Goal: Information Seeking & Learning: Check status

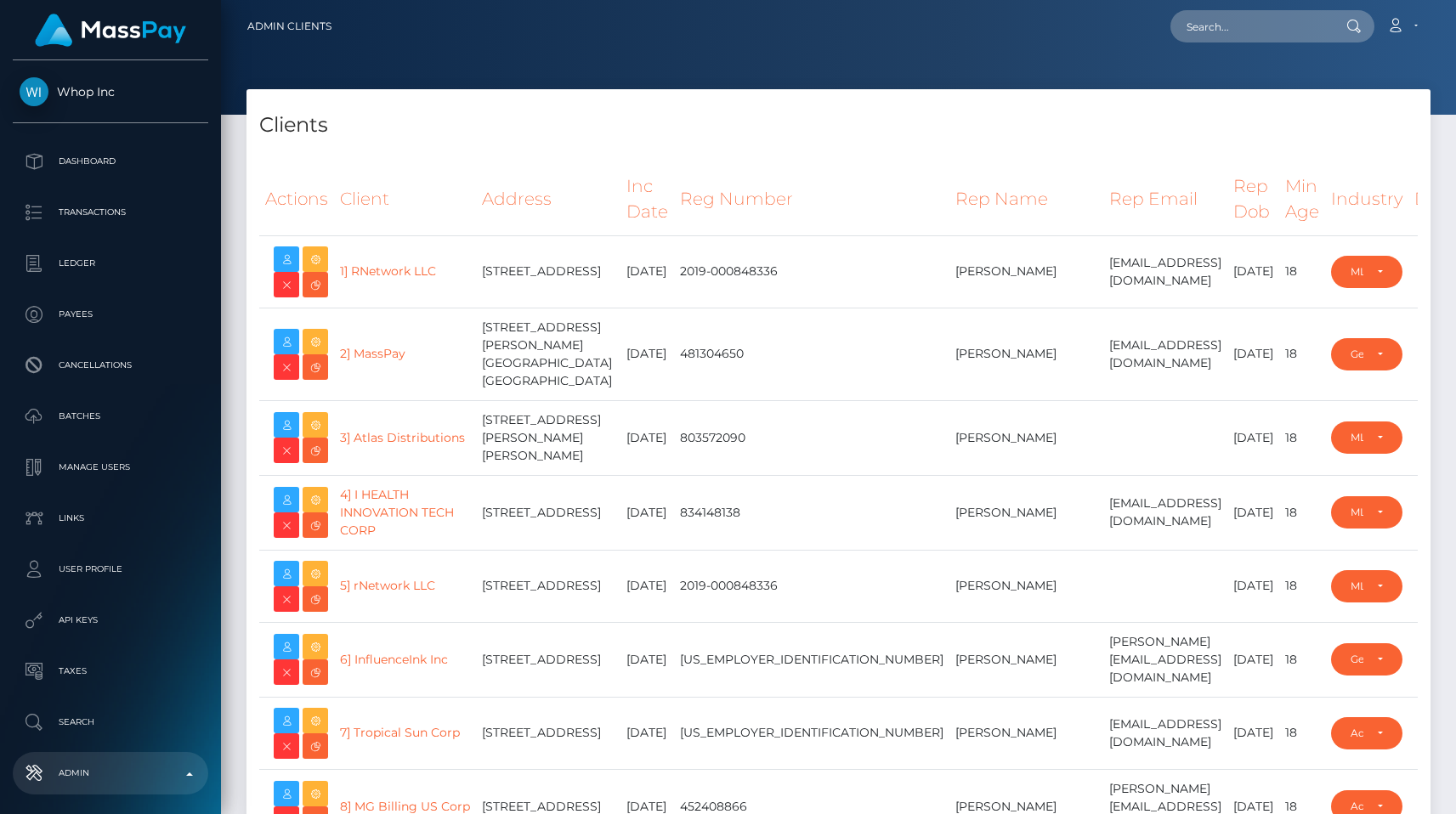
select select "223"
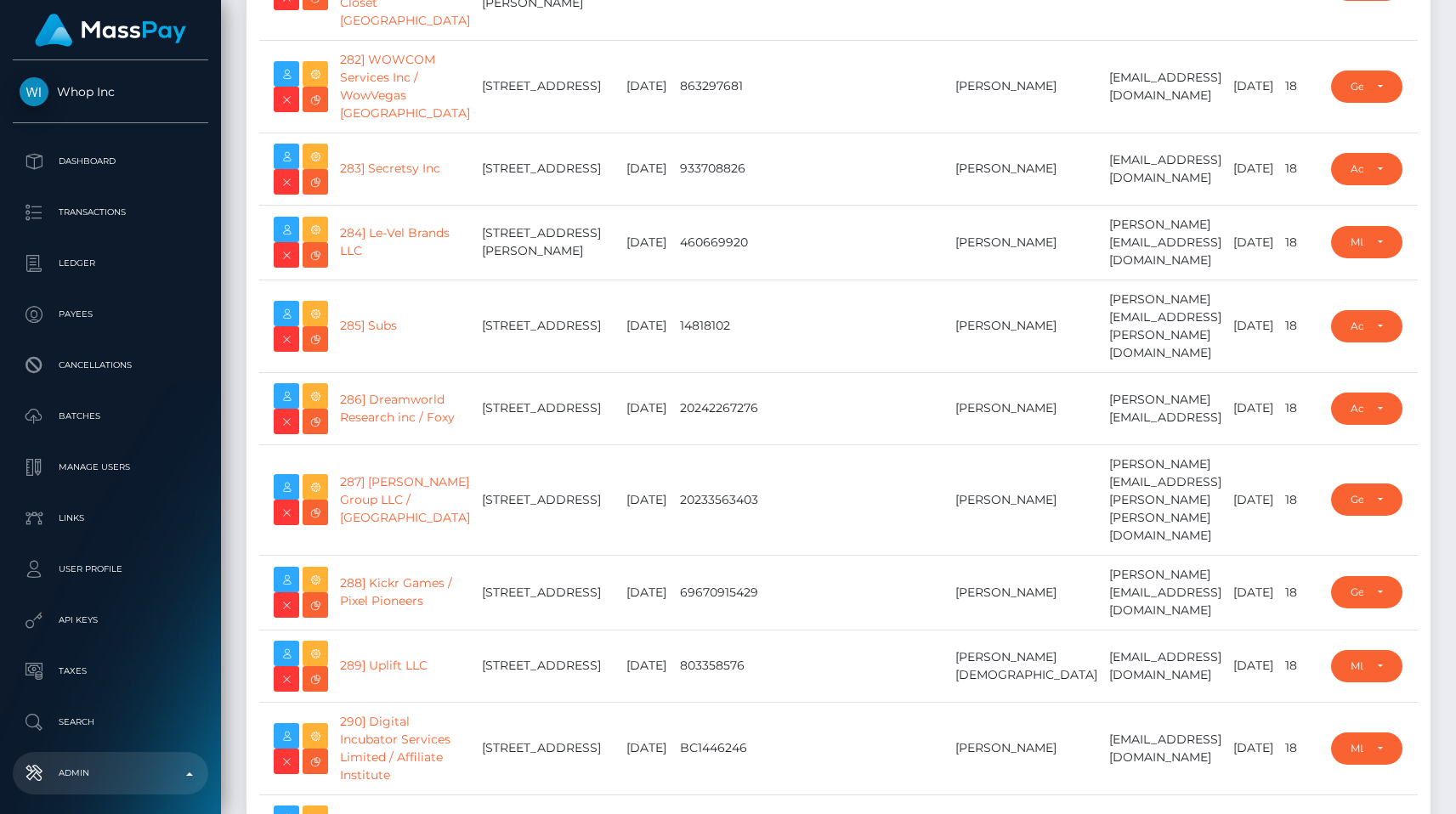
scroll to position [22047, 0]
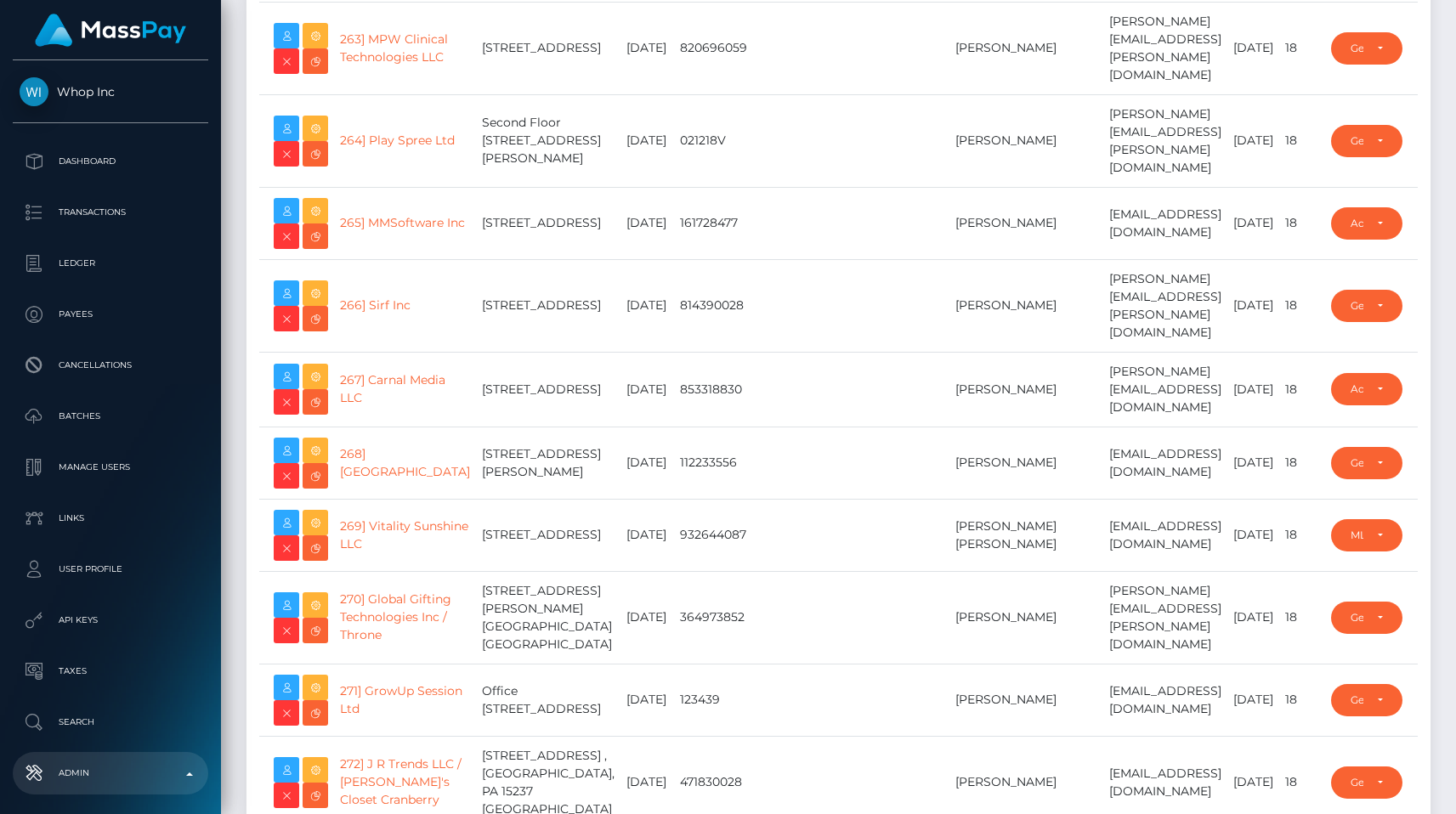
scroll to position [19694, 0]
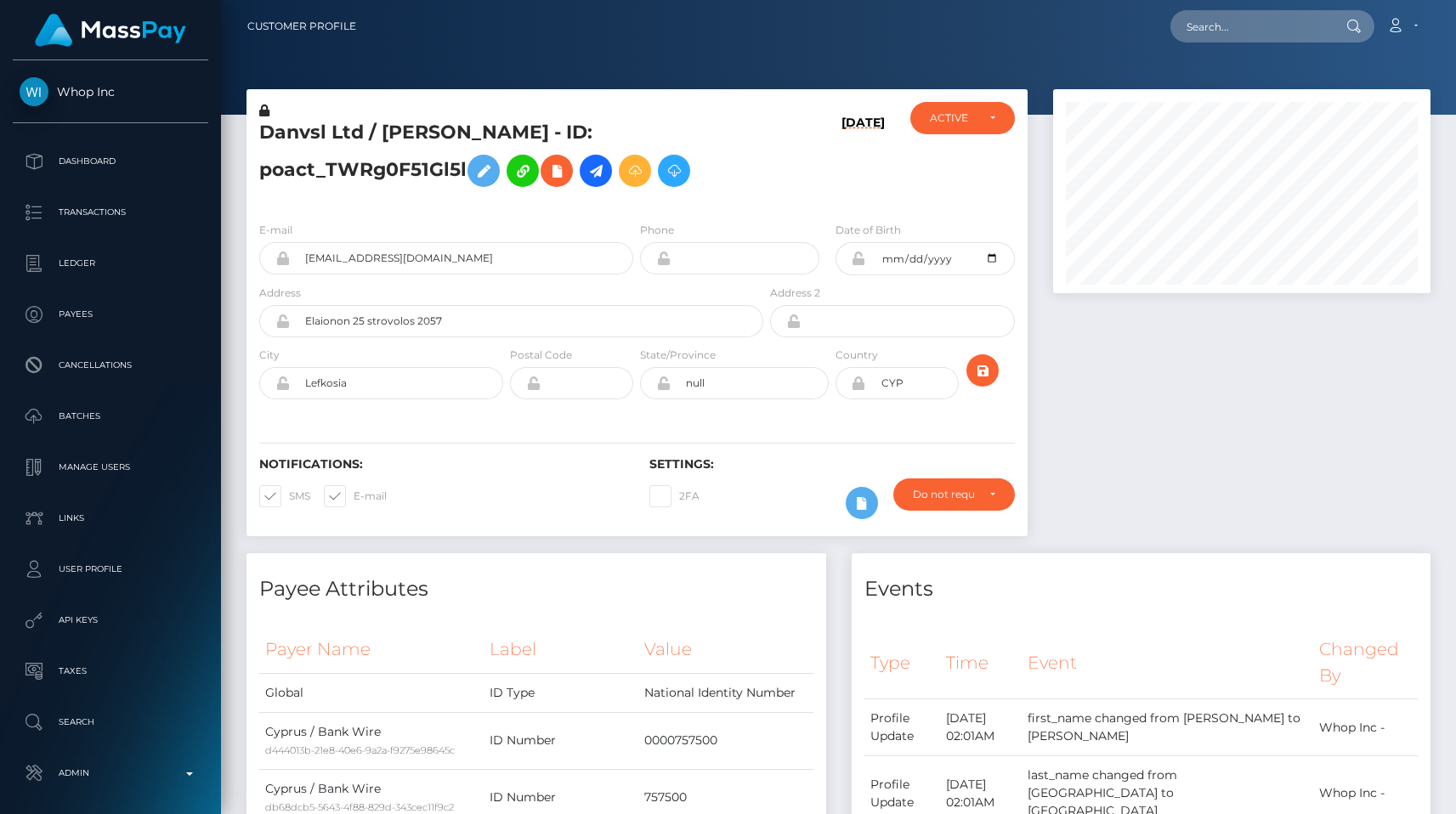
scroll to position [204, 377]
click at [1241, 21] on input "text" at bounding box center [1250, 26] width 160 height 32
paste input "290e01c5-6832-11f0-a026-06178c1a380f"
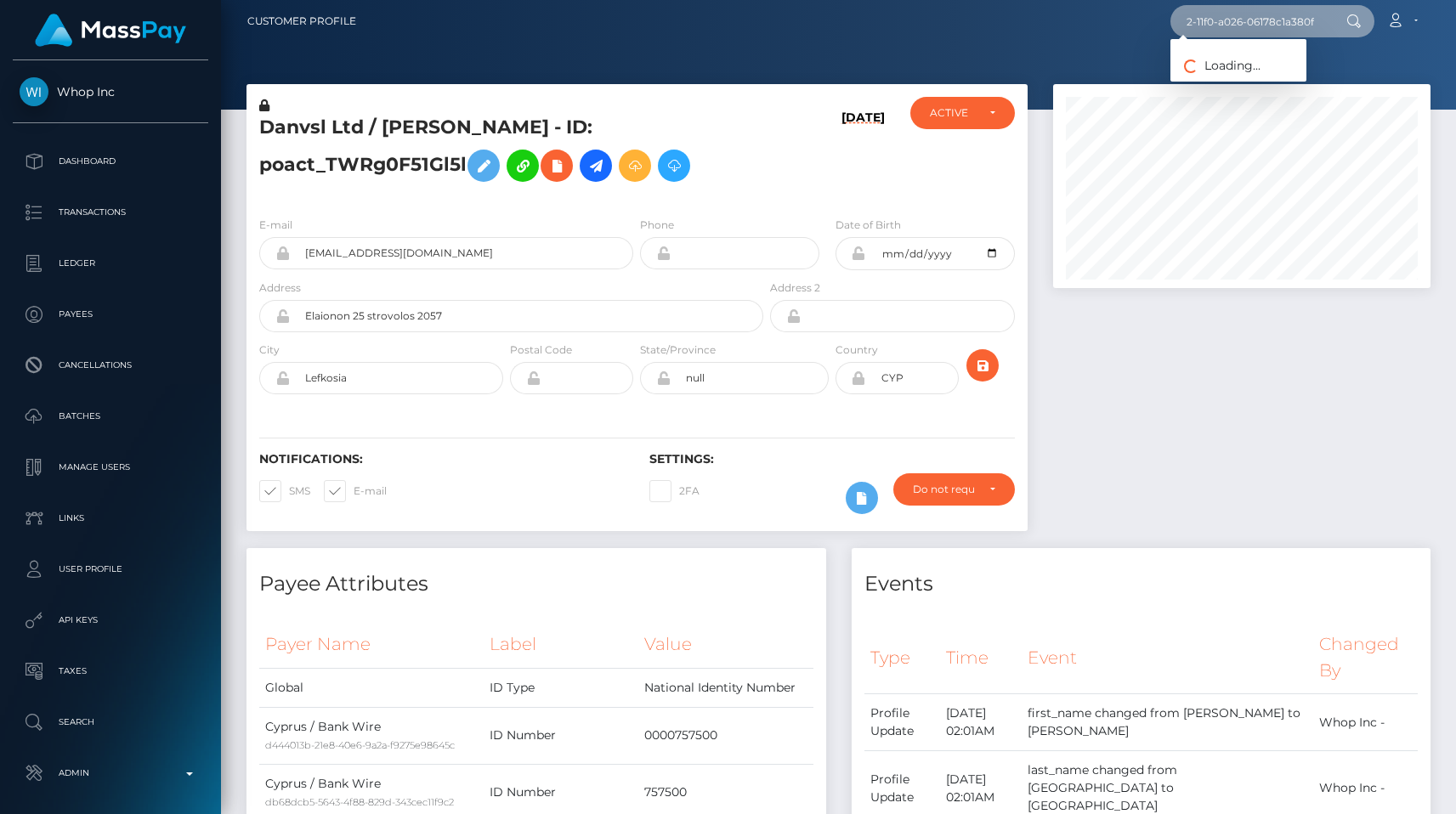
scroll to position [0, 0]
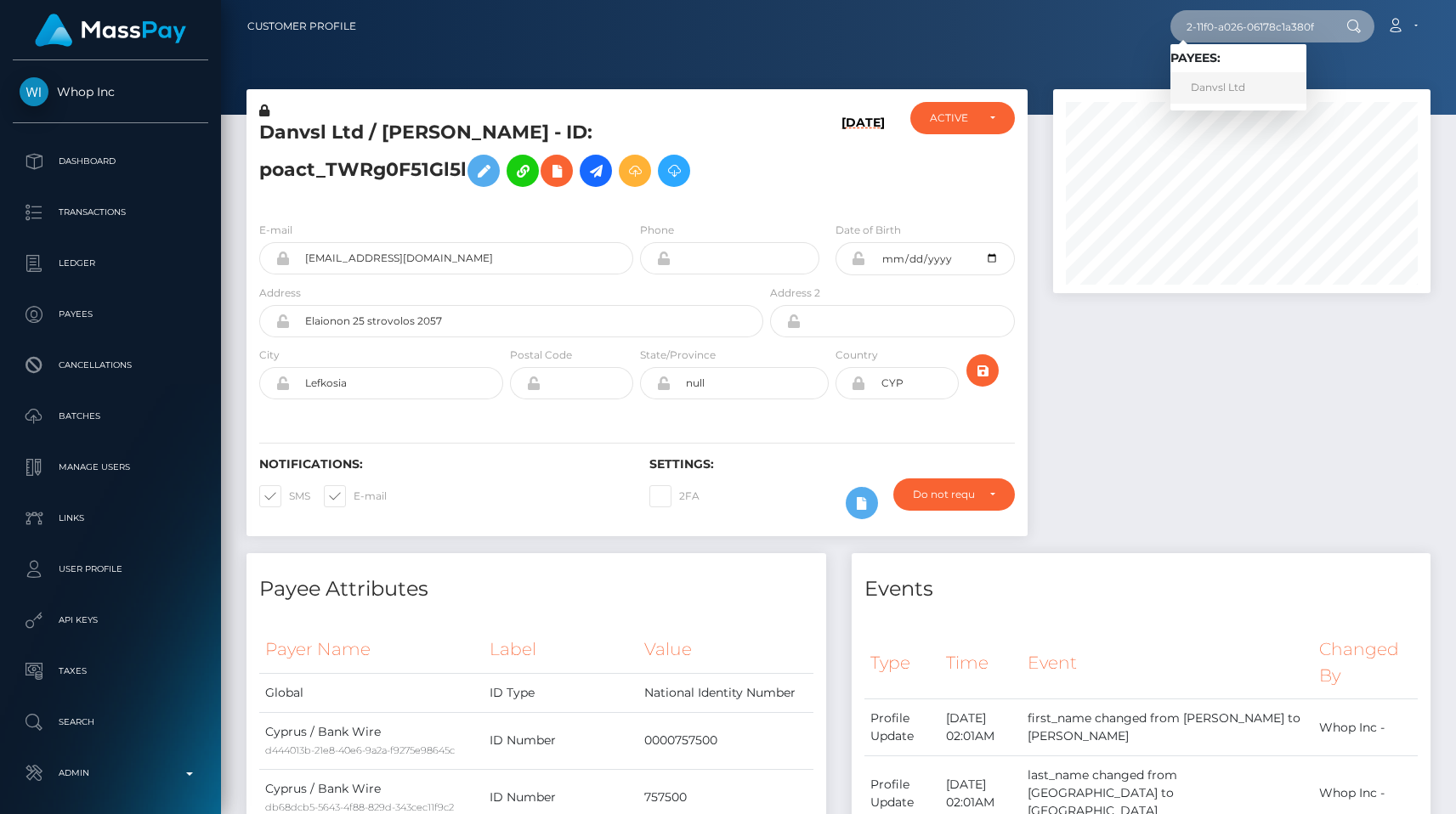
type input "290e01c5-6832-11f0-a026-06178c1a380f"
click at [1239, 83] on link "Danvsl Ltd" at bounding box center [1239, 88] width 136 height 31
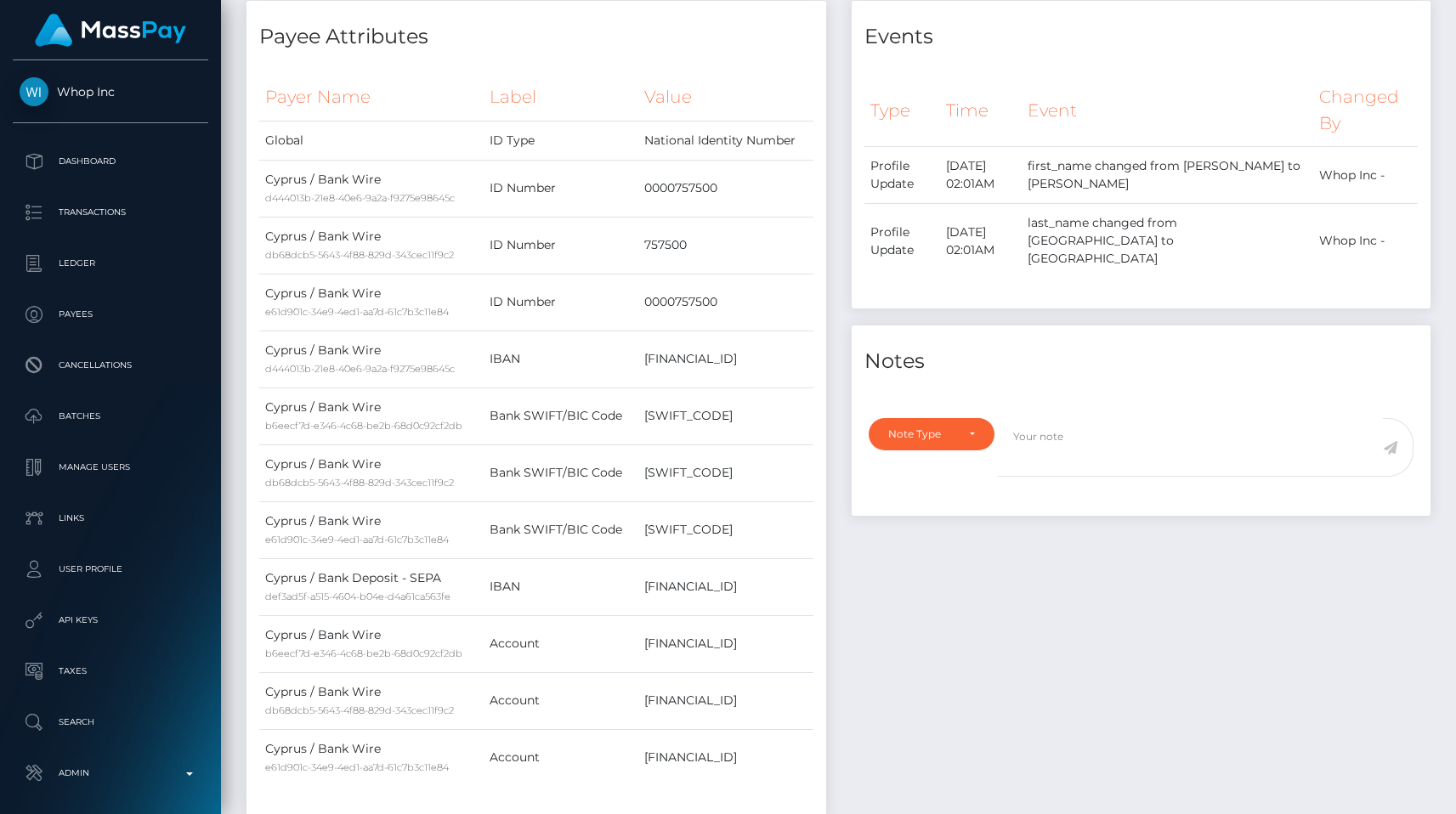
scroll to position [1214, 0]
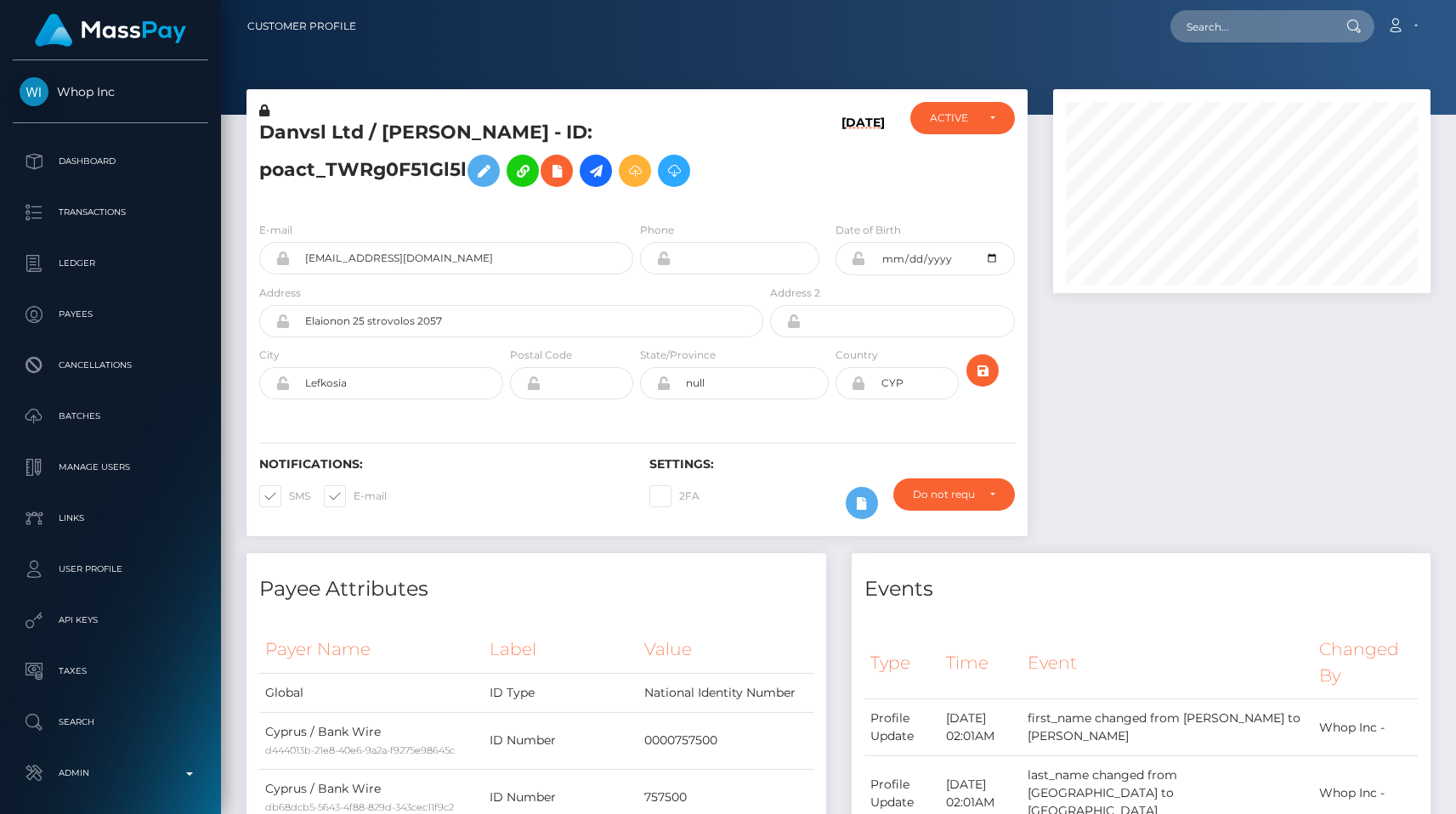
scroll to position [204, 377]
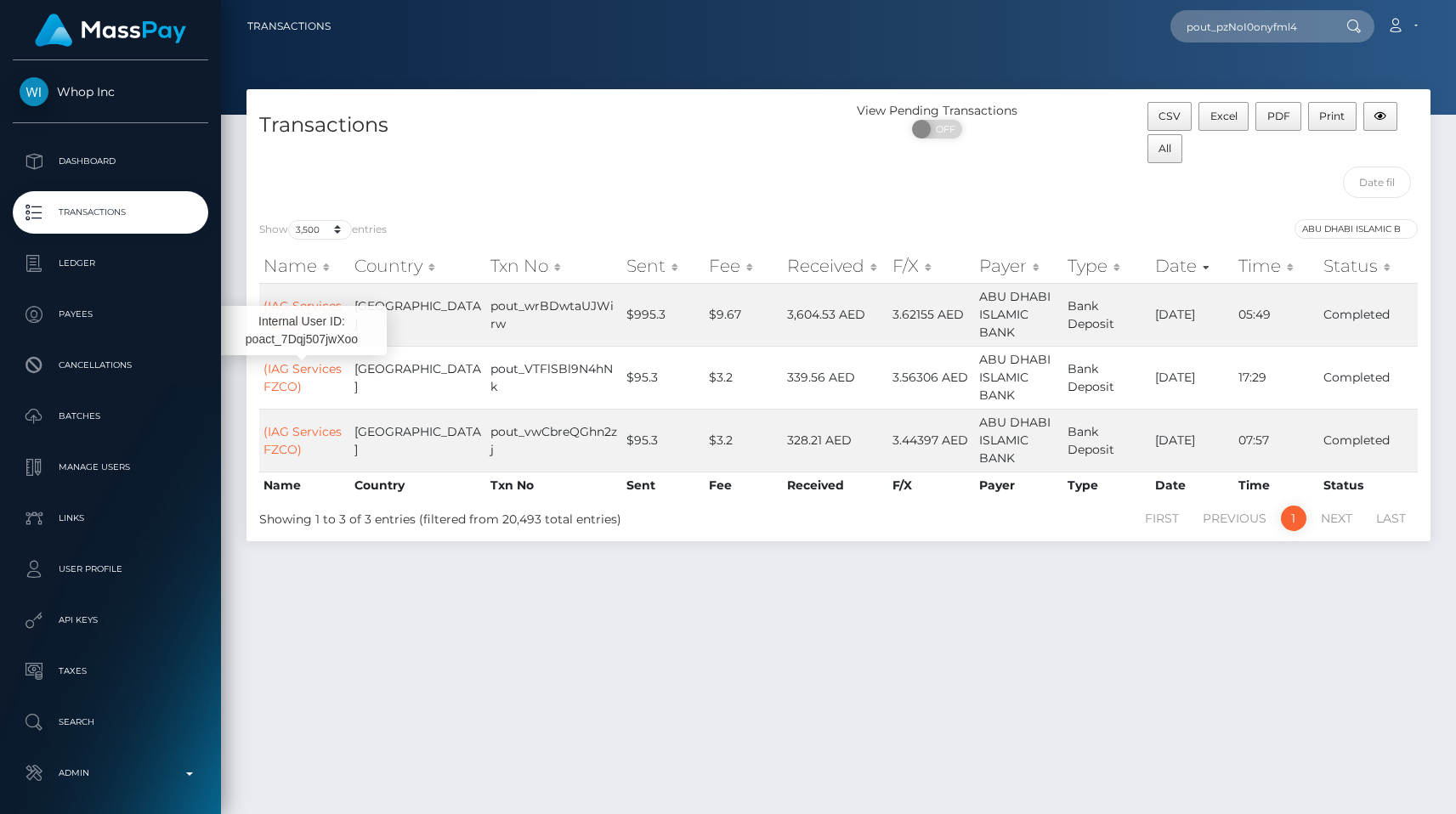
select select "3500"
click at [1404, 230] on input "ABU DHABI ISLAMIC BANK" at bounding box center [1356, 229] width 123 height 20
click at [334, 237] on select "10 25 50 100 250 500 1,000 3,500 All" at bounding box center [319, 230] width 63 height 20
select select "250"
click at [290, 220] on select "10 25 50 100 250 500 1,000 3,500 All" at bounding box center [319, 230] width 63 height 20
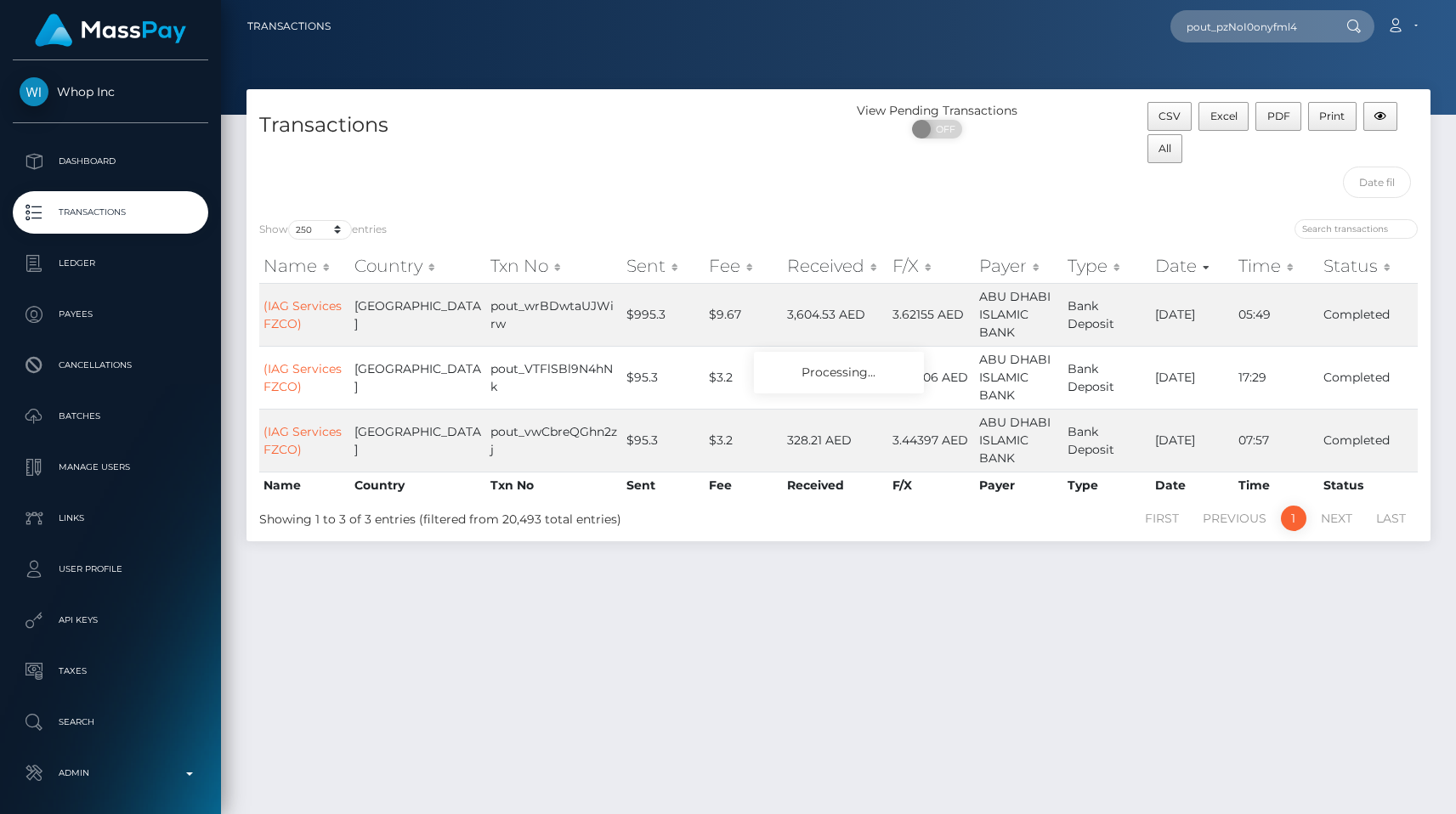
click at [502, 157] on div "Transactions" at bounding box center [543, 154] width 592 height 105
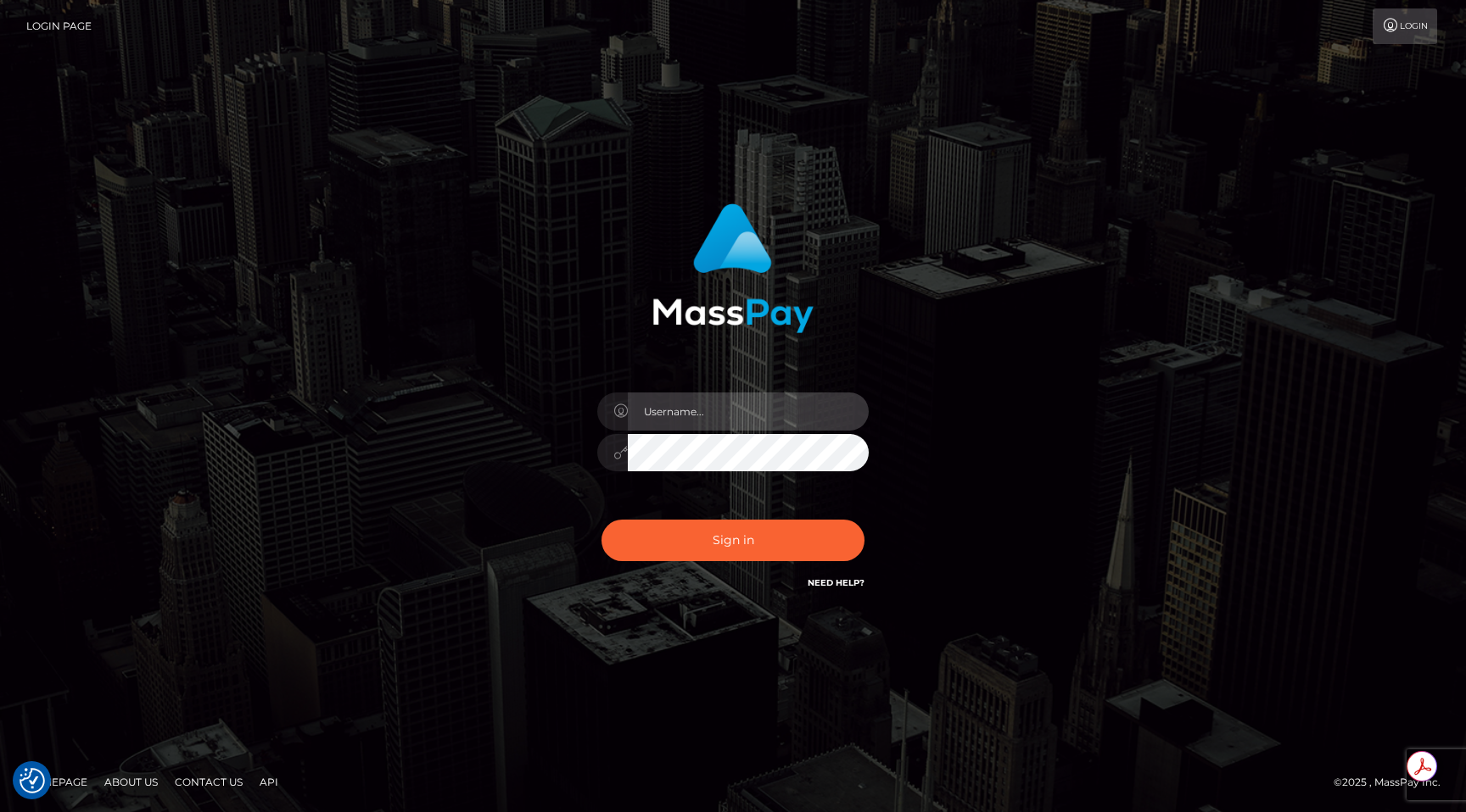
type input "egblue"
click at [1036, 495] on div "egblue Sign in" at bounding box center [732, 407] width 967 height 432
type input "egblue"
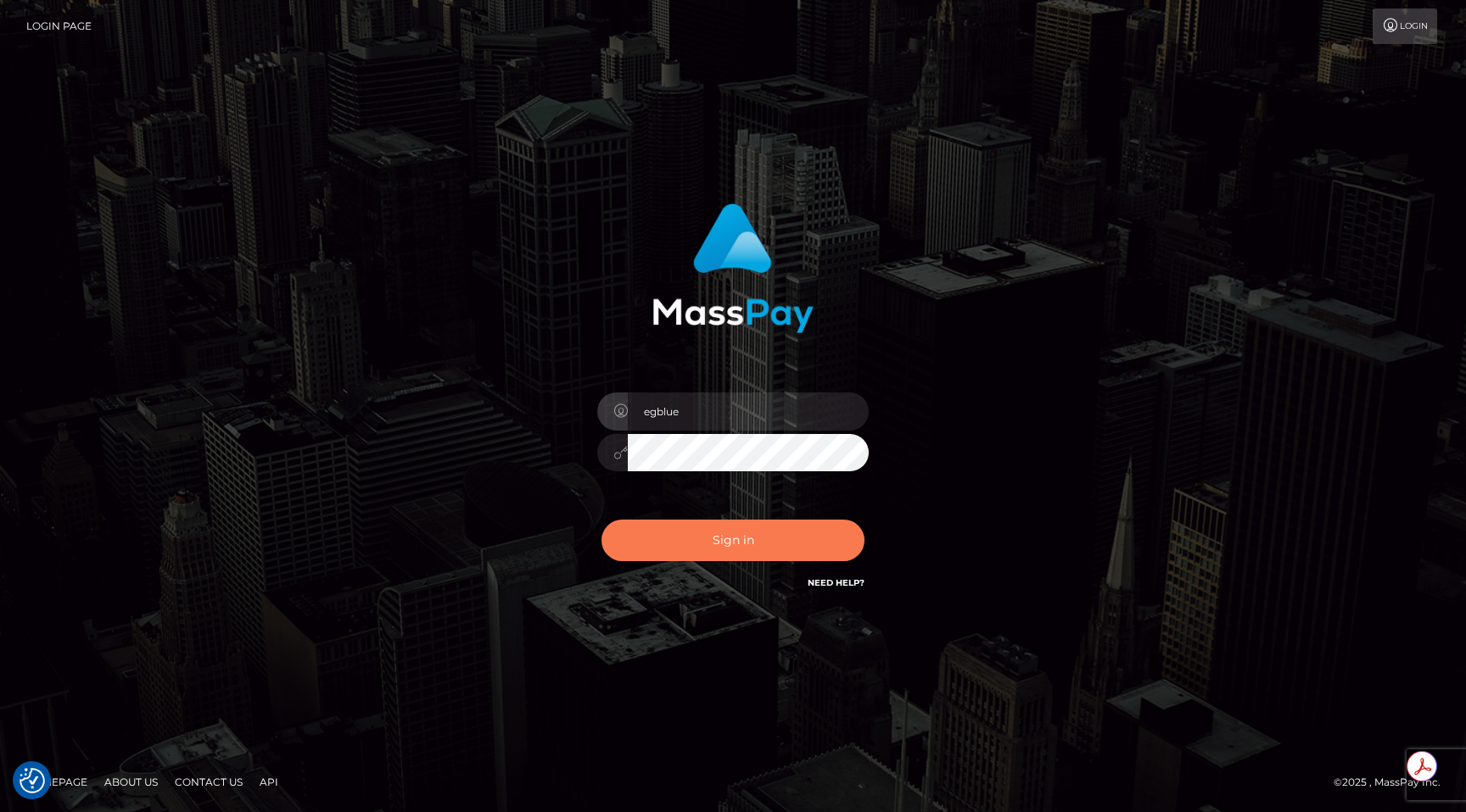
click at [681, 549] on button "Sign in" at bounding box center [733, 541] width 263 height 42
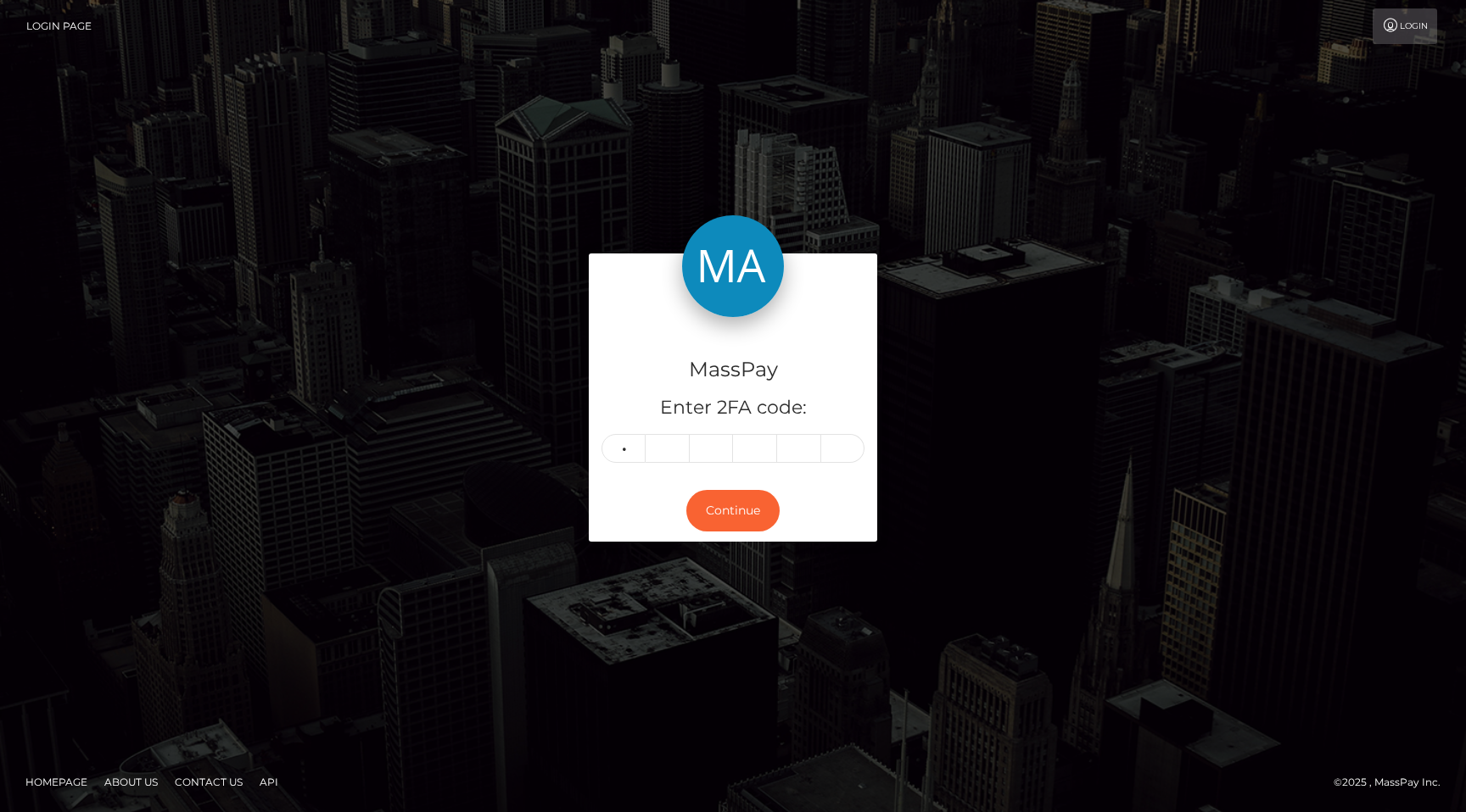
type input "6"
type input "4"
type input "7"
type input "5"
type input "4"
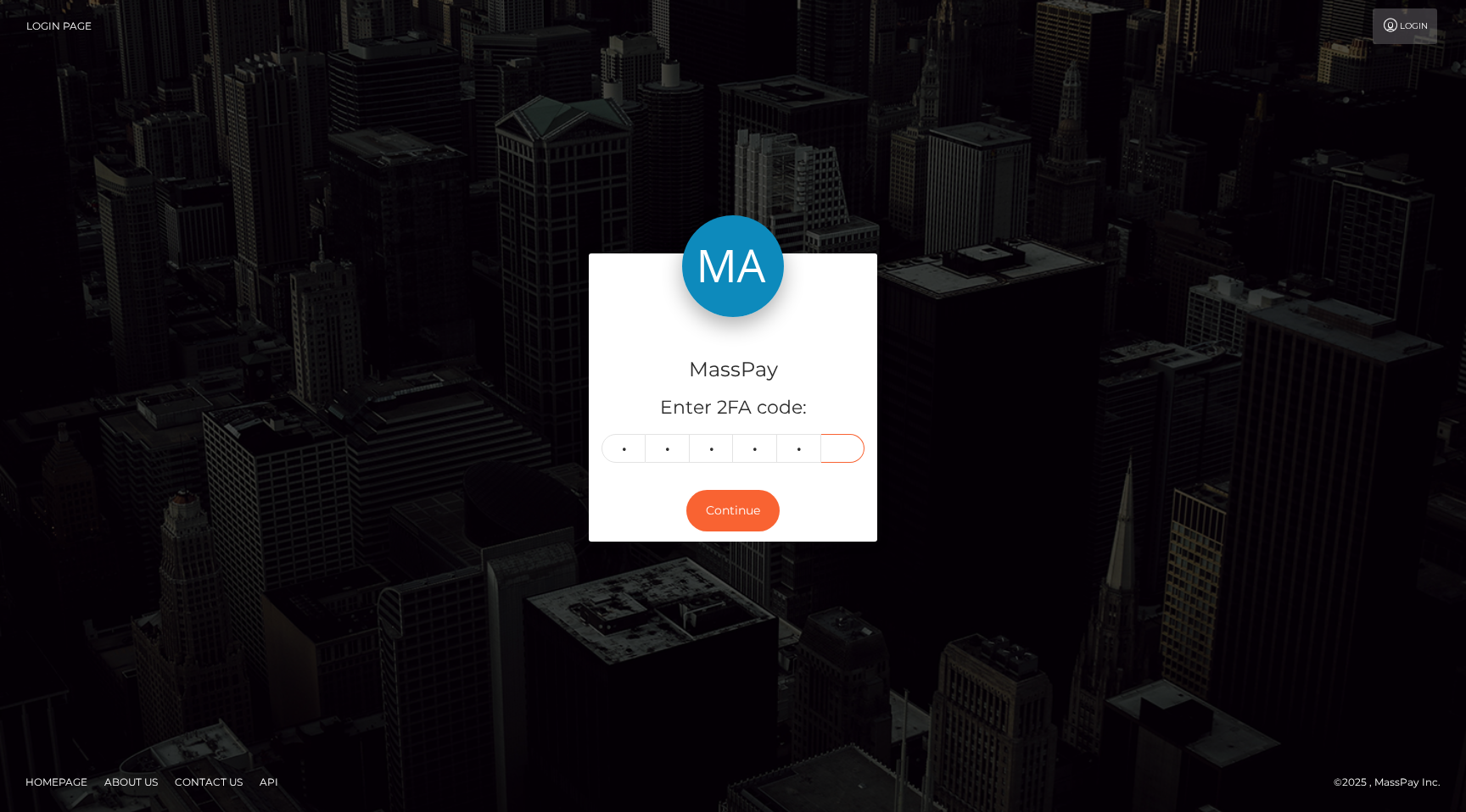
type input "0"
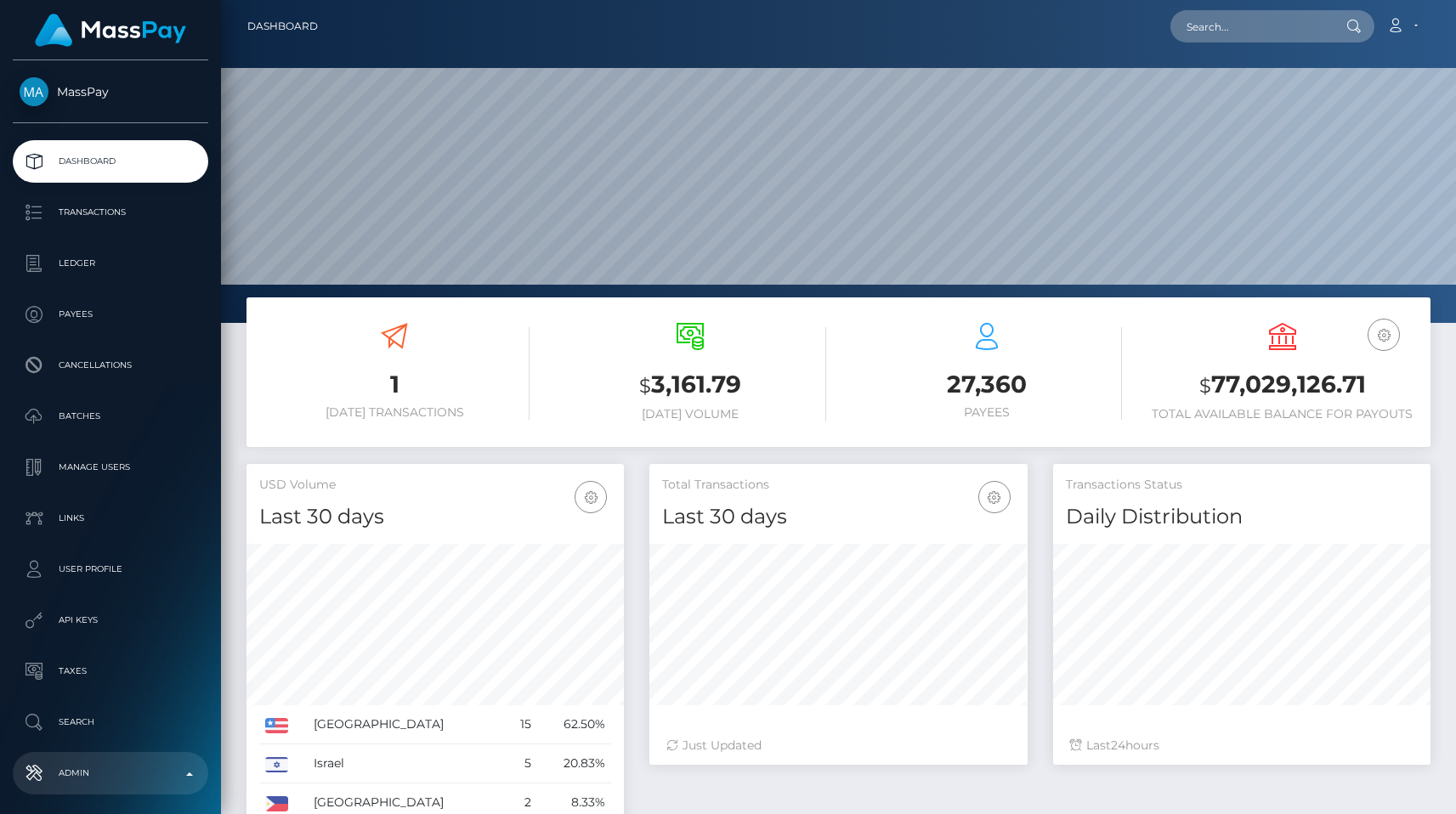
scroll to position [301, 377]
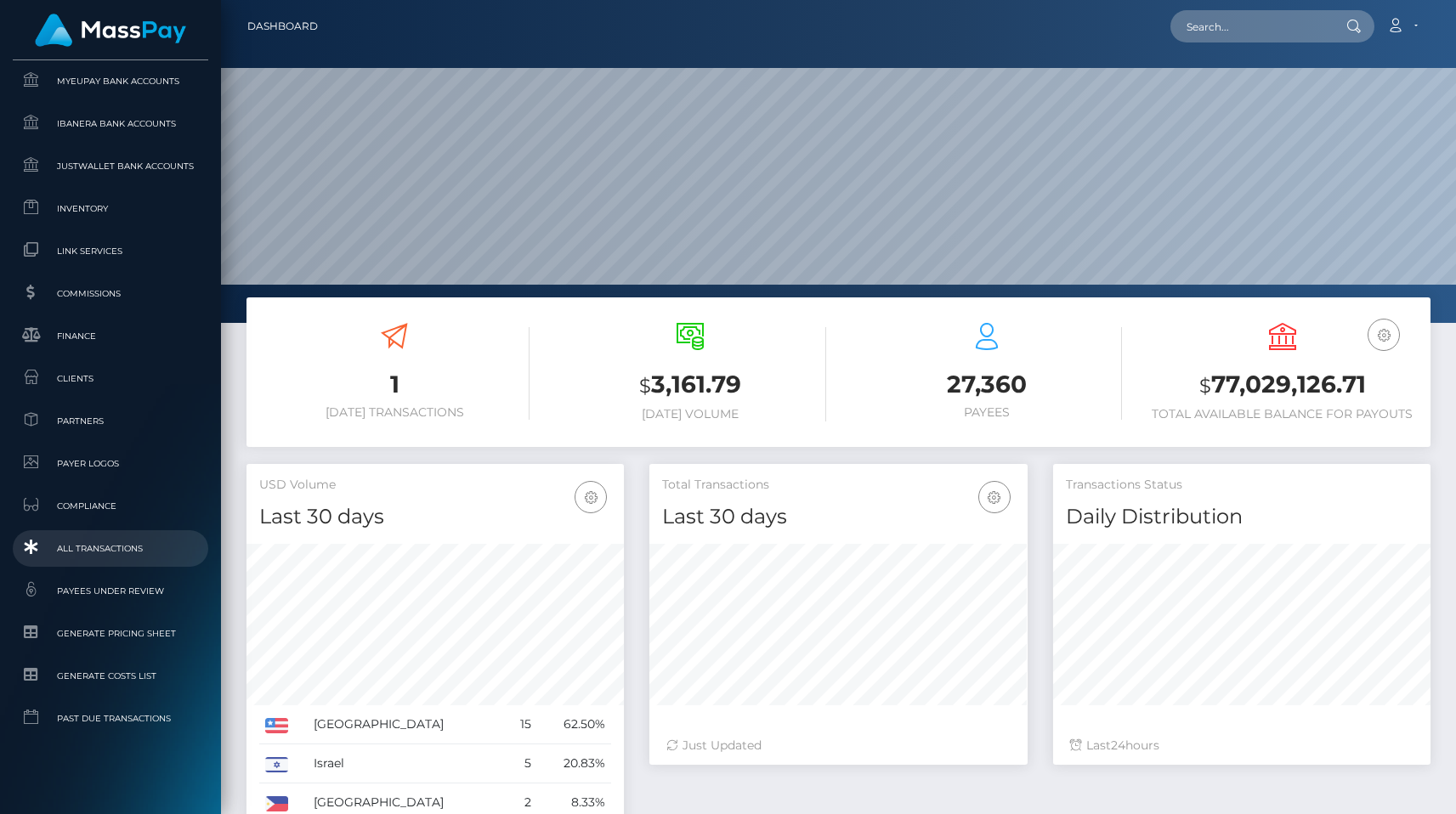
click at [128, 545] on span "All Transactions" at bounding box center [110, 549] width 182 height 20
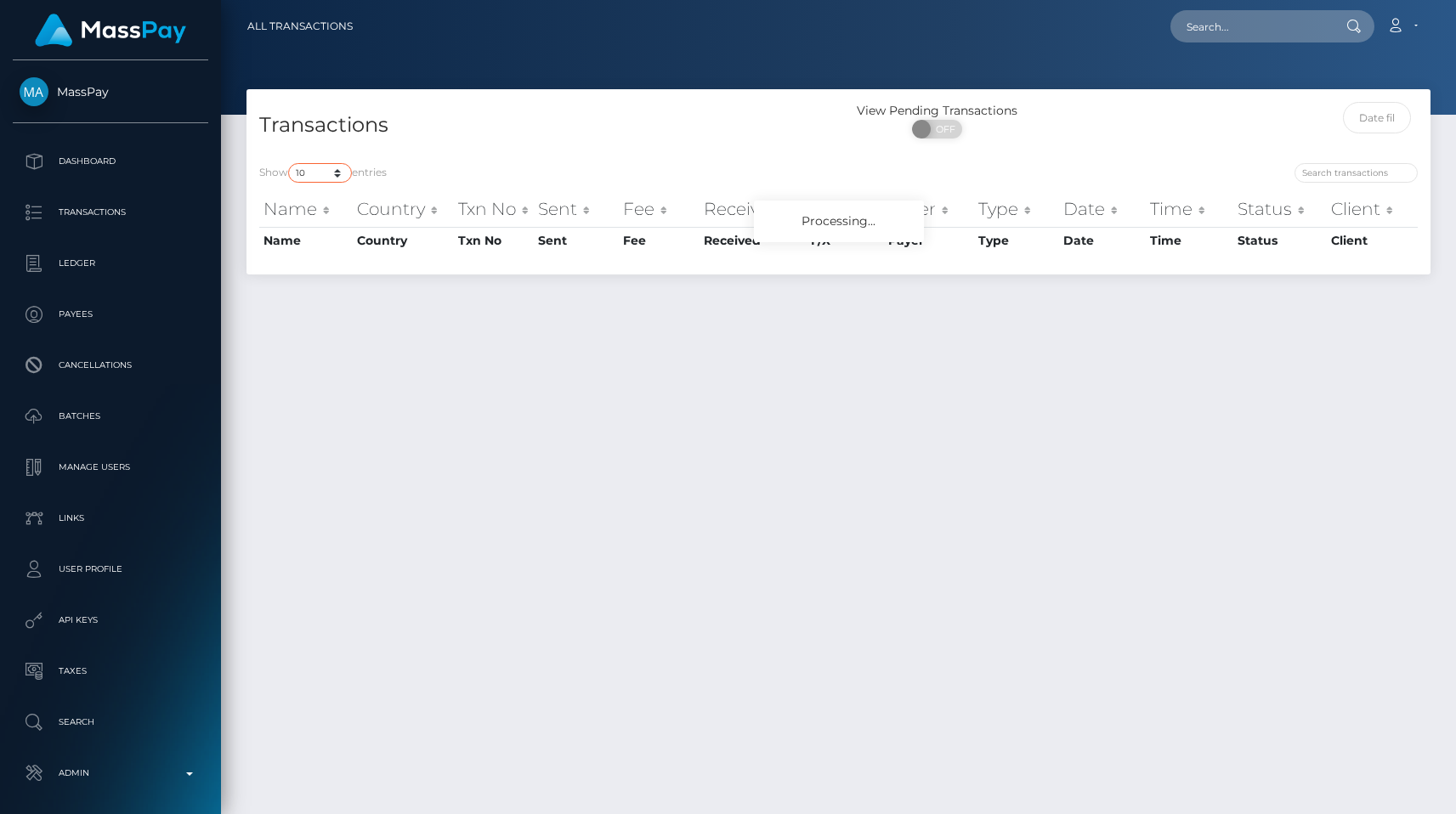
click at [345, 174] on select "10 25 50 100 250 500 1,000 3,500 All" at bounding box center [319, 173] width 63 height 20
select select "250"
click at [290, 163] on select "10 25 50 100 250 500 1,000 3,500 All" at bounding box center [319, 173] width 63 height 20
click at [514, 148] on div "Transactions" at bounding box center [543, 126] width 592 height 48
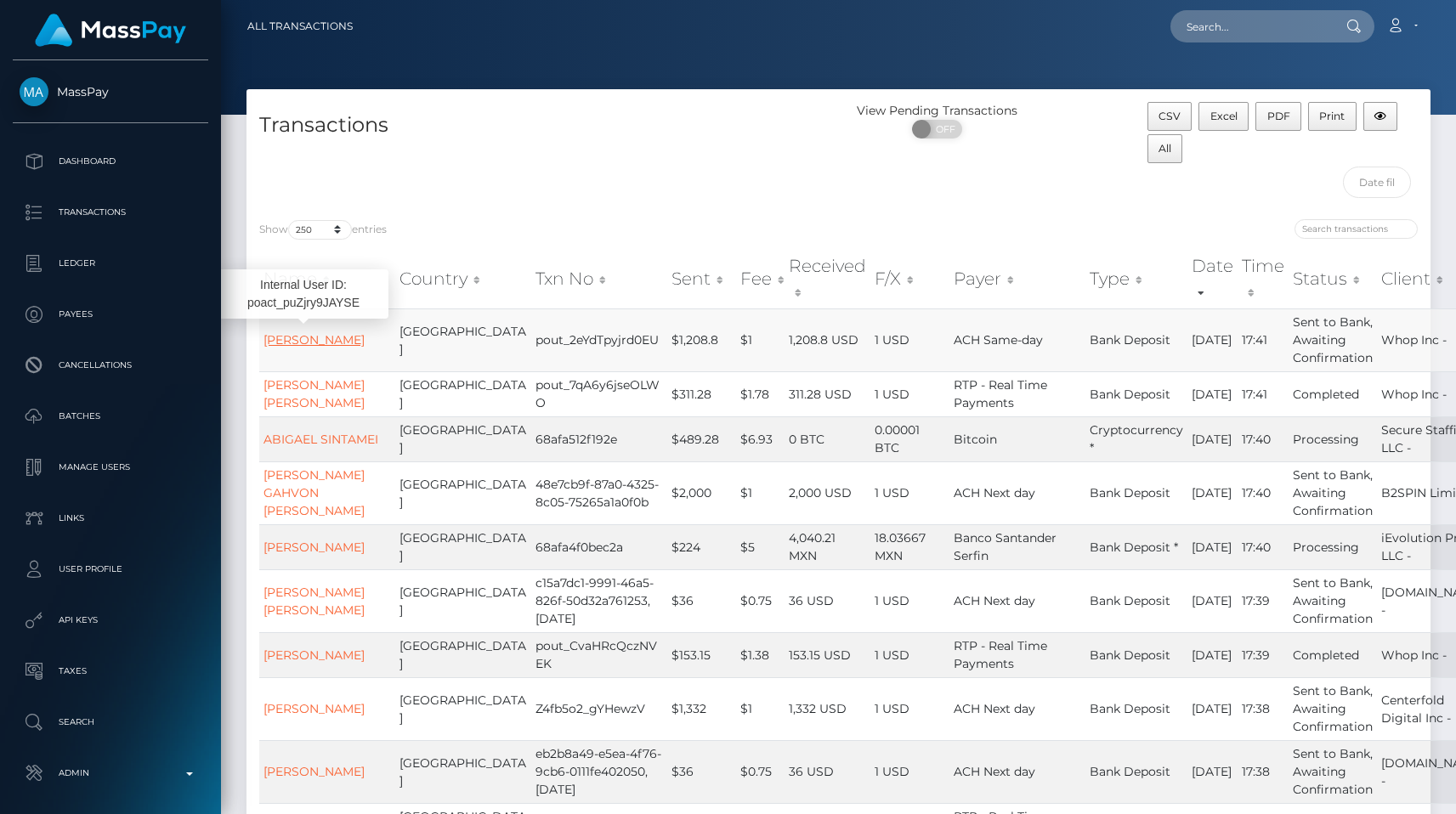
click at [278, 333] on link "JOHN BERRY FELISNOR" at bounding box center [314, 340] width 101 height 15
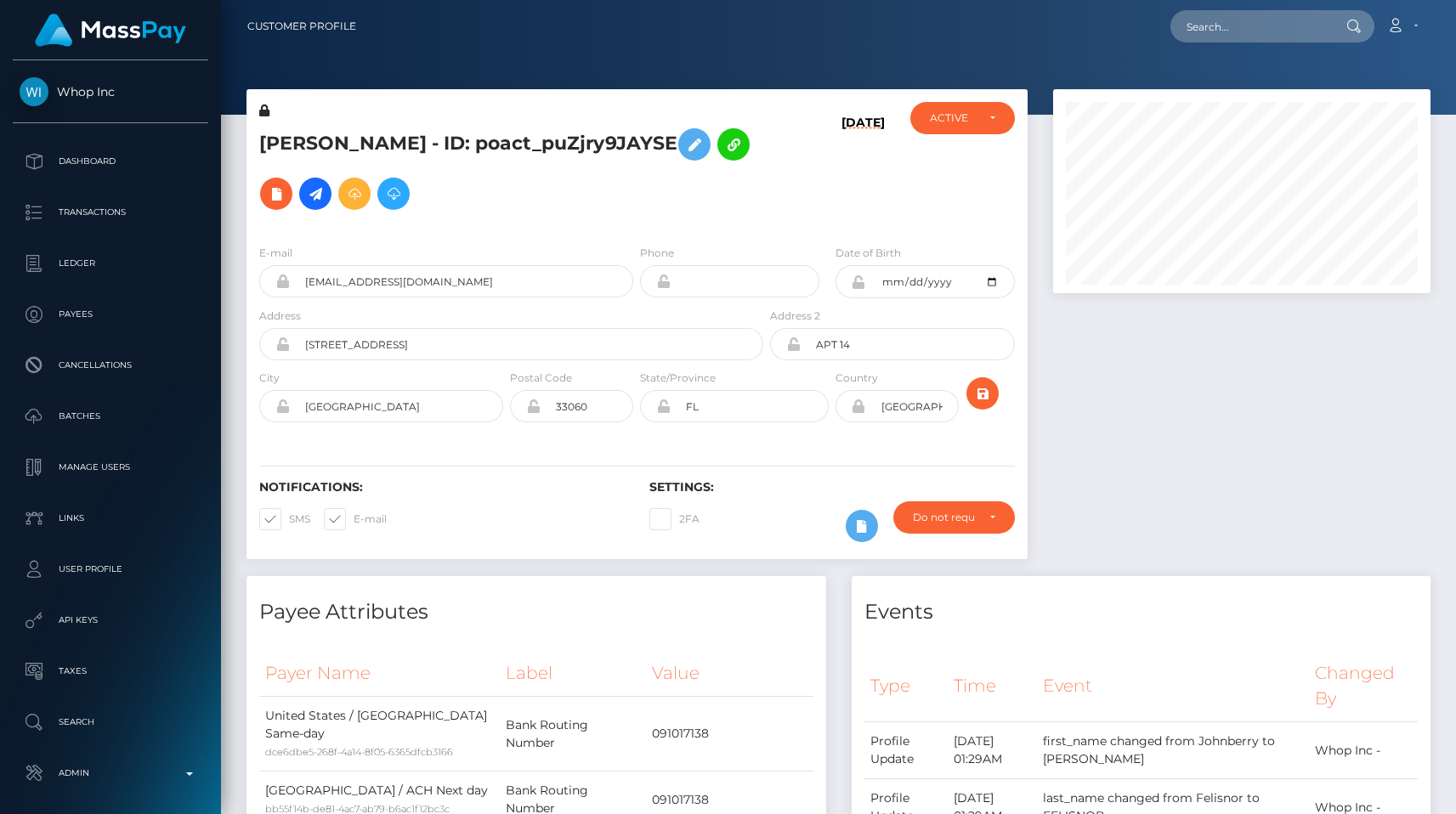
scroll to position [204, 377]
click at [1243, 28] on input "text" at bounding box center [1250, 26] width 160 height 32
paste input "c47e8f9a-6824-11f0-a026-06178c1a380f"
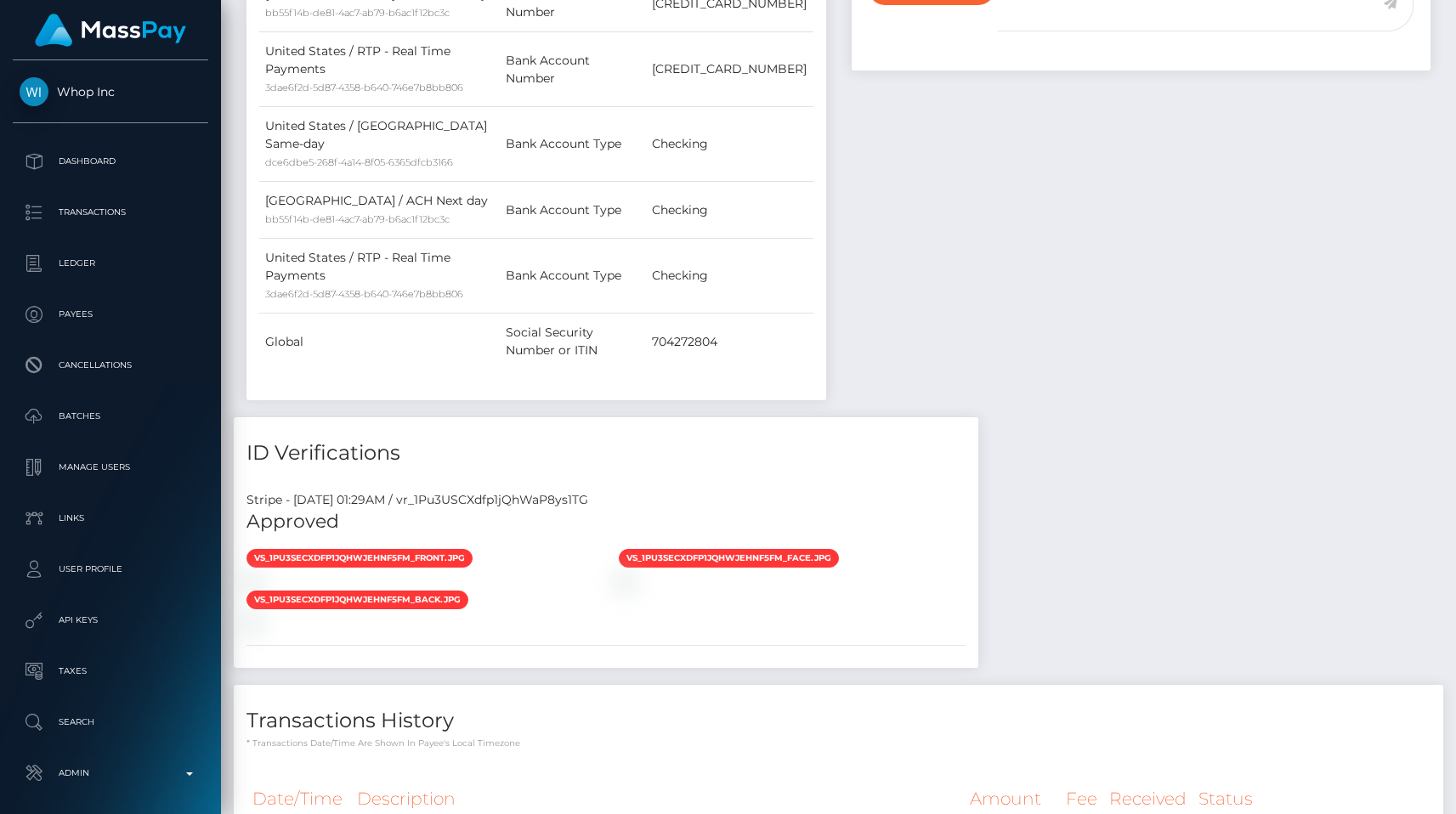
scroll to position [1005, 0]
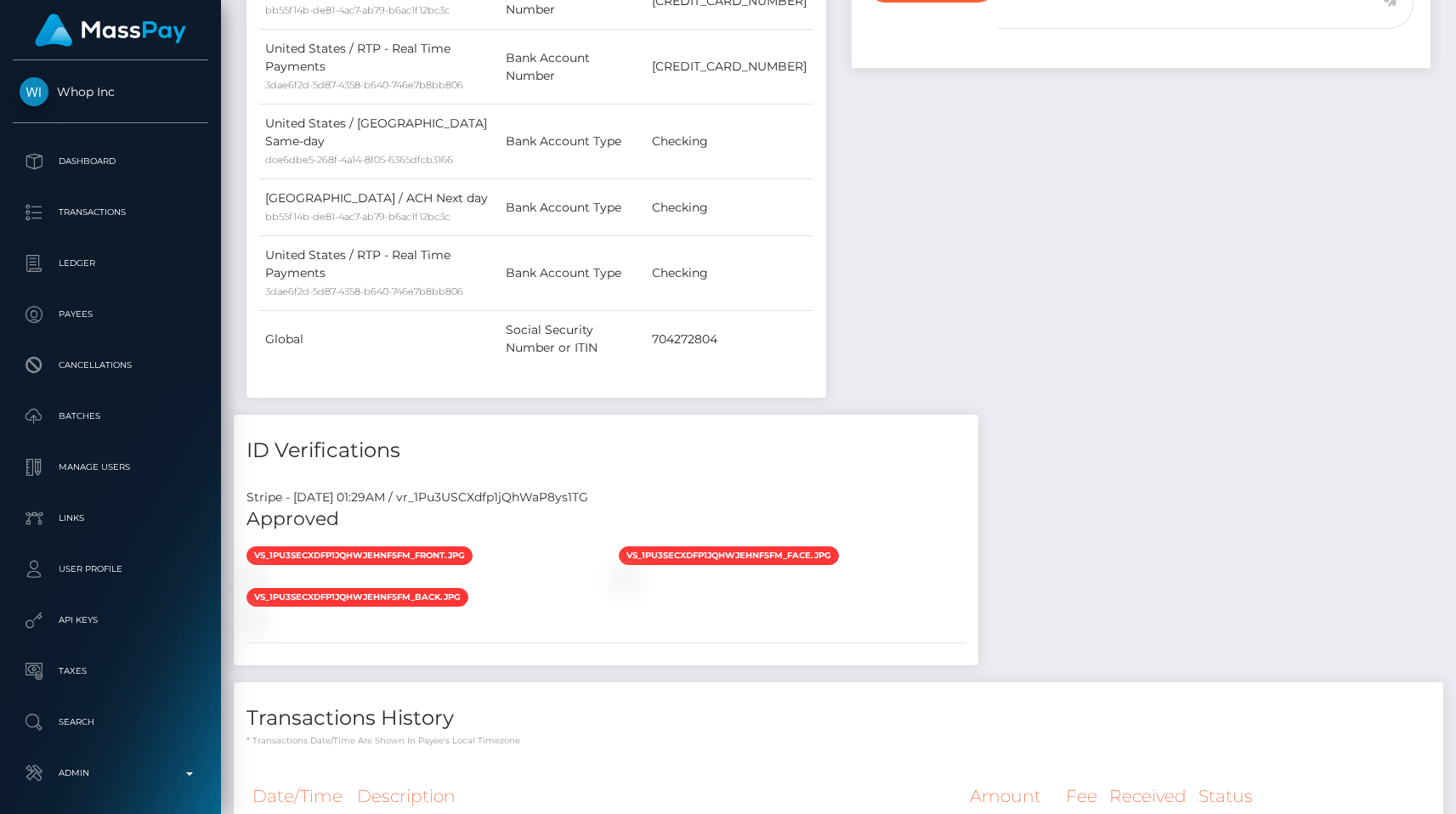
type input "c47e8f9a-6824-11f0-a026-06178c1a380f"
click at [556, 488] on div "Stripe - July 23, 2025 01:29AM / vr_1Pu3USCXdfp1jQhWaP8ys1TG" at bounding box center [605, 497] width 745 height 18
copy div "vr_1Pu3USCXdfp1jQhWaP8ys1TG"
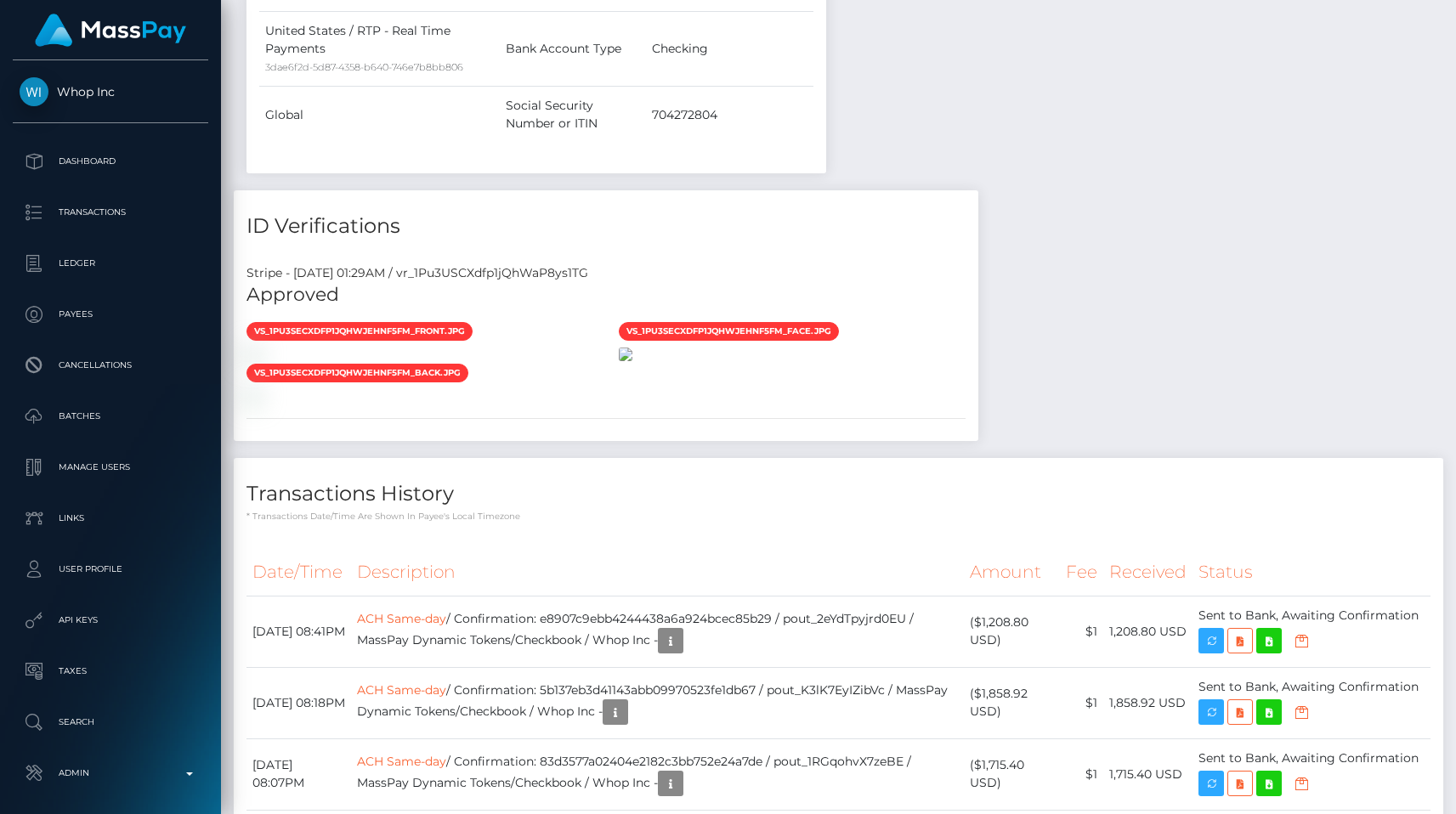
scroll to position [204, 377]
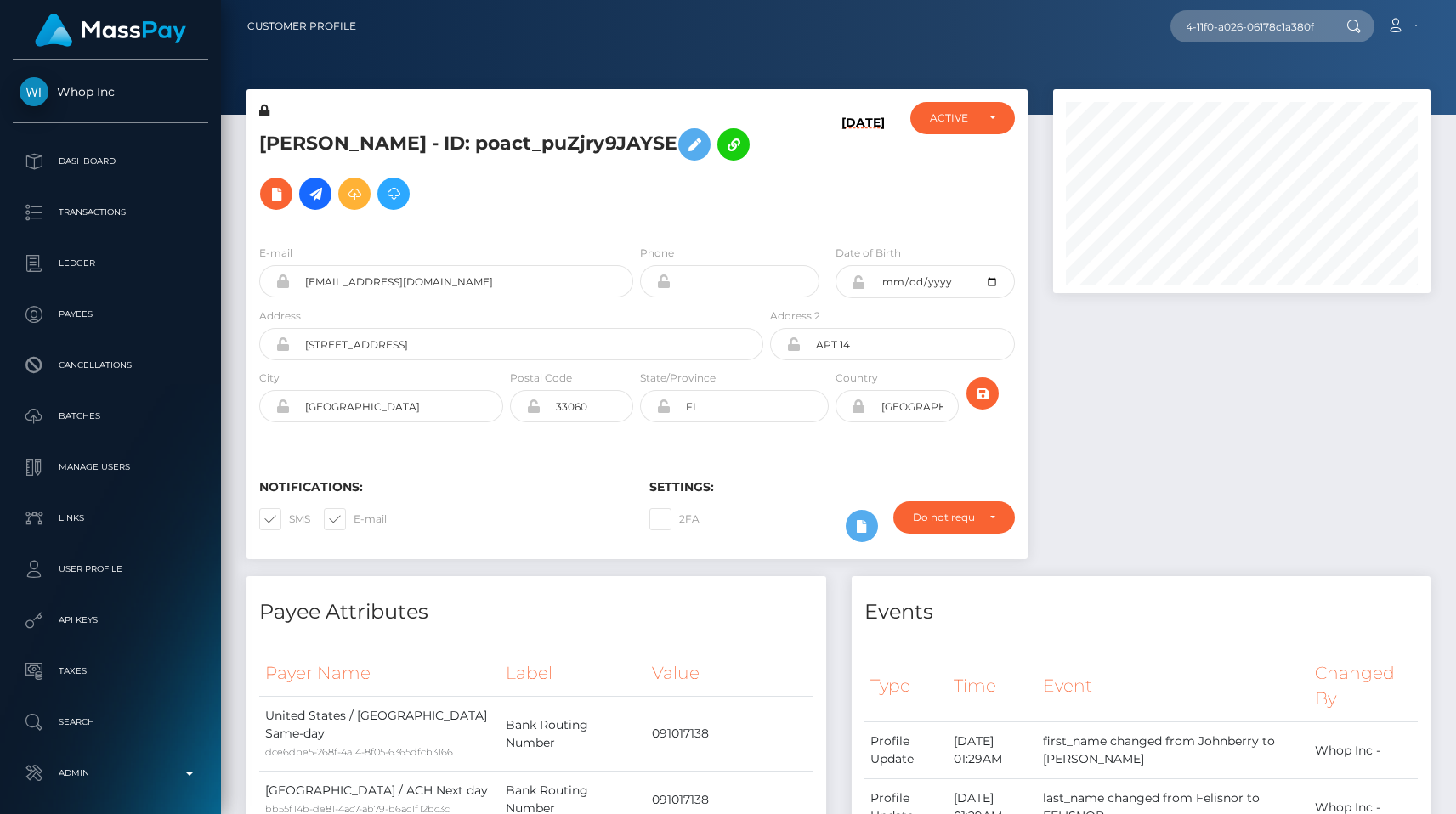
scroll to position [0, 81]
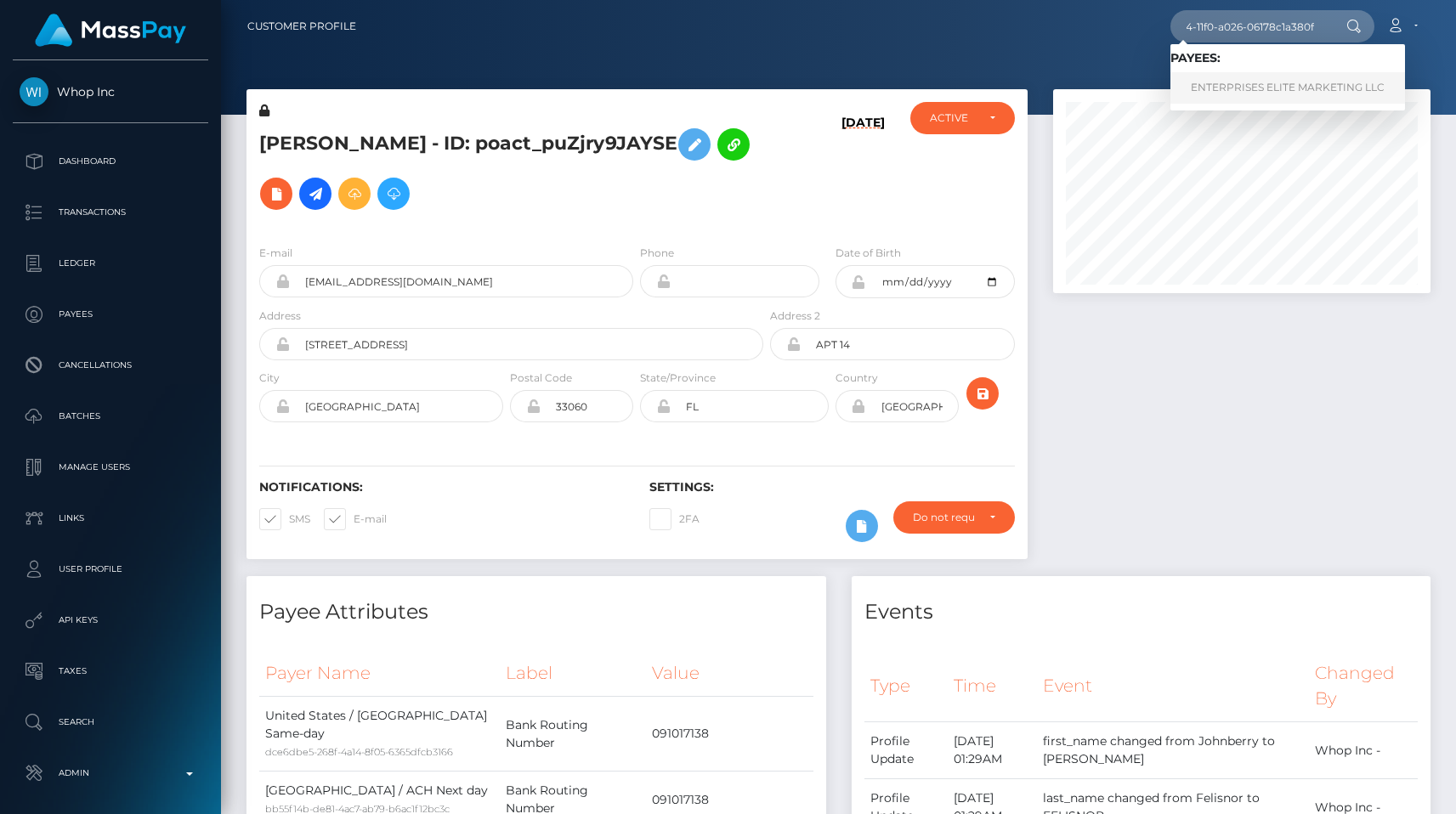
type input "c47e8f9a-6824-11f0-a026-06178c1a380f"
click at [1226, 88] on link "ENTERPRISES ELITE MARKETING LLC" at bounding box center [1288, 88] width 234 height 31
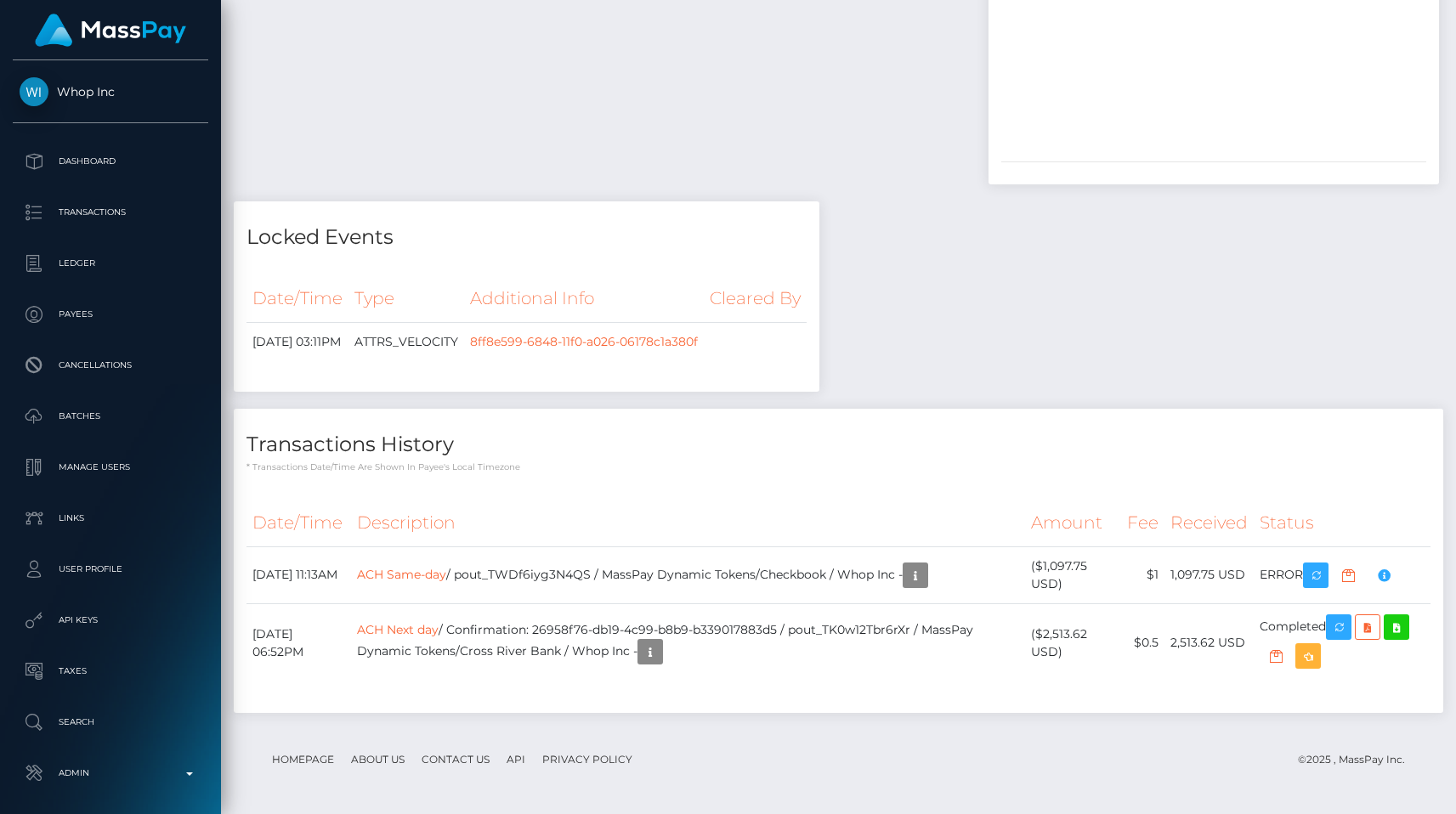
scroll to position [4217, 0]
click at [832, 201] on div "Locked Events Date/Time Type Additional Info Cleared By 8ff8e599-6848-11f0-a026…" at bounding box center [526, 304] width 611 height 207
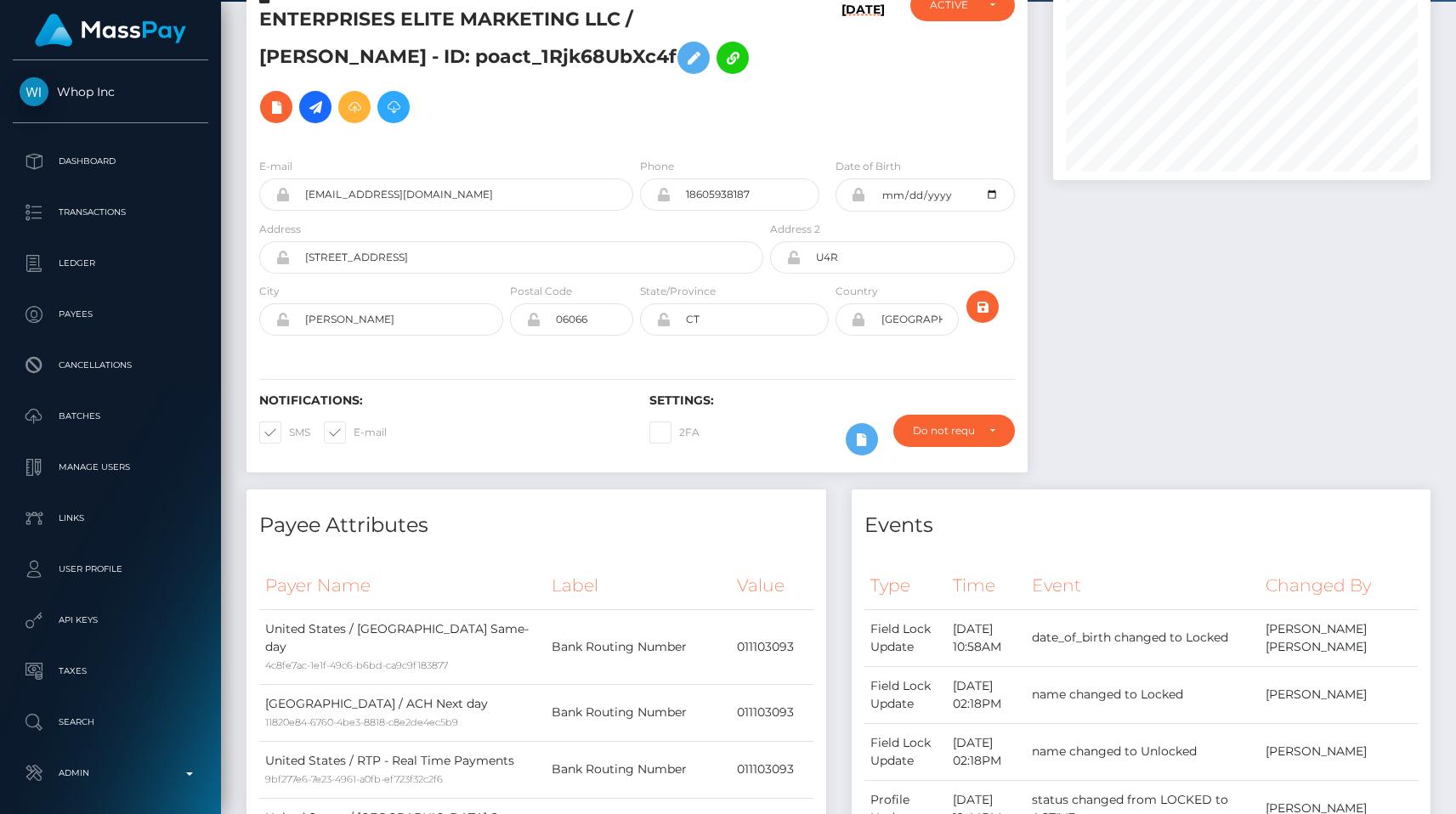
scroll to position [0, 0]
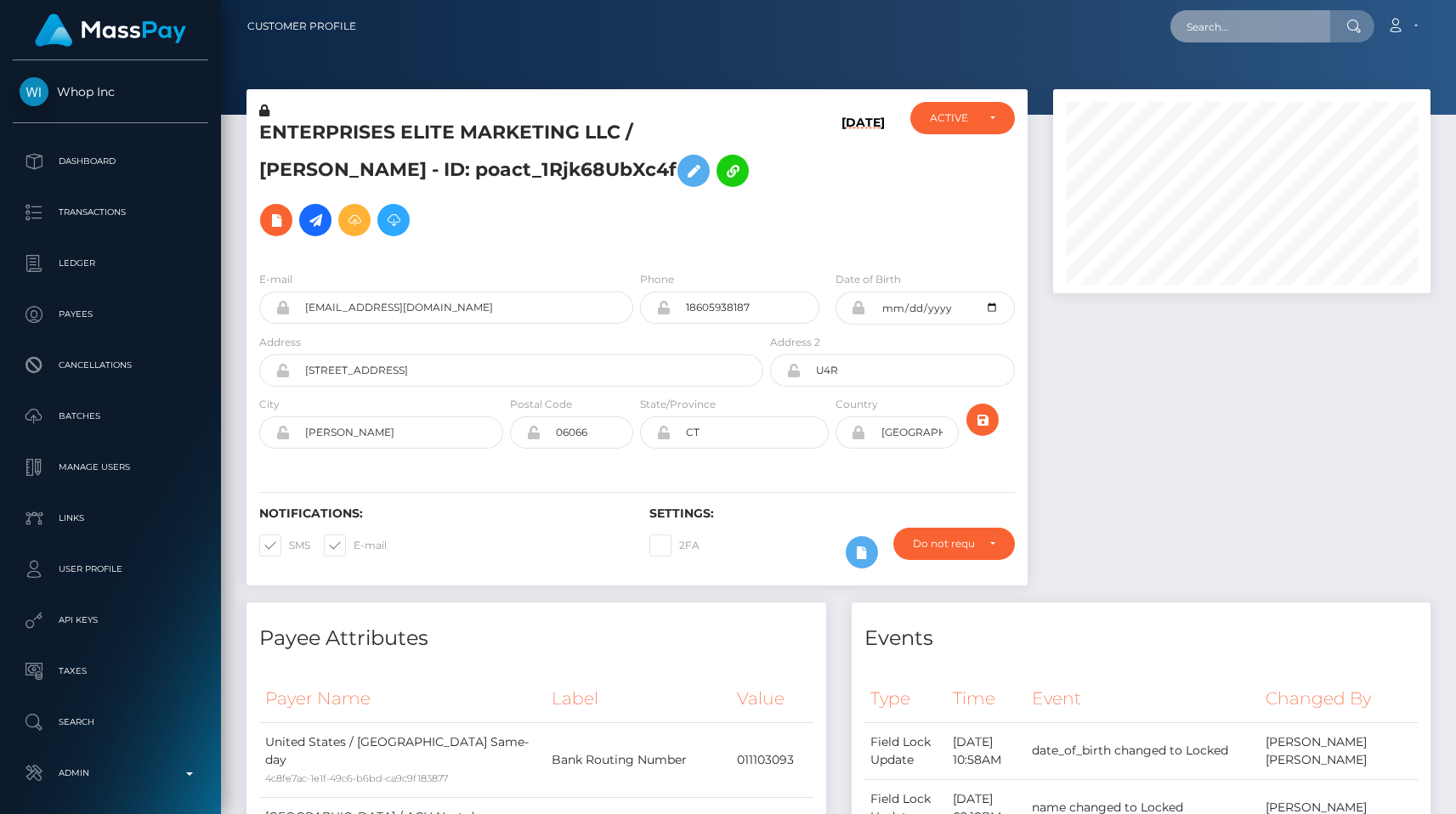
click at [1221, 10] on input "text" at bounding box center [1250, 26] width 160 height 32
paste input "pout_ldqY9fuZr0WrM"
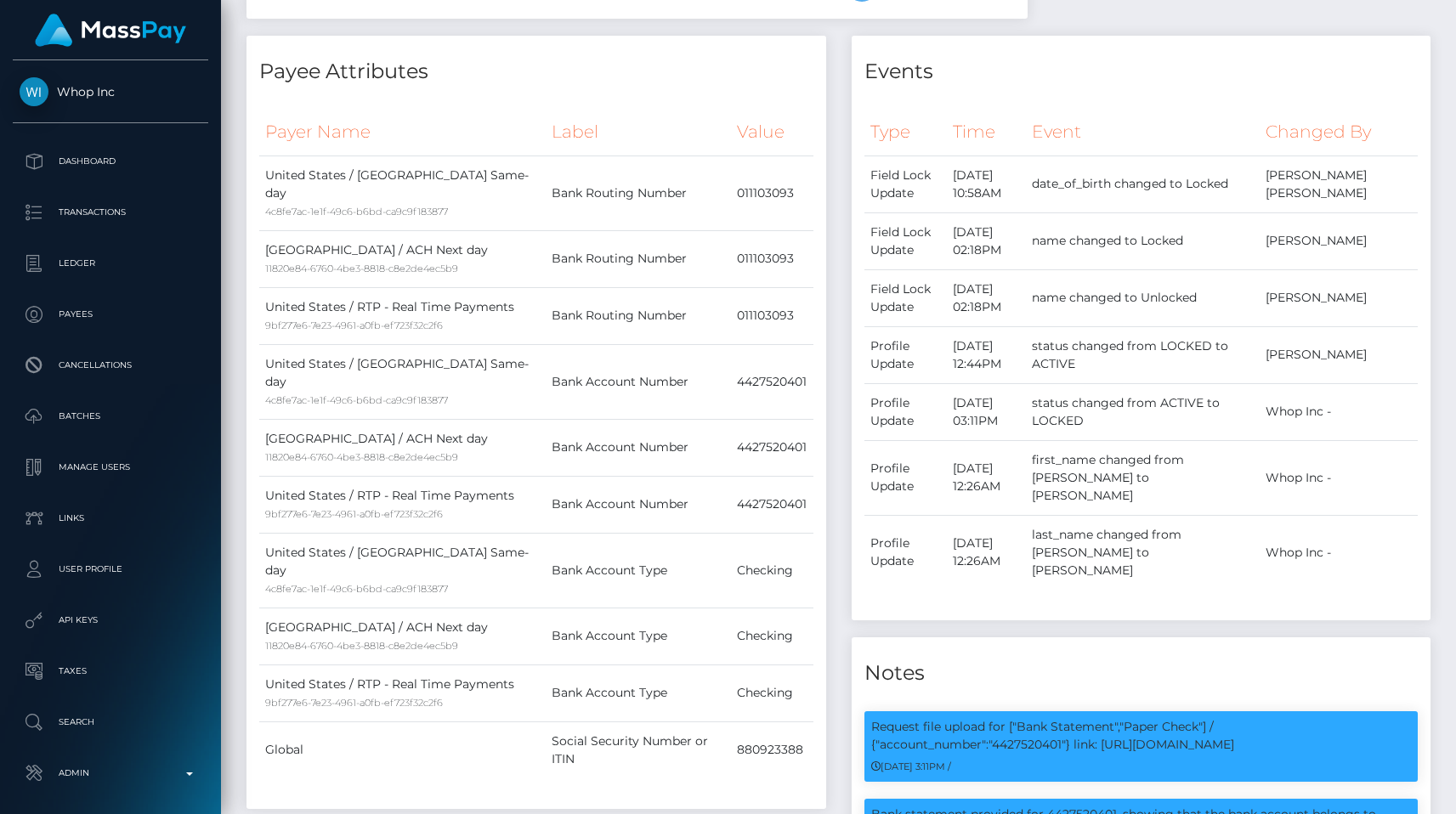
scroll to position [564, 0]
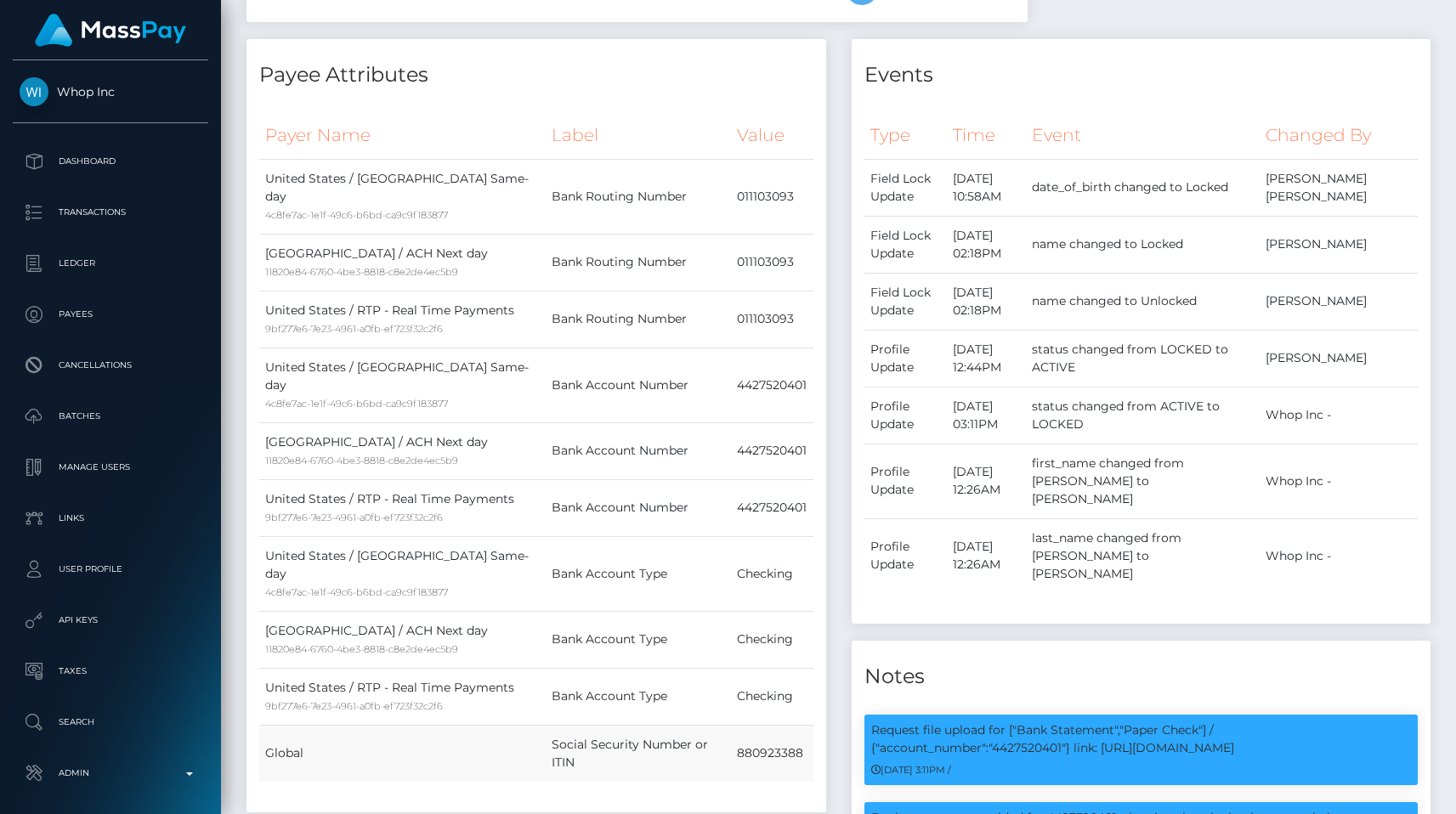
click at [772, 725] on td "880923388" at bounding box center [771, 754] width 81 height 57
click at [1013, 108] on div "Type Time Event Changed By Field Lock Update" at bounding box center [1141, 360] width 580 height 523
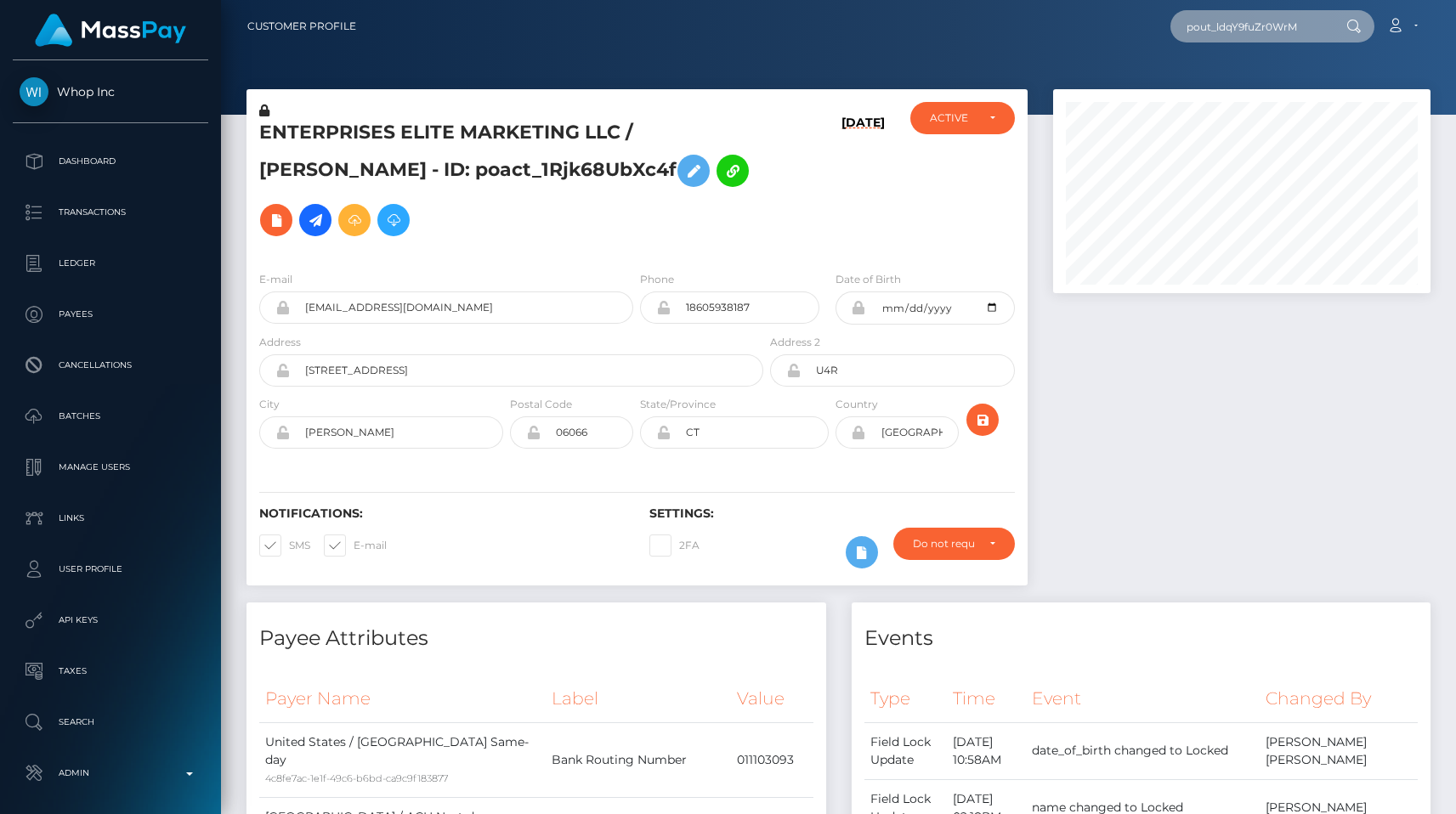
click at [1226, 29] on input "pout_ldqY9fuZr0WrM" at bounding box center [1250, 26] width 160 height 32
paste input "femgoddess3@gmail.com"
type input "femgoddess3@gmail.com"
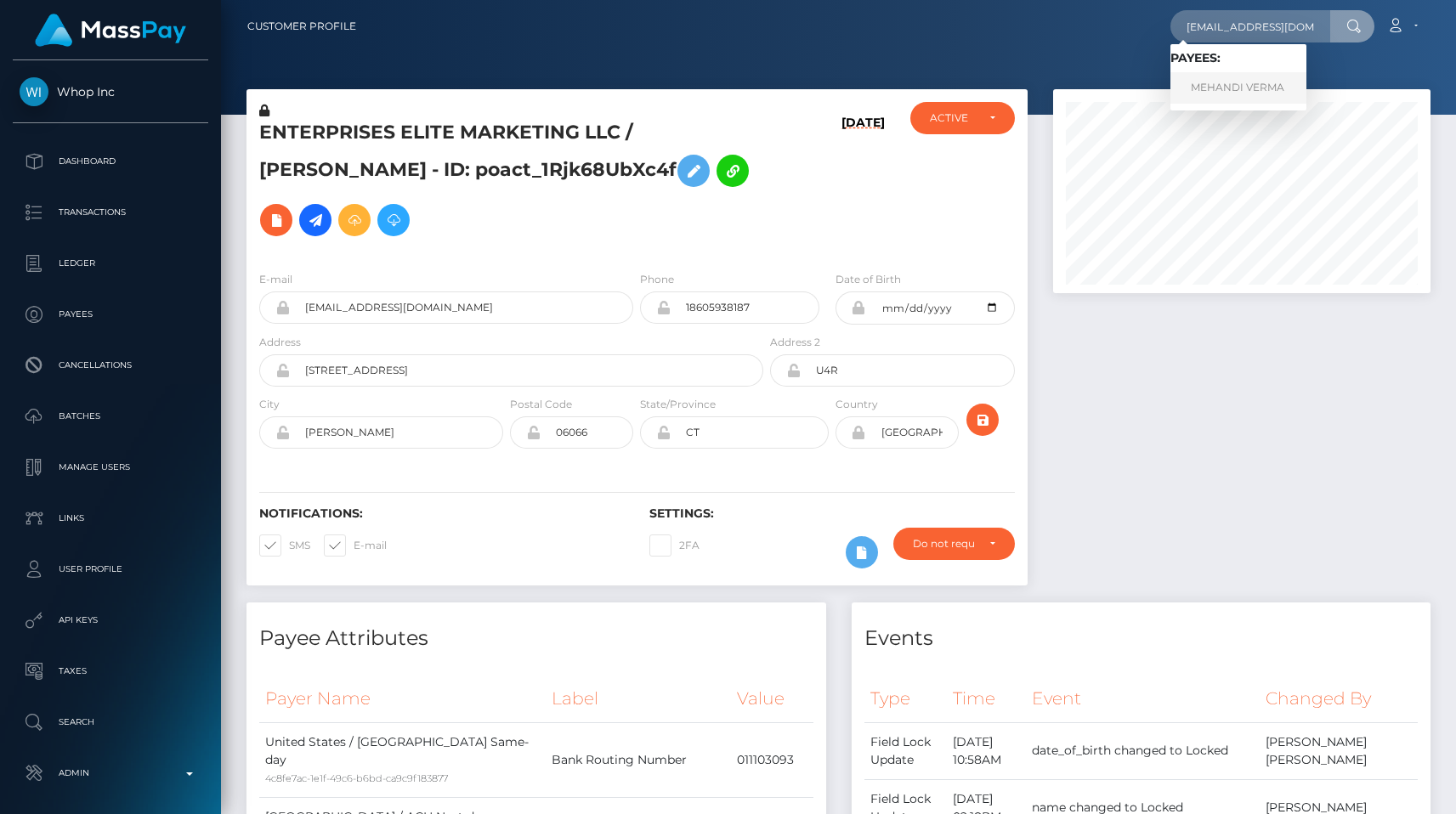
click at [1207, 89] on link "MEHANDI VERMA" at bounding box center [1239, 88] width 136 height 31
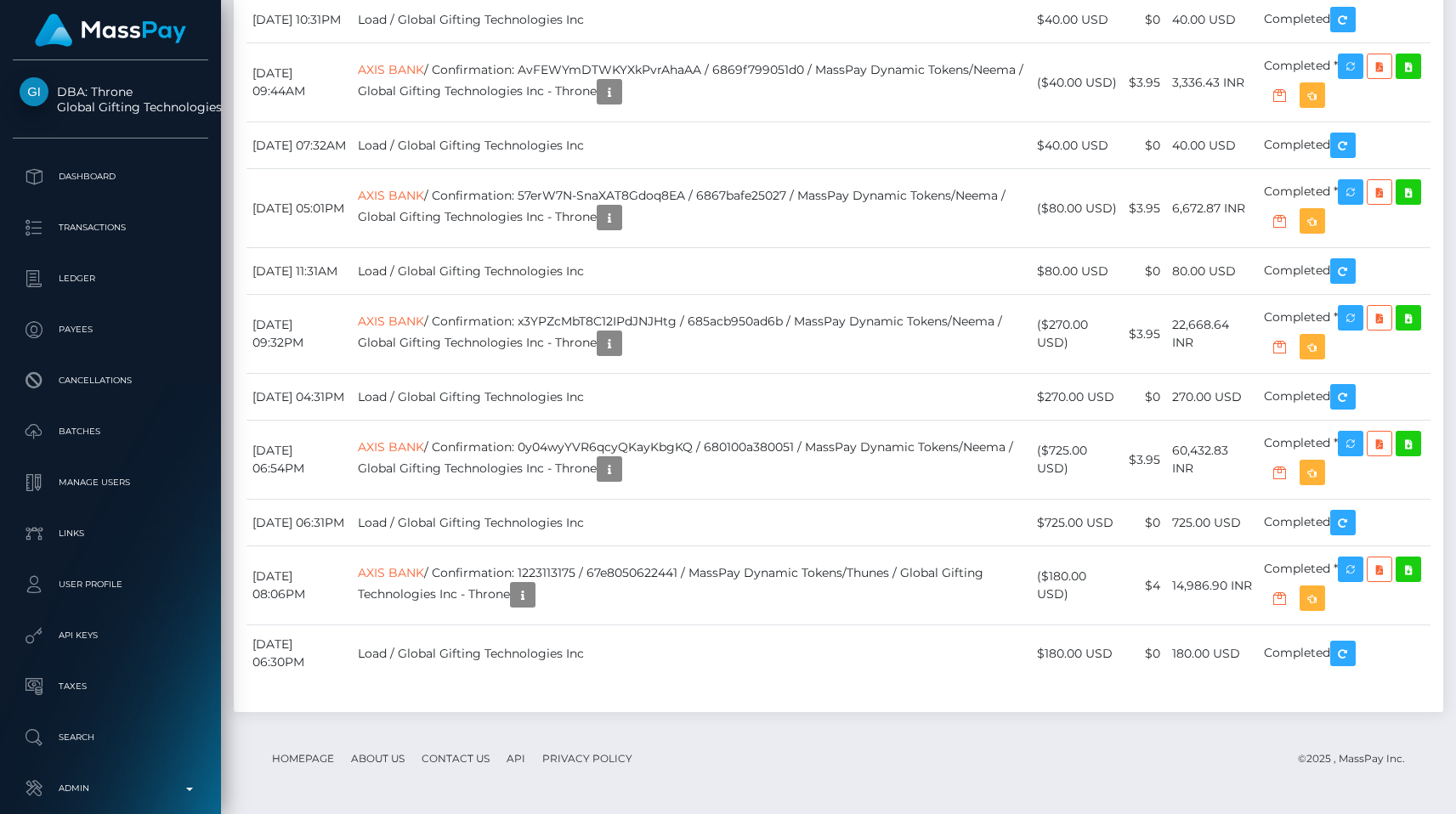
scroll to position [5515, 0]
drag, startPoint x: 524, startPoint y: 402, endPoint x: 772, endPoint y: 400, distance: 248.0
copy td "ae880548-92be-44b0-aa61-507de2649d5f"
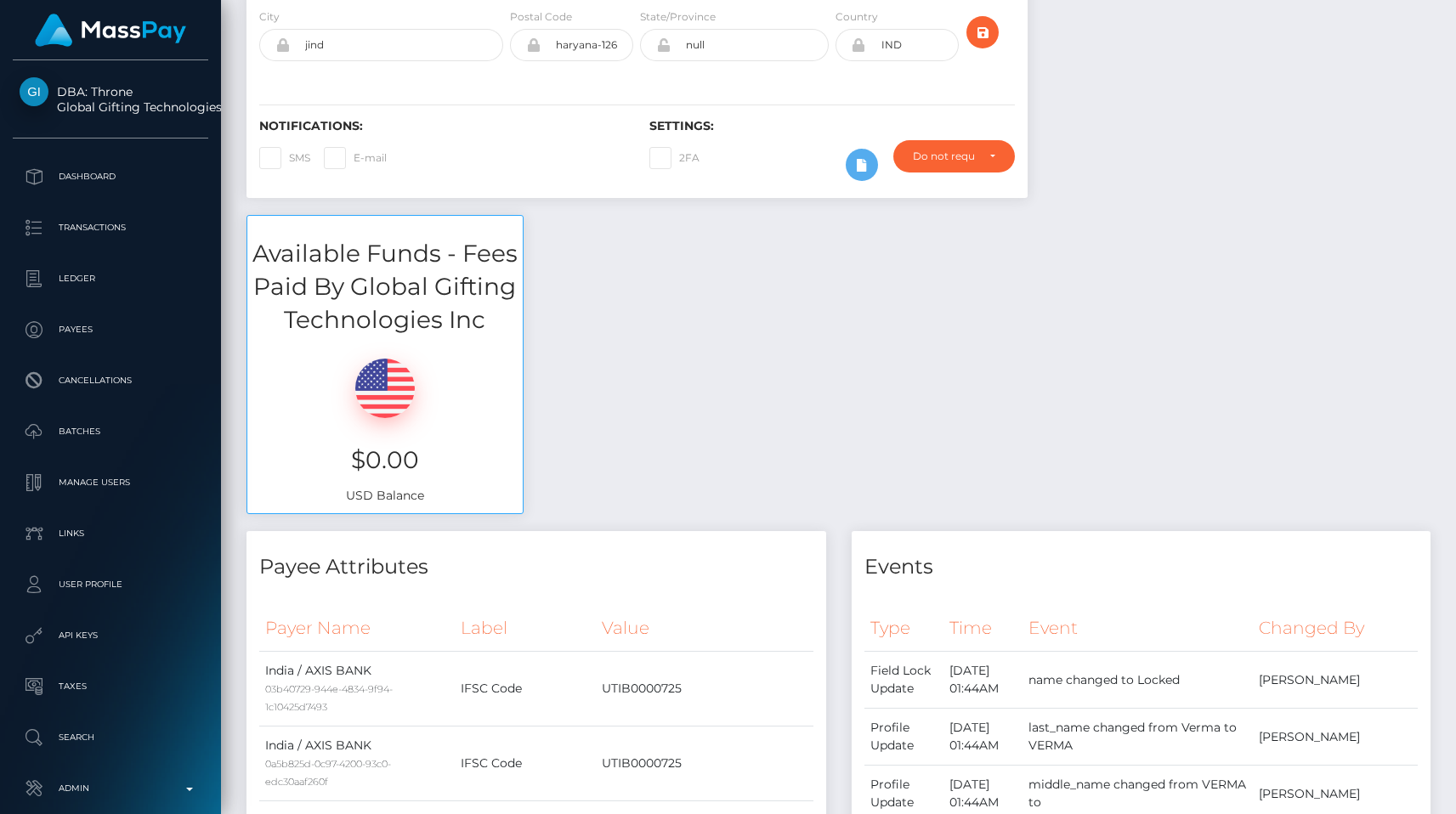
scroll to position [0, 0]
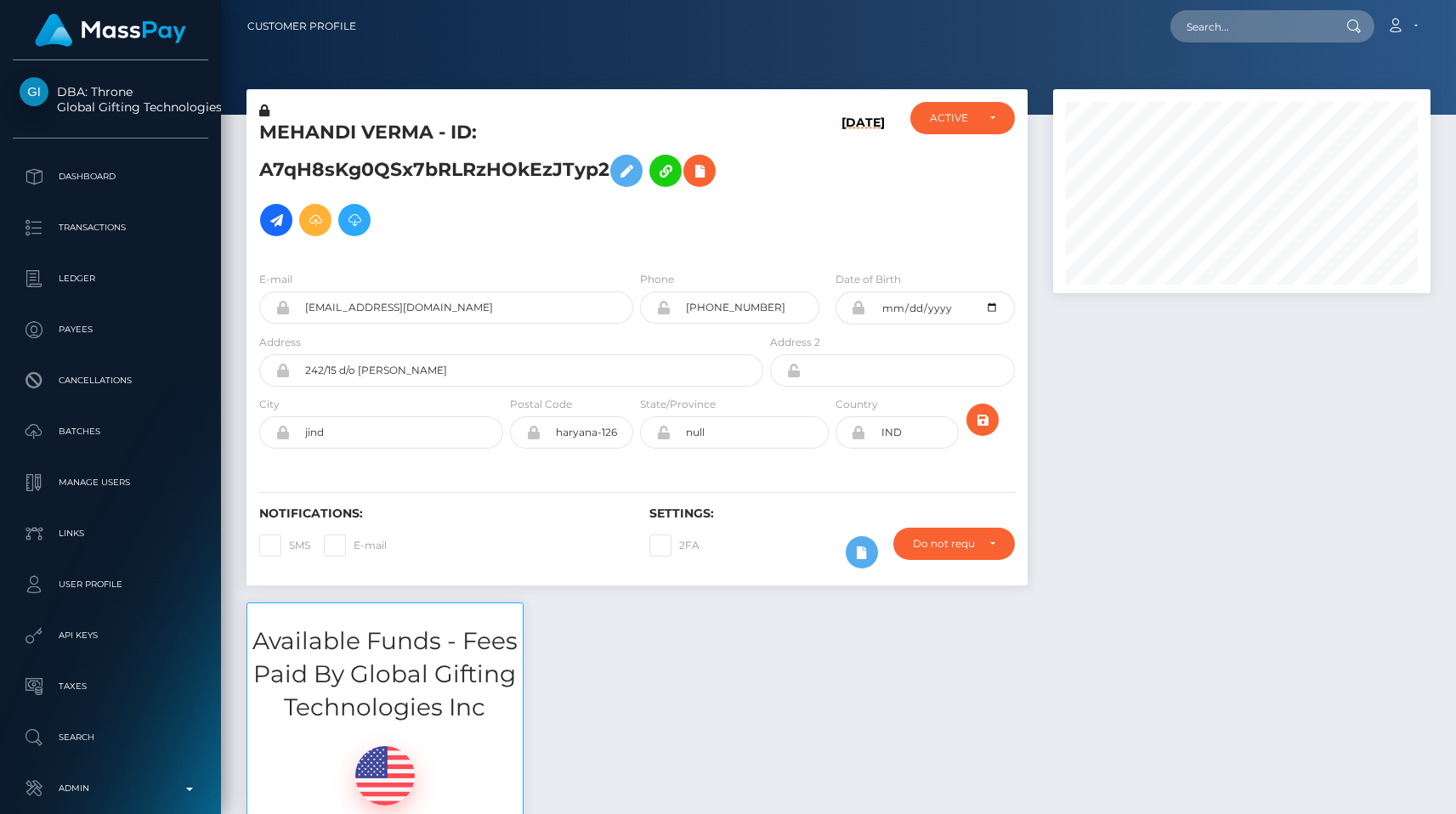
click at [1276, 49] on nav "Customer Profile Loading... Loading... Account" at bounding box center [838, 26] width 1235 height 53
click at [1275, 38] on input "text" at bounding box center [1250, 26] width 160 height 32
paste input "pout_zlrwOXzG74g1d"
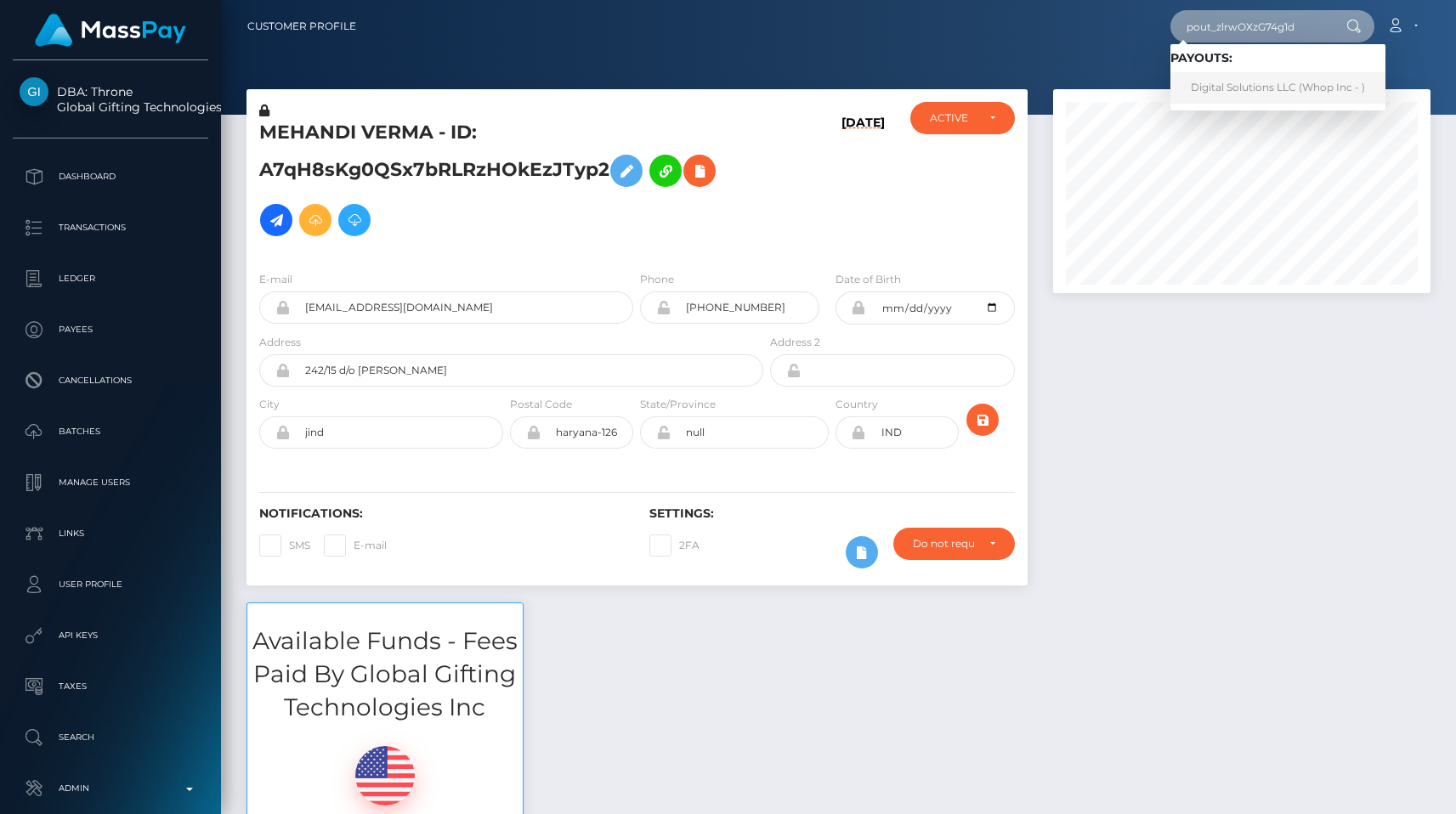
type input "pout_zlrwOXzG74g1d"
click at [1264, 77] on link "Digital Solutions LLC (Whop Inc - )" at bounding box center [1278, 88] width 215 height 31
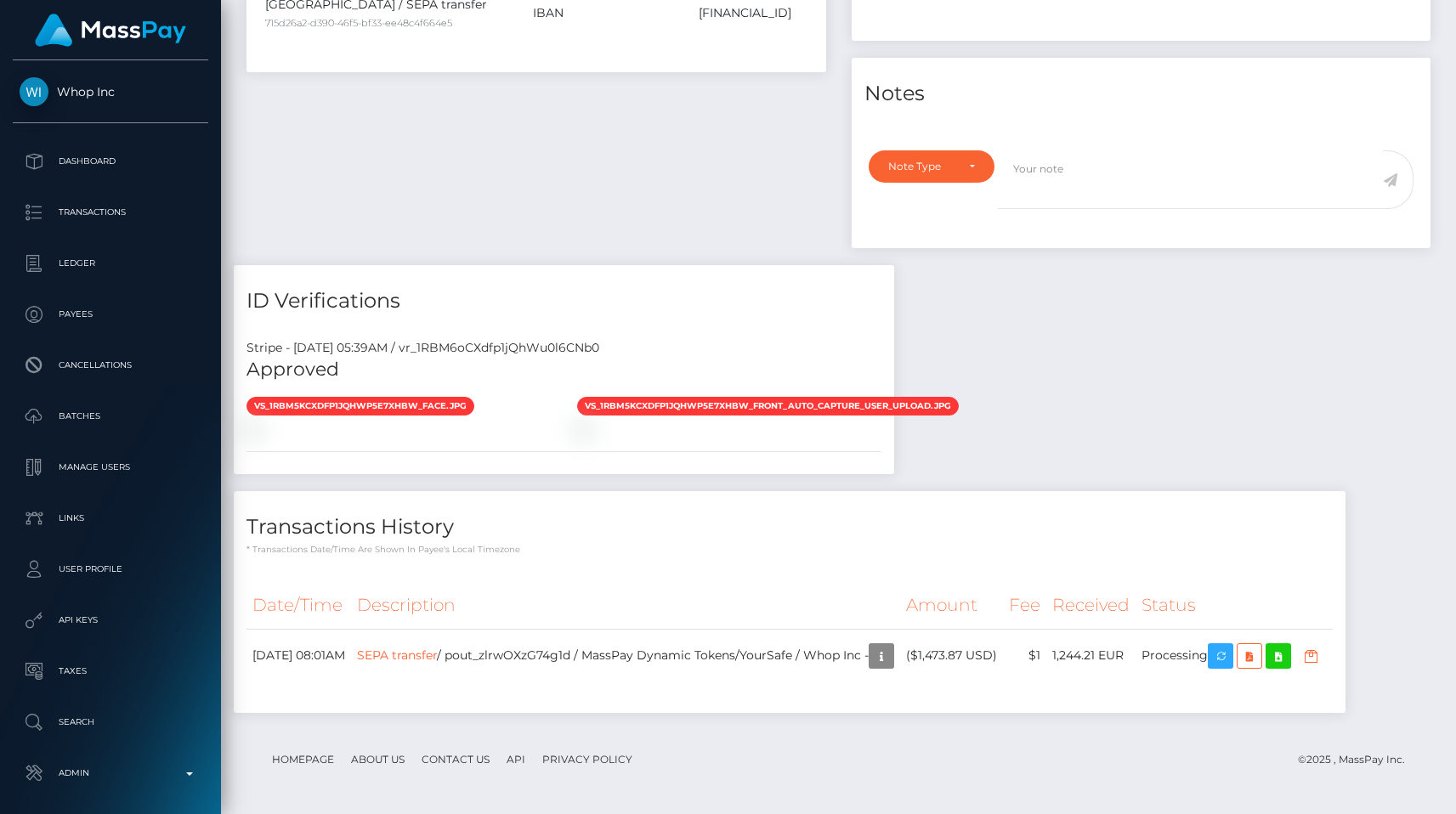
scroll to position [204, 377]
click at [532, 351] on div "Stripe - [DATE] 05:39AM / vr_1RBM6oCXdfp1jQhWu0l6CNb0" at bounding box center [563, 348] width 660 height 18
copy div "vr_1RBM6oCXdfp1jQhWu0l6CNb0"
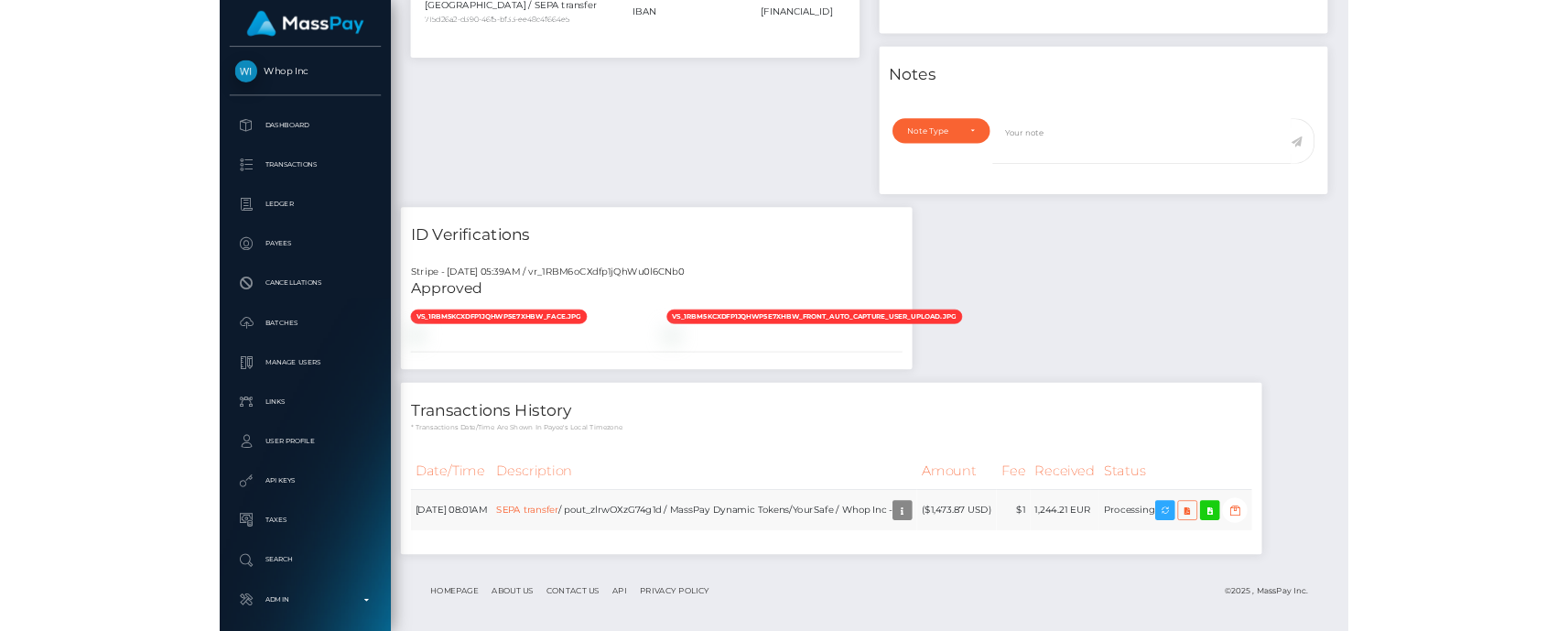
scroll to position [865, 0]
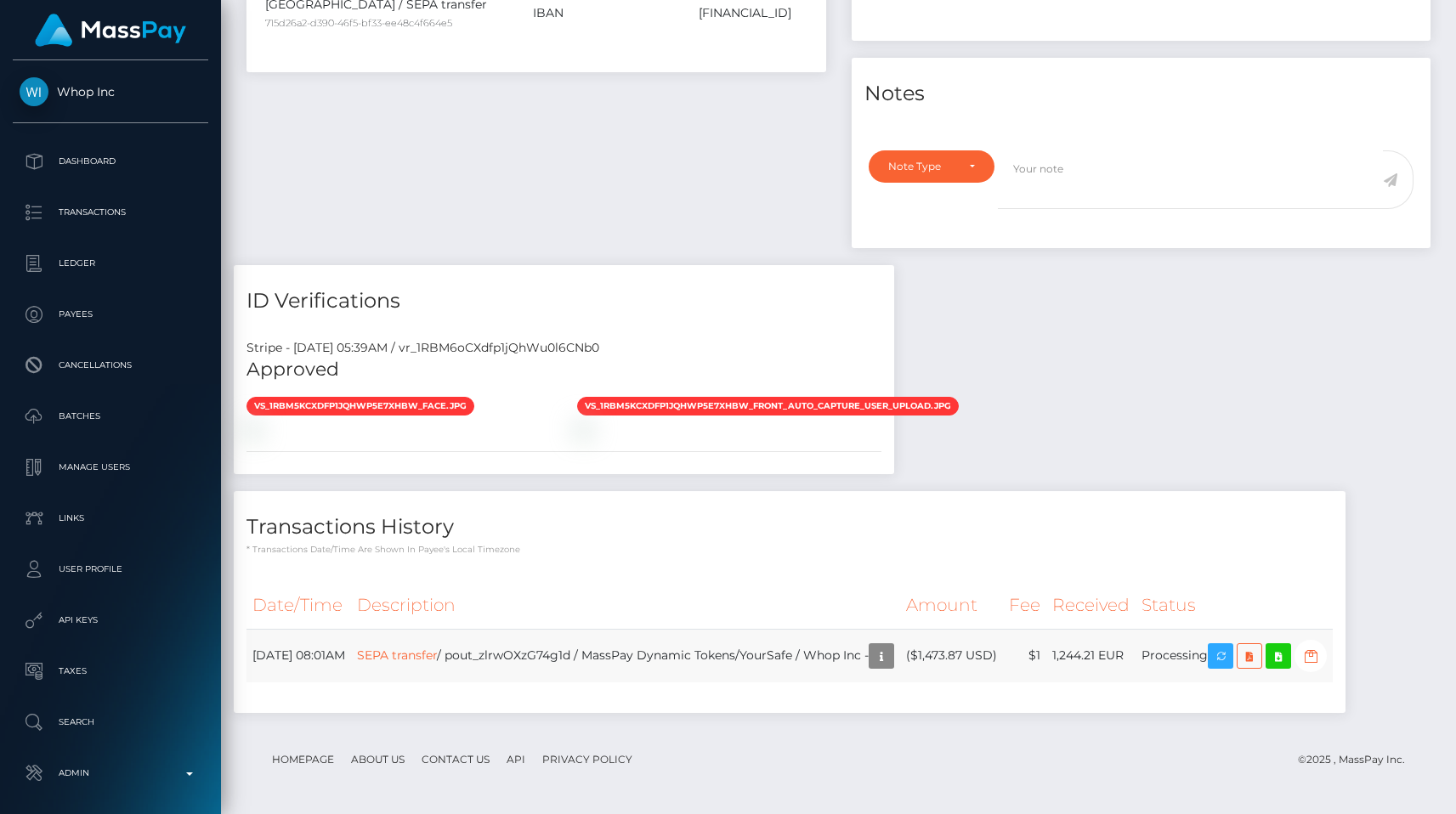
click at [597, 636] on td "SEPA transfer / pout_zlrwOXzG74g1d / MassPay Dynamic Tokens/YourSafe / Whop Inc…" at bounding box center [625, 656] width 549 height 54
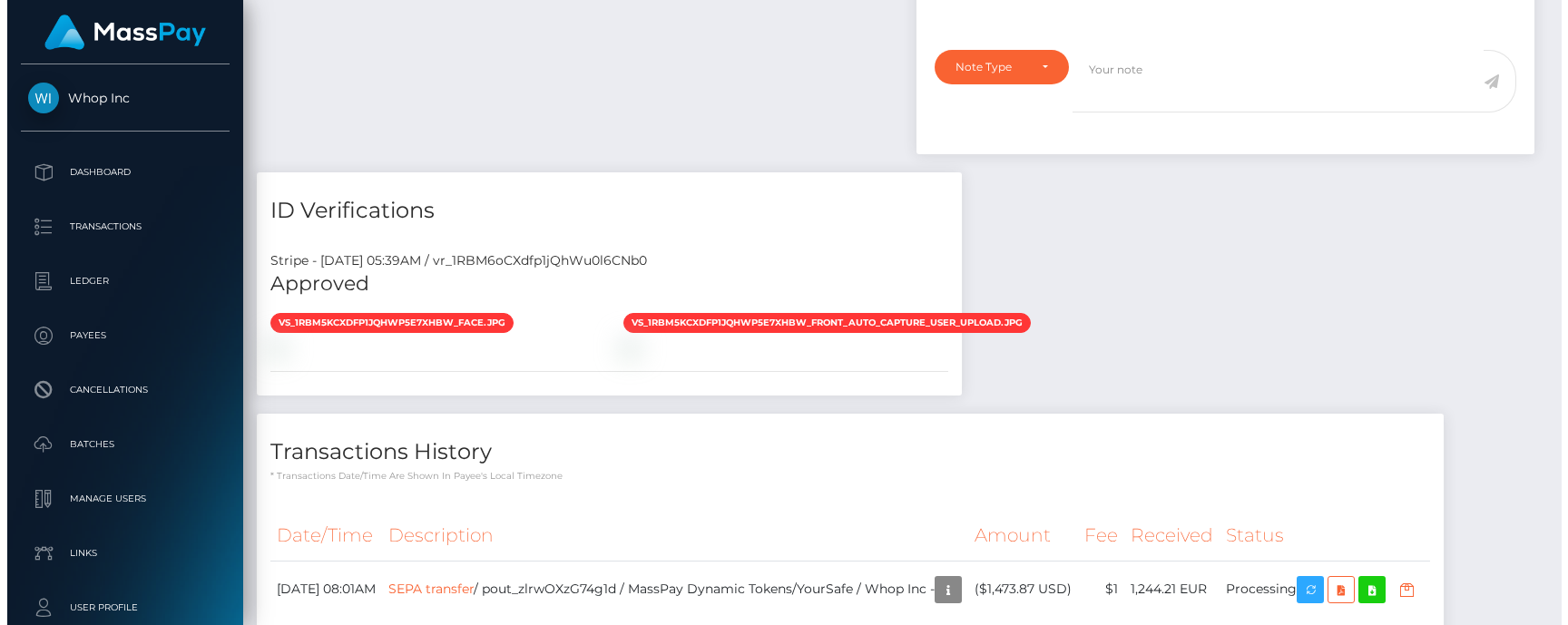
scroll to position [1101, 0]
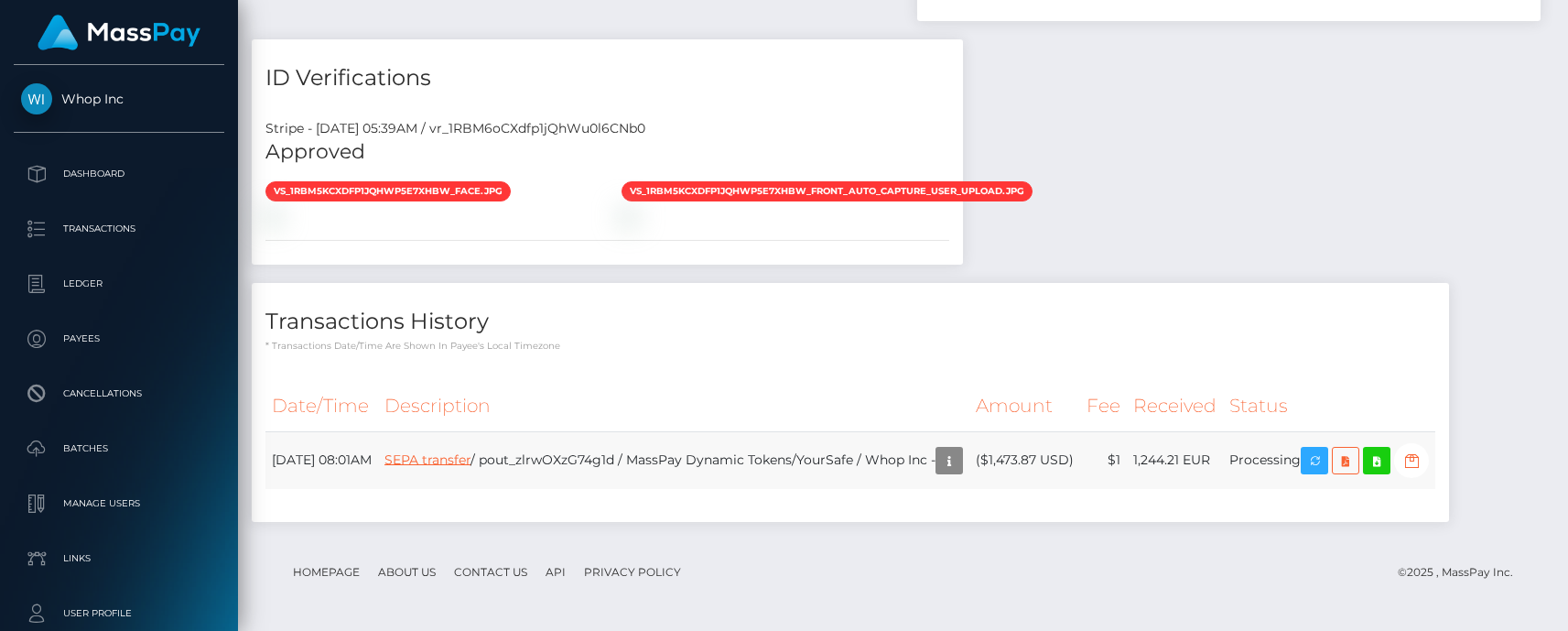
click at [470, 453] on link "SEPA transfer" at bounding box center [427, 459] width 86 height 16
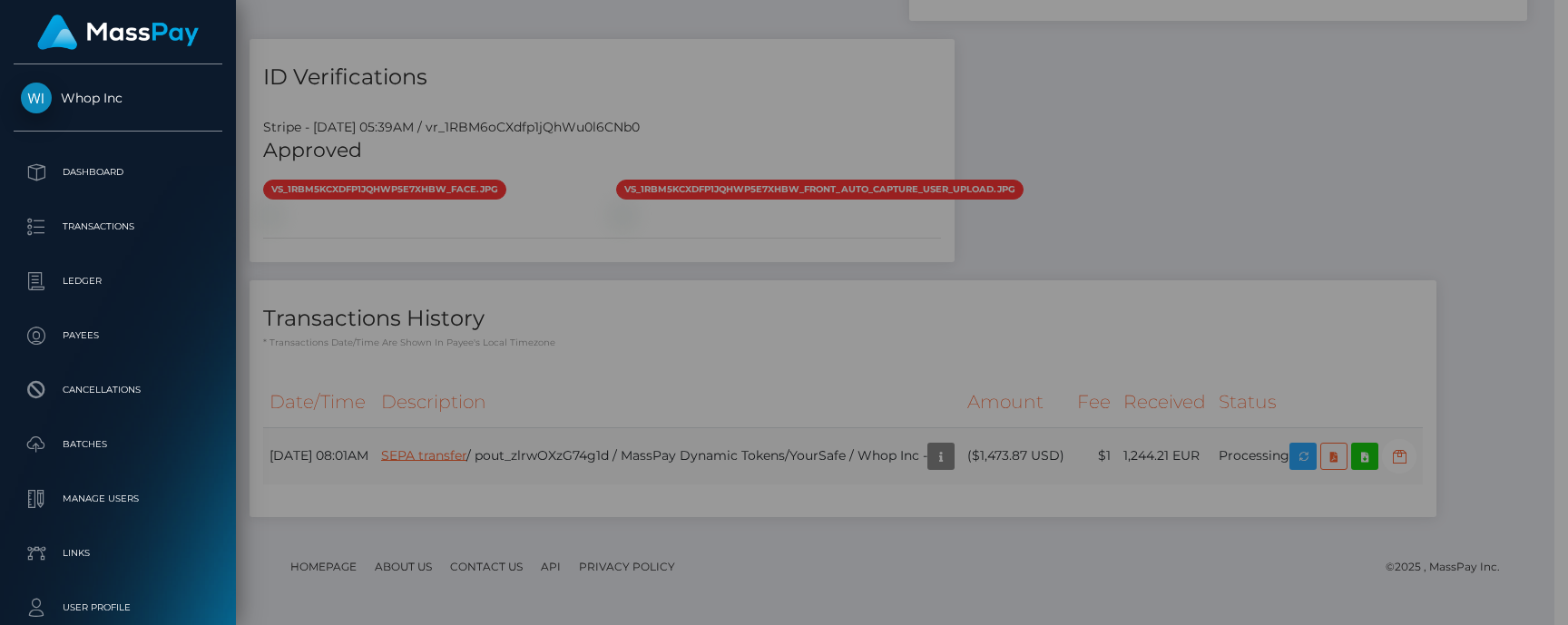
scroll to position [906616, 907128]
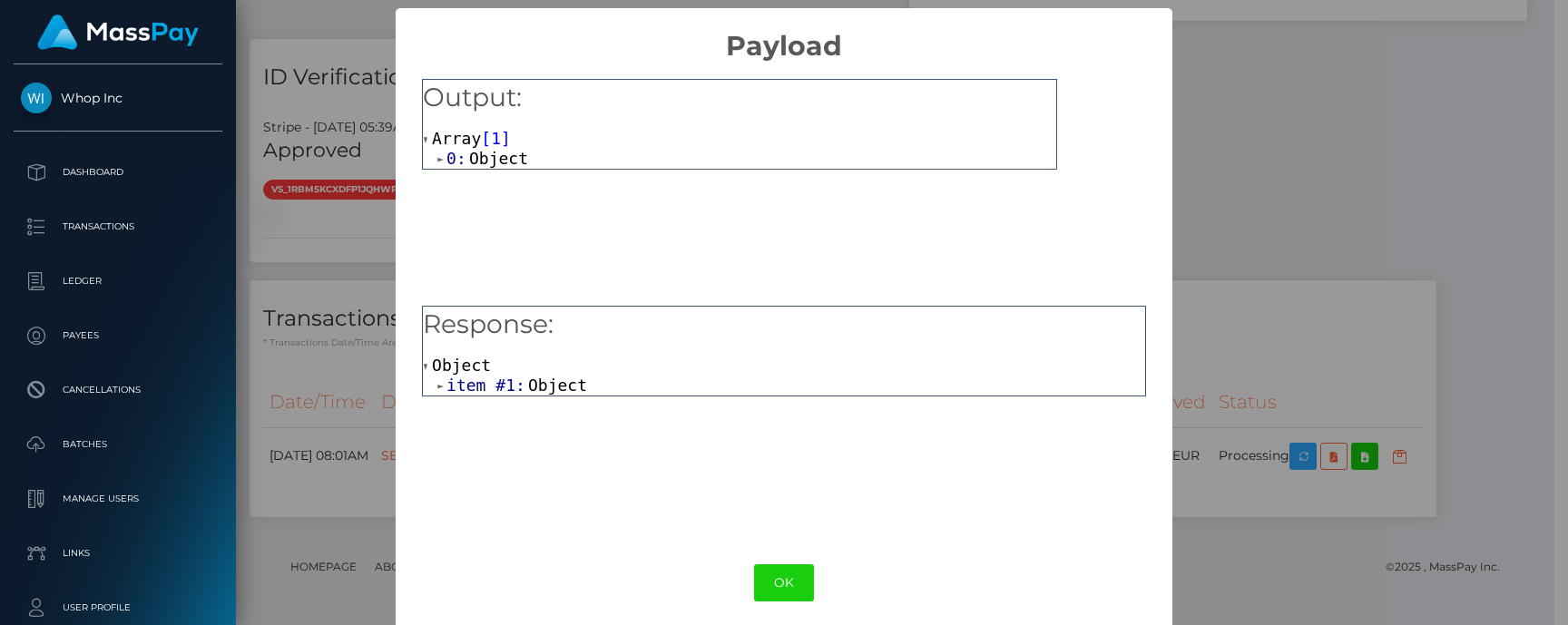
click at [477, 382] on span "item #1:" at bounding box center [488, 385] width 82 height 19
click at [543, 393] on span "Object" at bounding box center [558, 385] width 59 height 19
click at [544, 396] on div "Response: Object item #1: Object" at bounding box center [784, 419] width 724 height 227
click at [541, 389] on span "Object" at bounding box center [558, 385] width 59 height 19
click at [544, 409] on span "beneficiary_name:" at bounding box center [546, 405] width 170 height 19
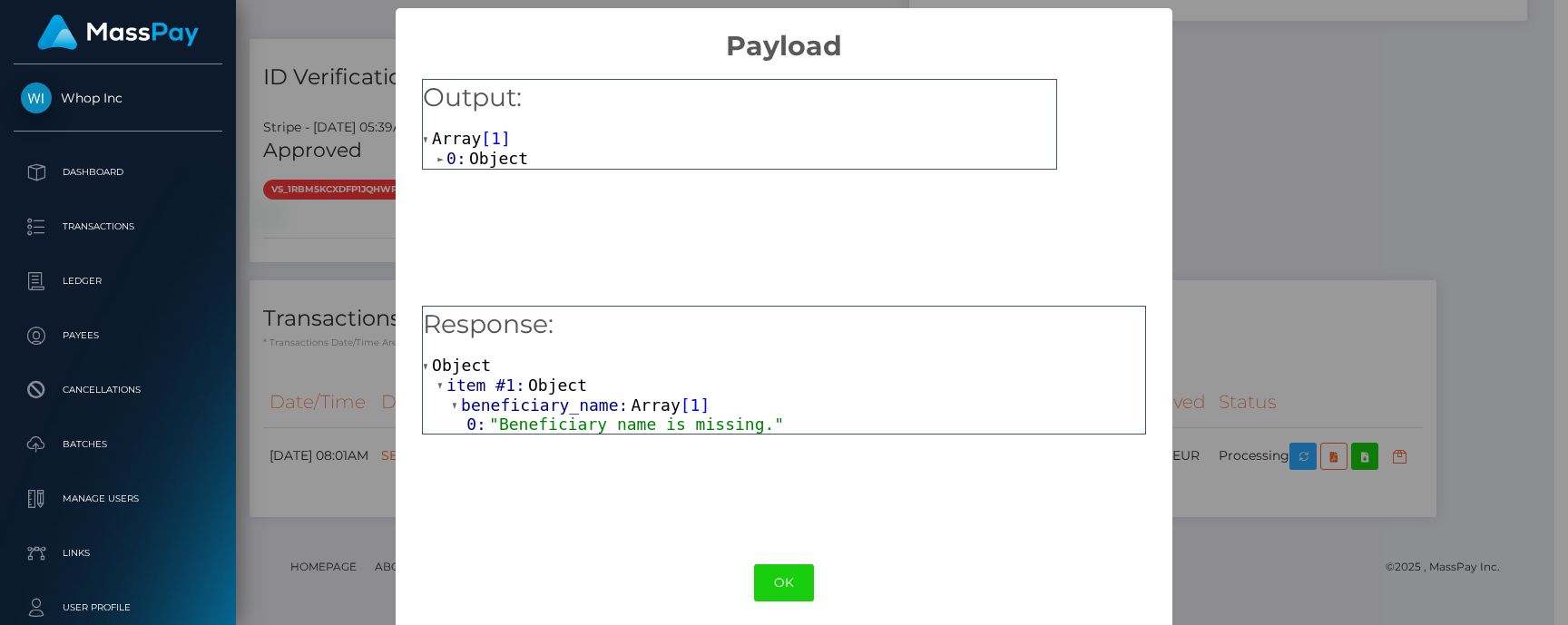
click at [458, 163] on span "0:" at bounding box center [458, 158] width 23 height 19
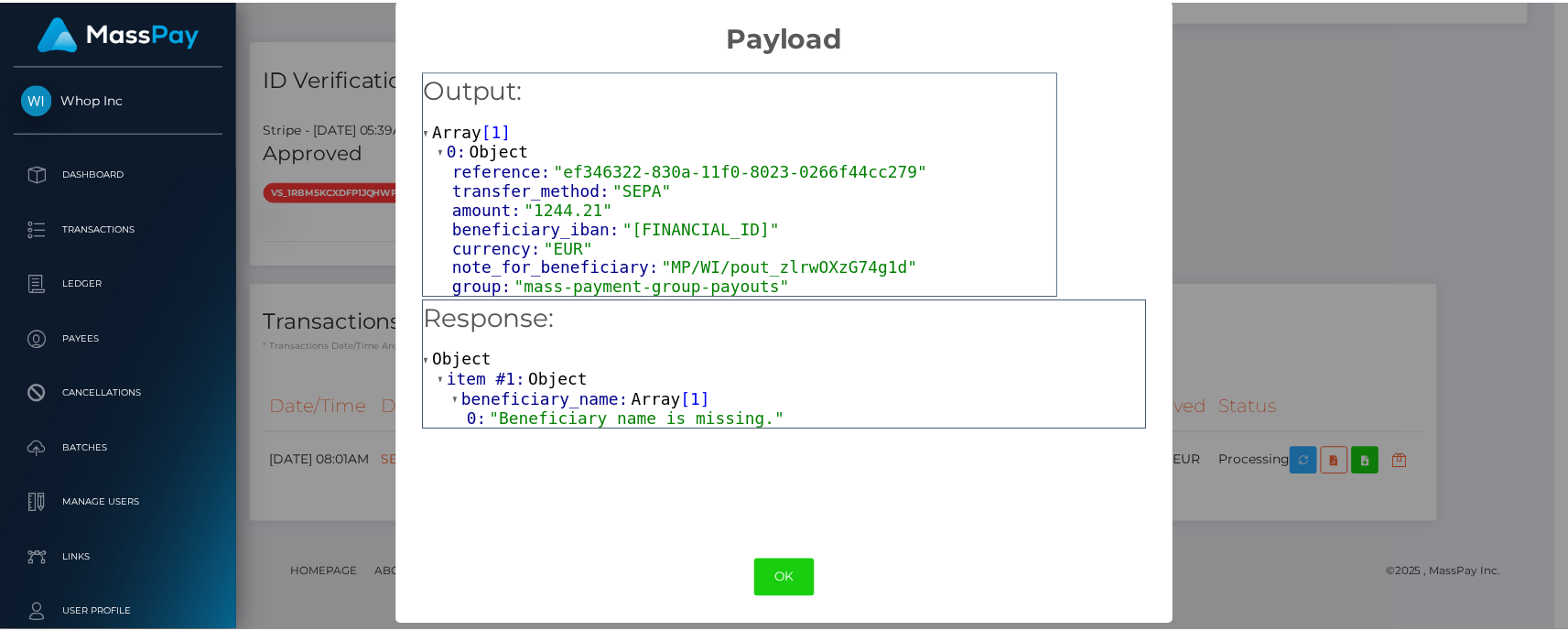
scroll to position [11, 0]
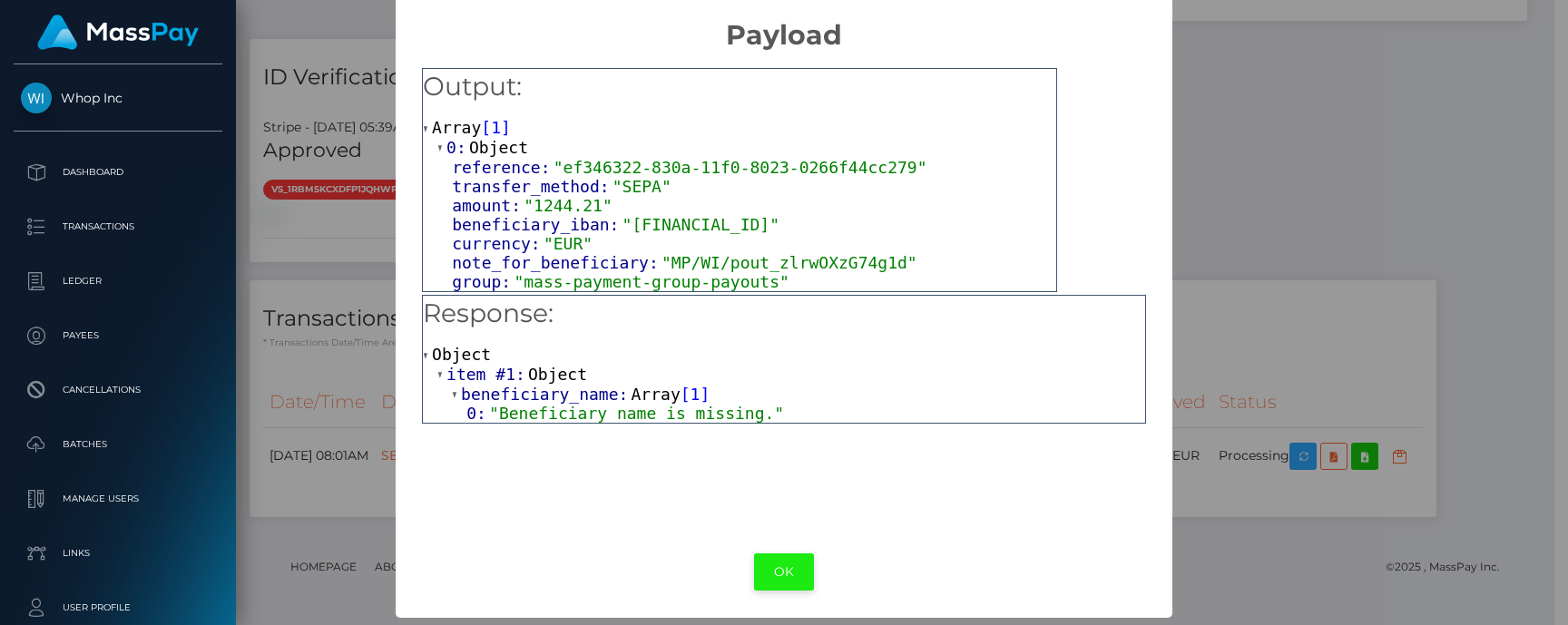
click at [779, 557] on button "OK" at bounding box center [784, 572] width 60 height 37
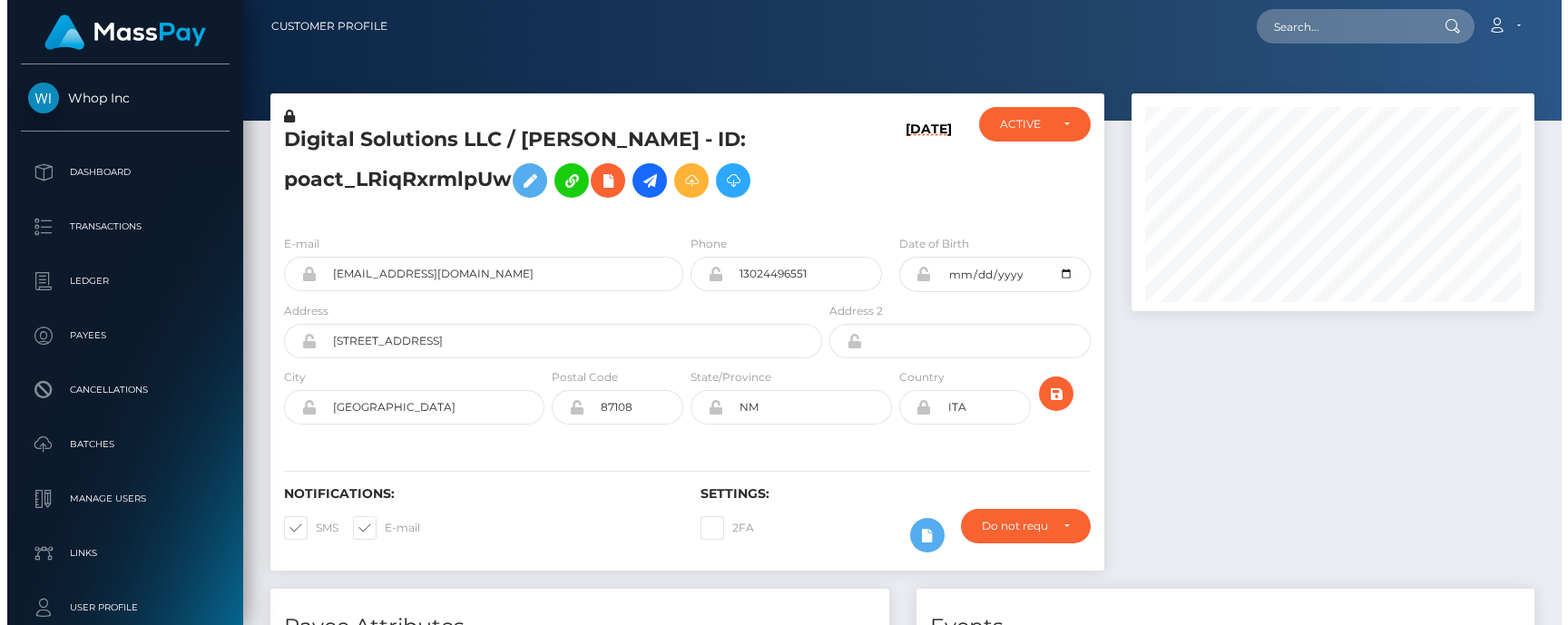
scroll to position [0, 0]
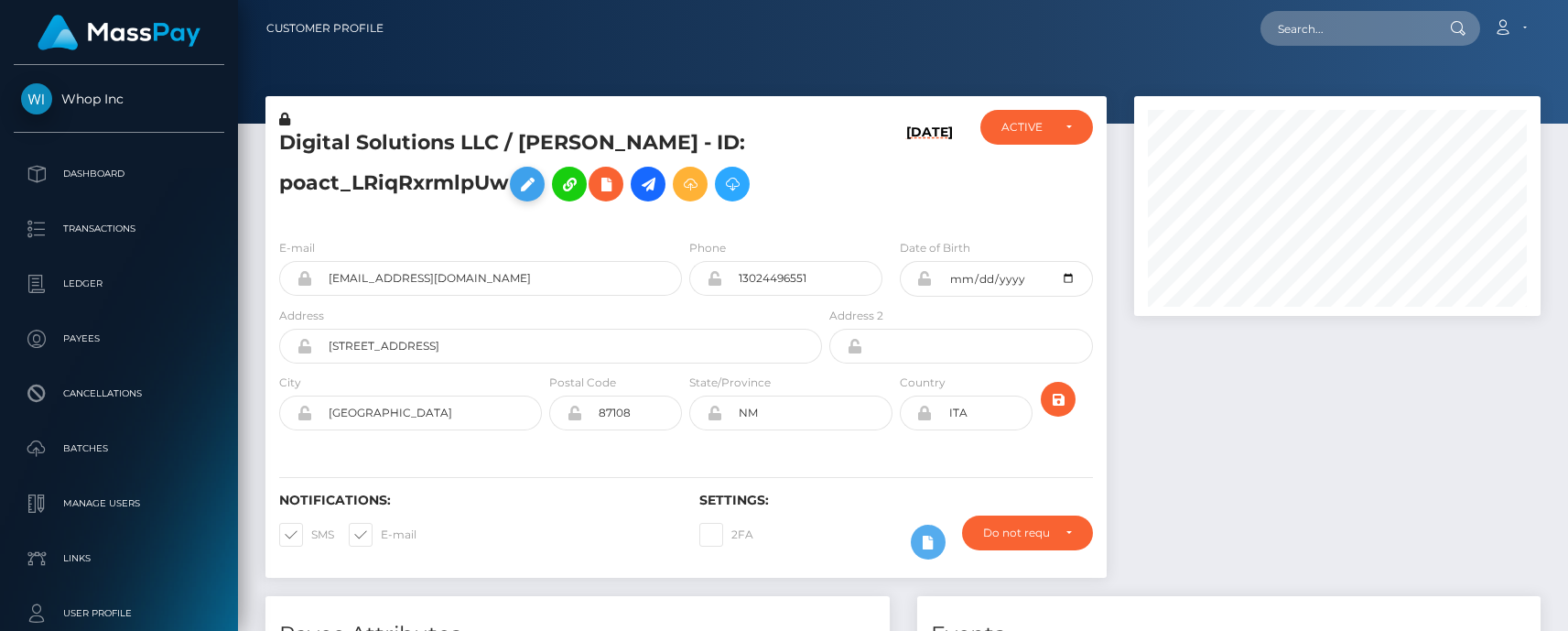
click at [529, 178] on icon at bounding box center [527, 185] width 22 height 23
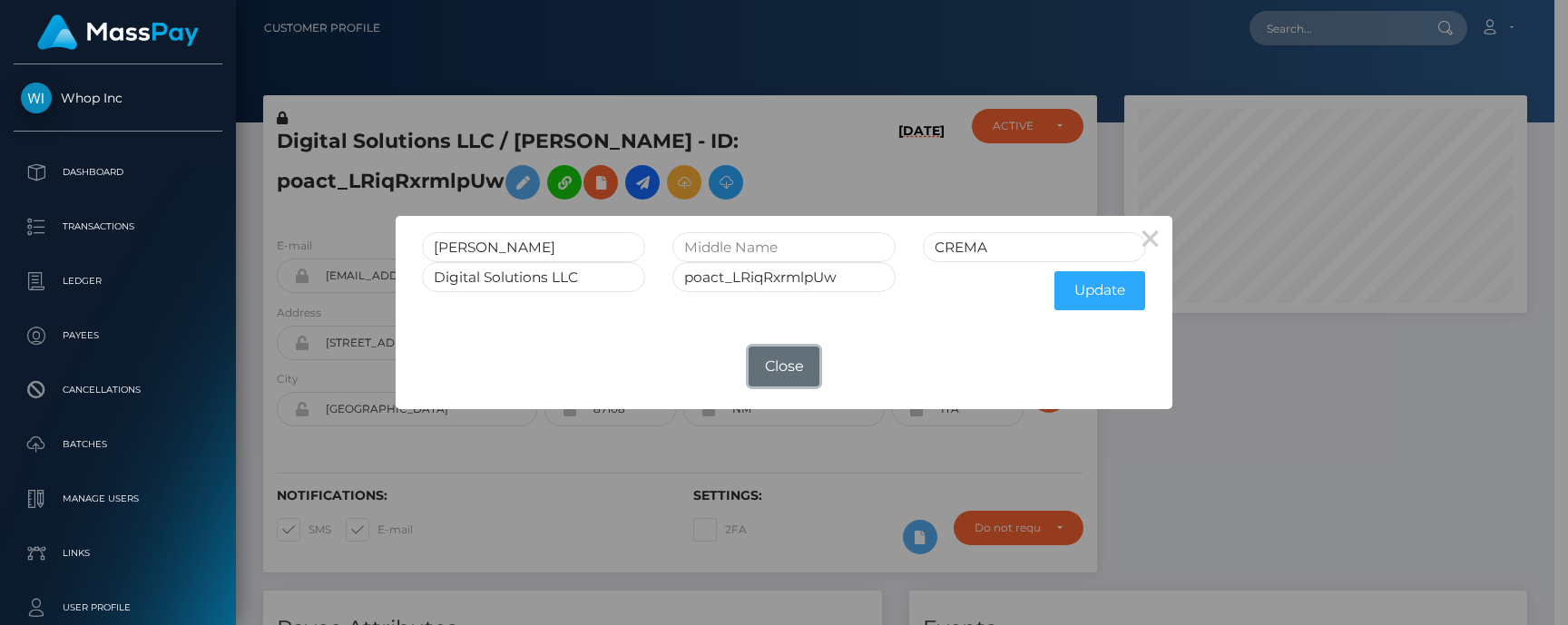
click at [775, 371] on button "Close" at bounding box center [784, 366] width 71 height 40
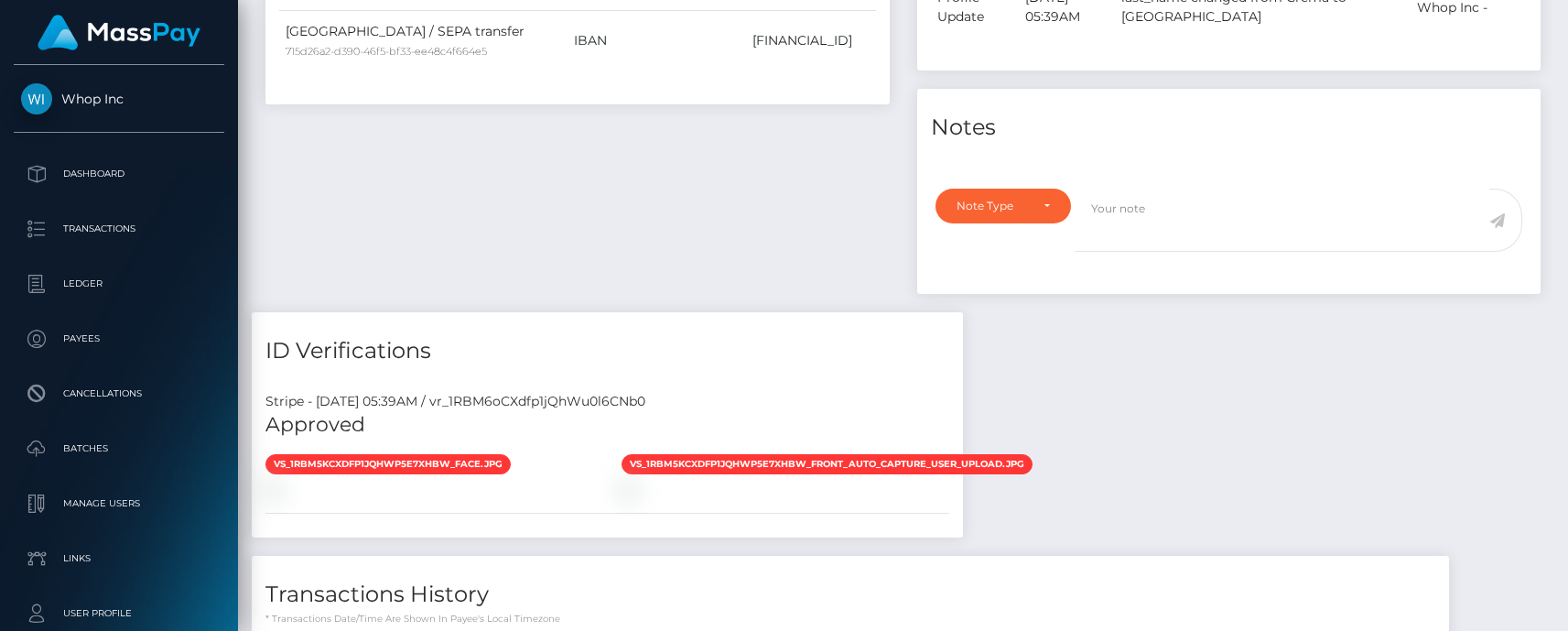
scroll to position [992, 0]
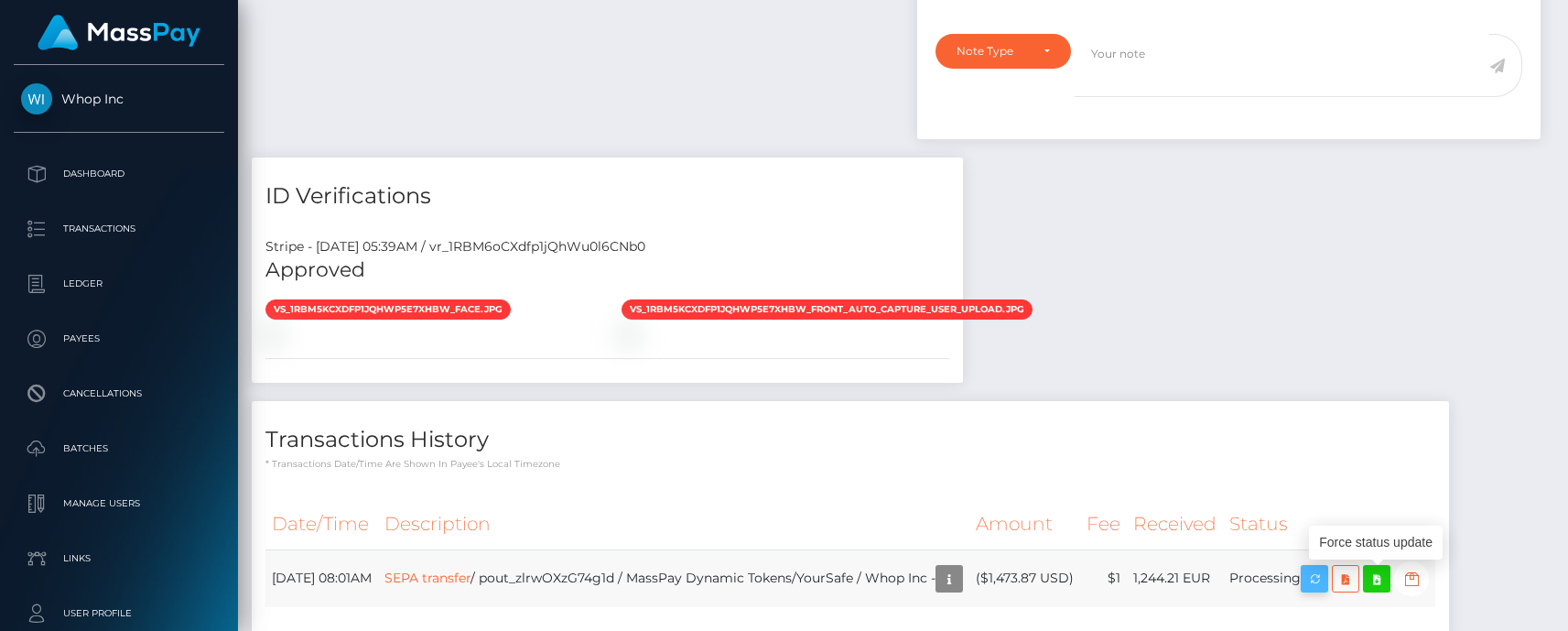
click at [1325, 577] on icon "button" at bounding box center [1314, 579] width 22 height 23
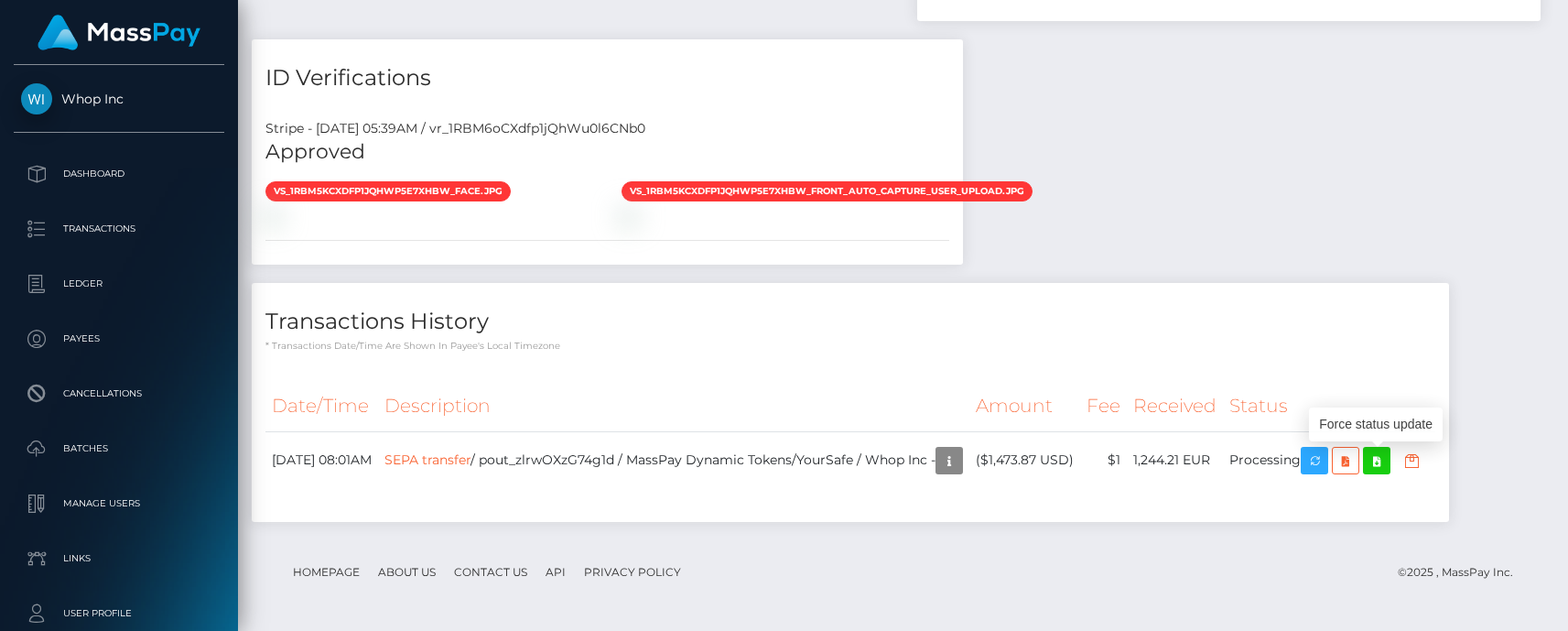
scroll to position [220, 406]
click at [1328, 460] on button "button" at bounding box center [1314, 460] width 28 height 28
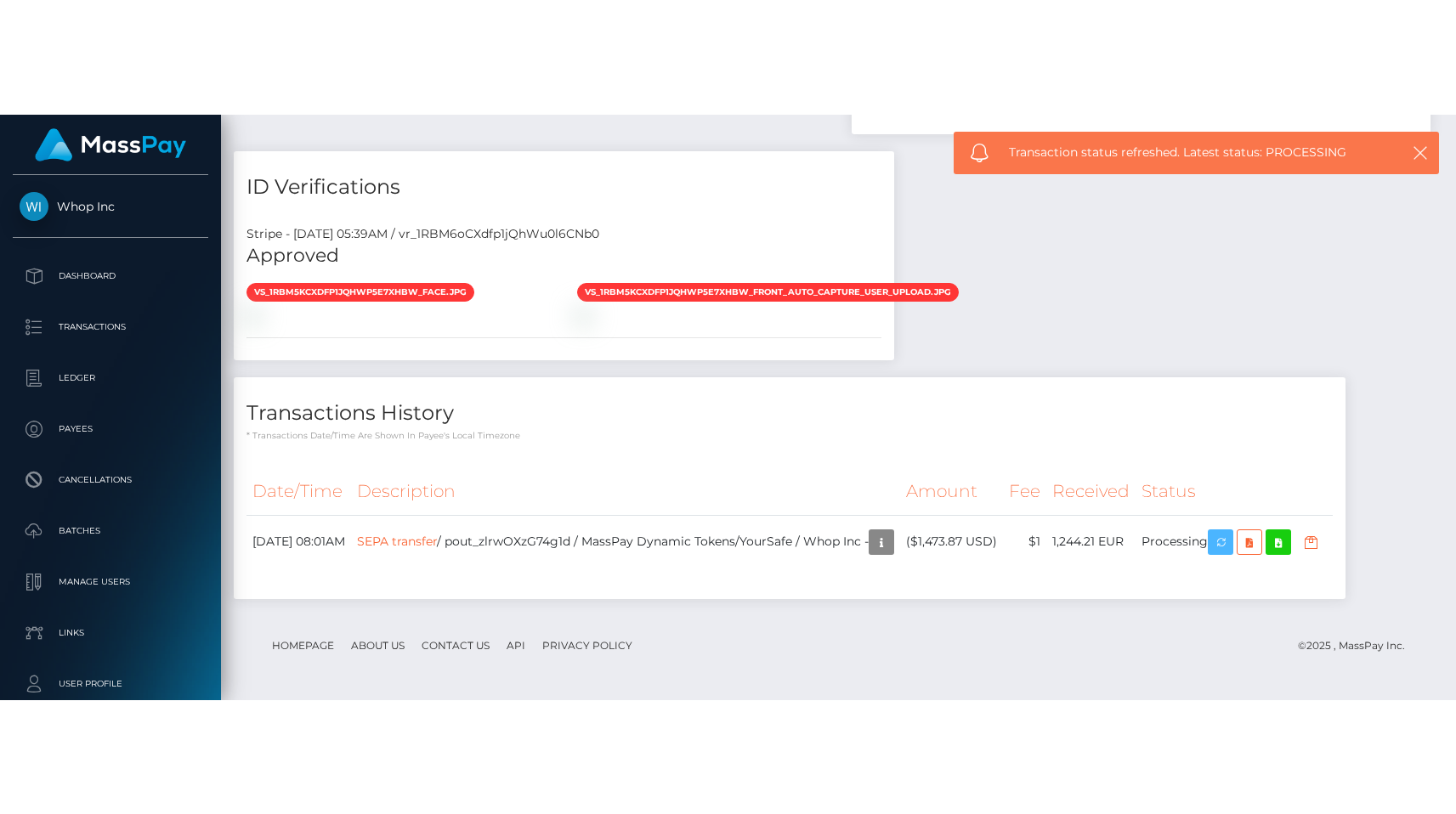
scroll to position [803, 0]
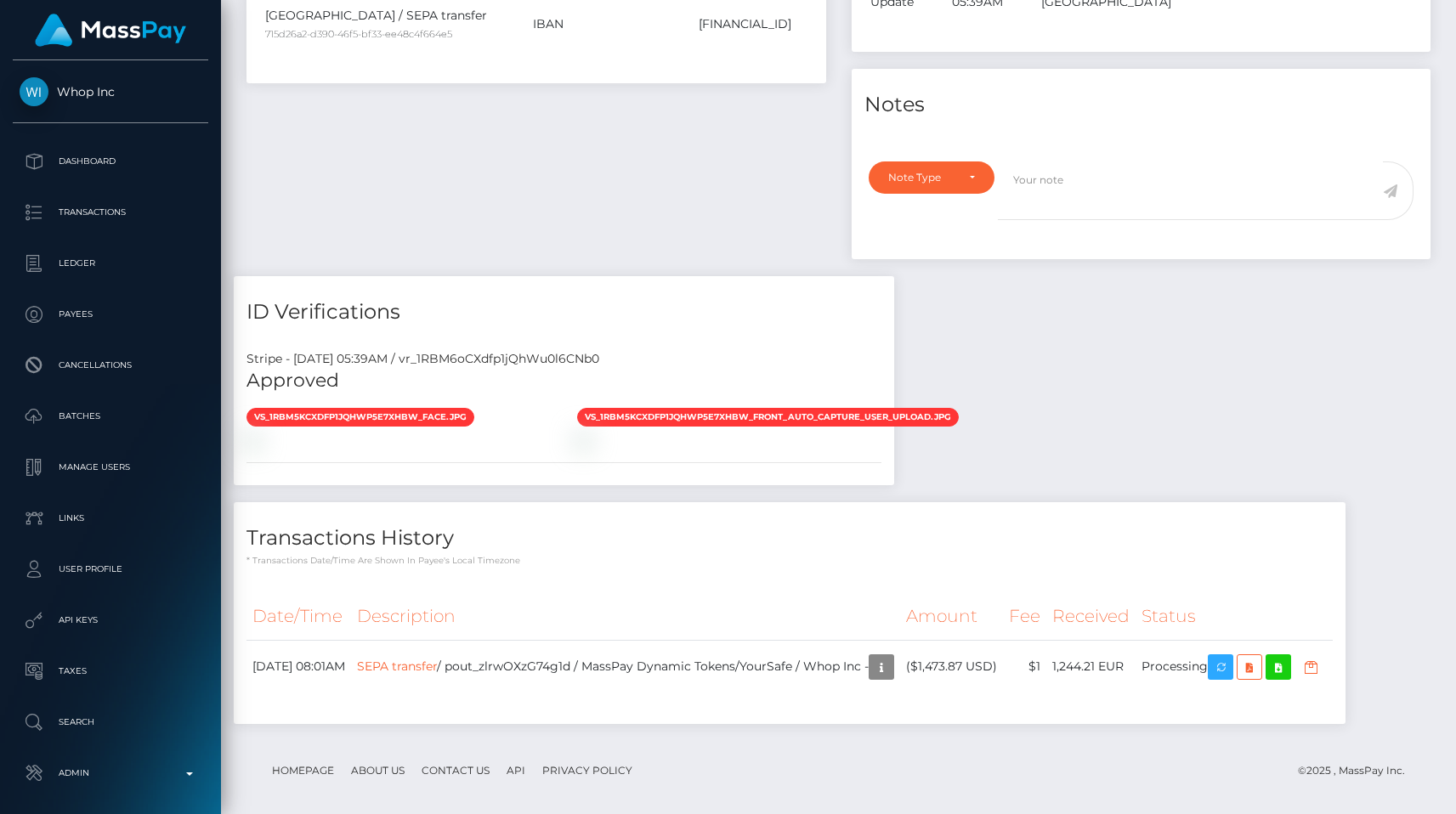
scroll to position [204, 377]
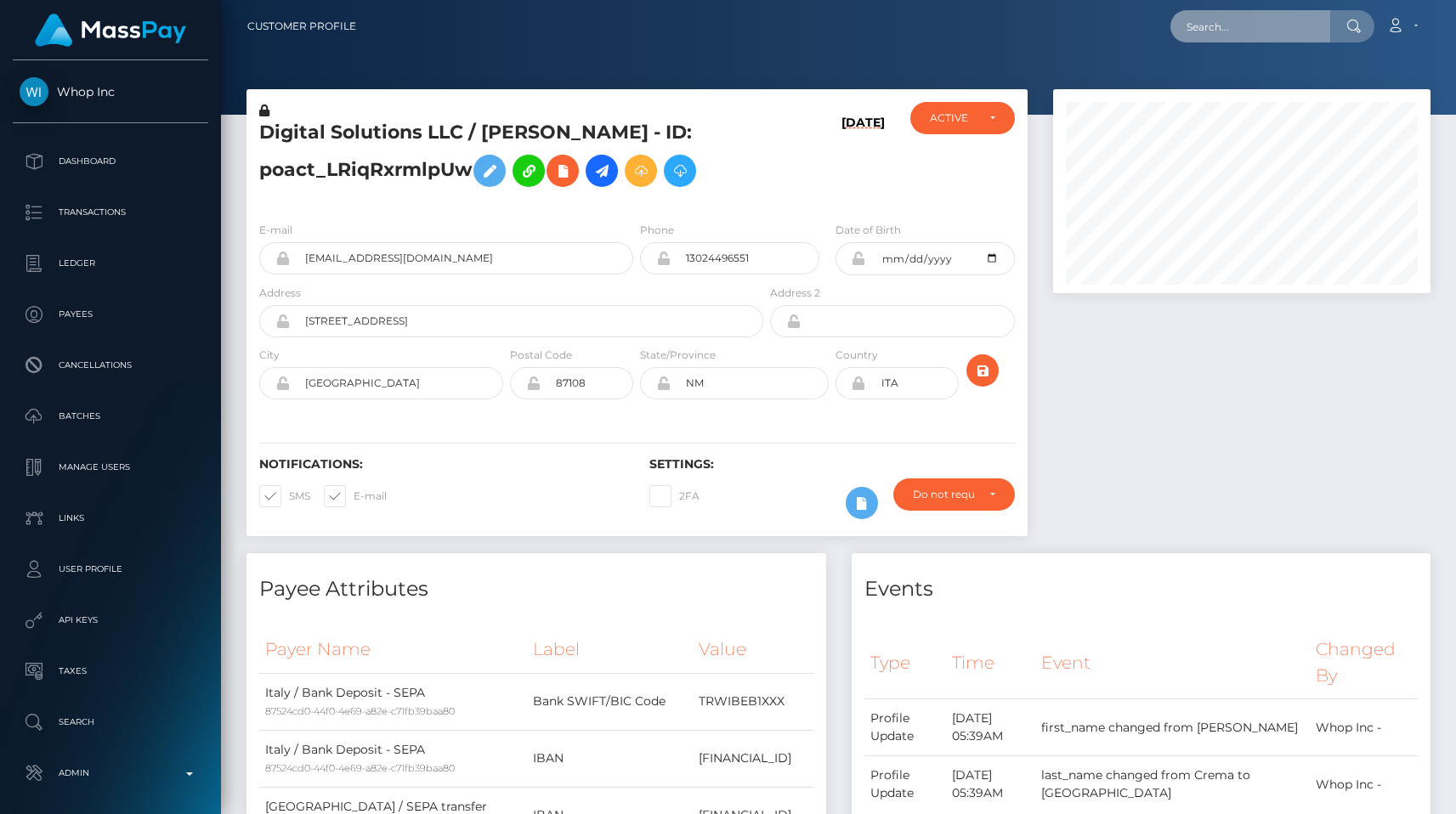
click at [1224, 26] on input "text" at bounding box center [1250, 26] width 160 height 32
paste input "d03a1689-4746-4e4a-8412-b33e01226d2b"
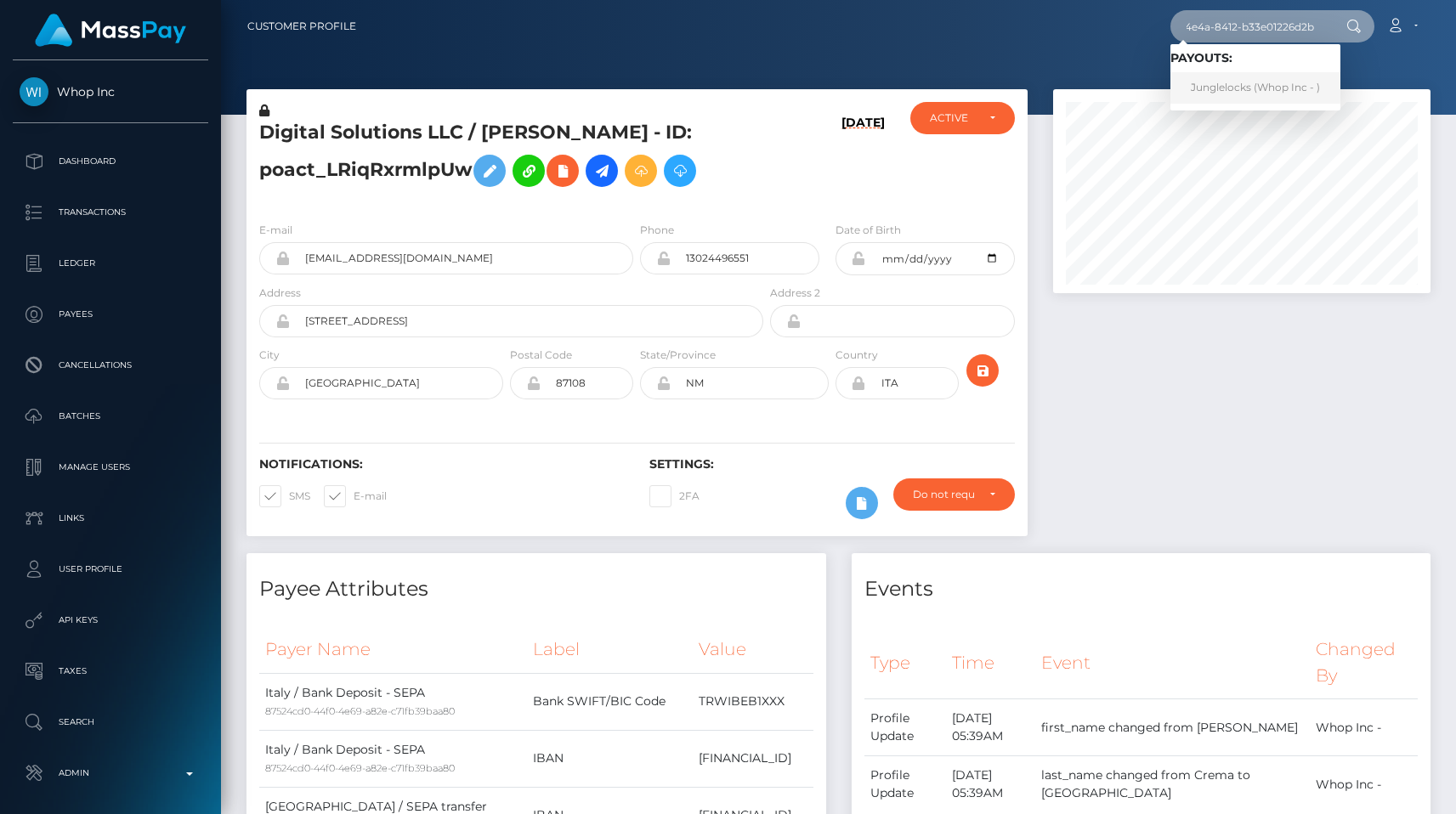
type input "d03a1689-4746-4e4a-8412-b33e01226d2b"
click at [1240, 355] on div at bounding box center [1241, 321] width 402 height 464
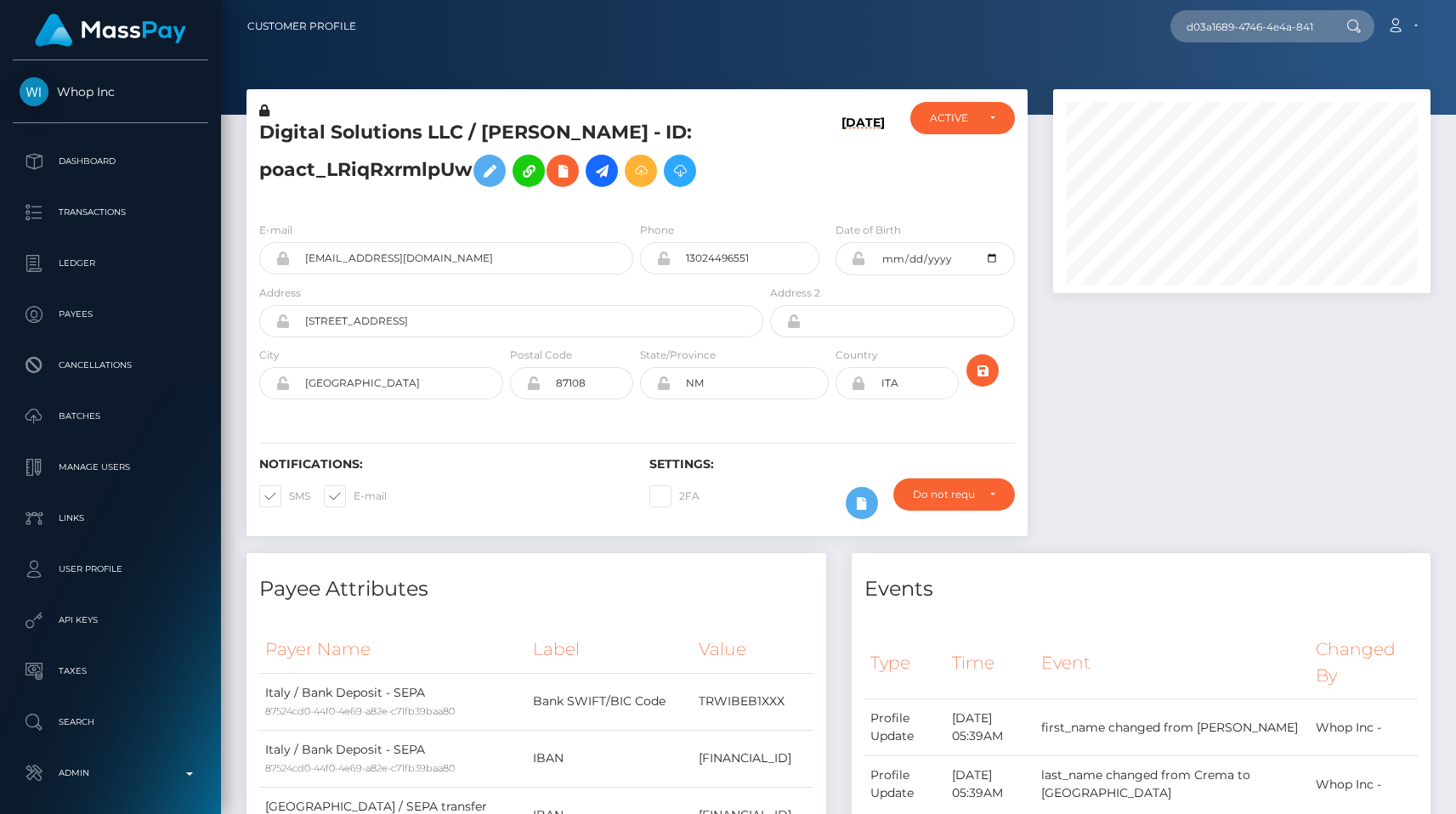
scroll to position [803, 0]
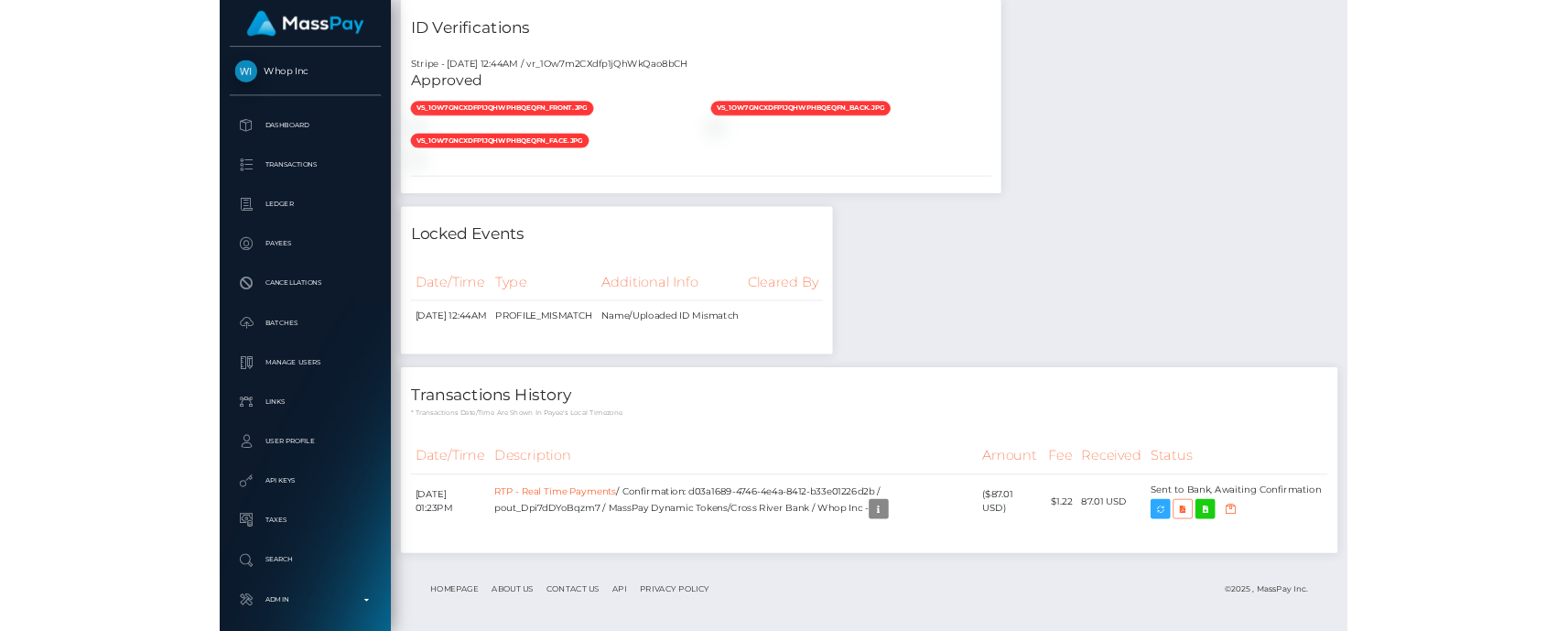
scroll to position [1909, 0]
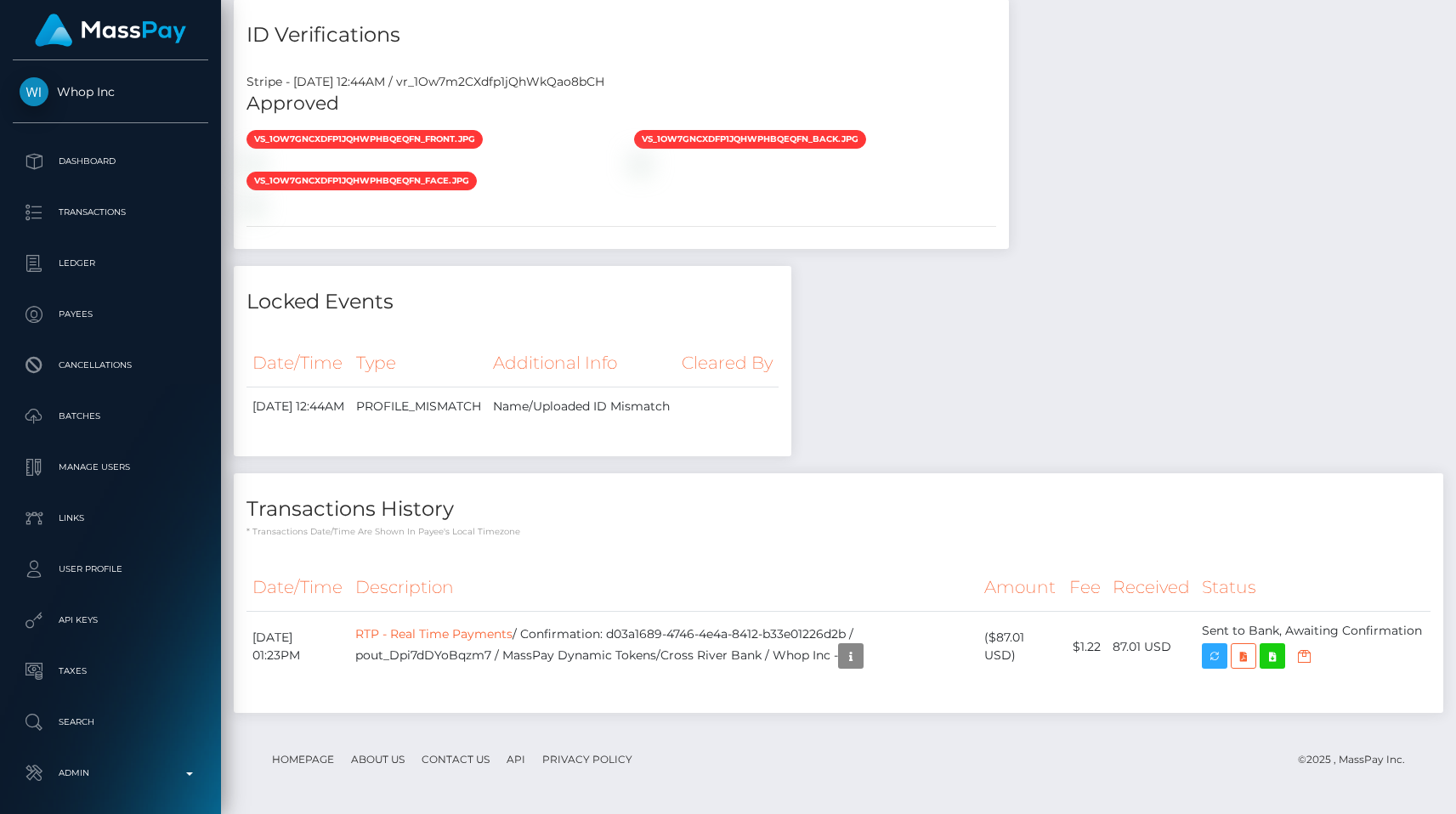
click at [933, 501] on h4 "Transactions History" at bounding box center [839, 509] width 1184 height 30
drag, startPoint x: 634, startPoint y: 633, endPoint x: 876, endPoint y: 637, distance: 242.0
click at [876, 637] on td "RTP - Real Time Payments / Confirmation: d03a1689-4746-4e4a-8412-b33e01226d2b /…" at bounding box center [664, 647] width 629 height 72
copy td "d03a1689-4746-4e4a-8412-b33e01226d2b"
click at [977, 513] on h4 "Transactions History" at bounding box center [839, 509] width 1184 height 30
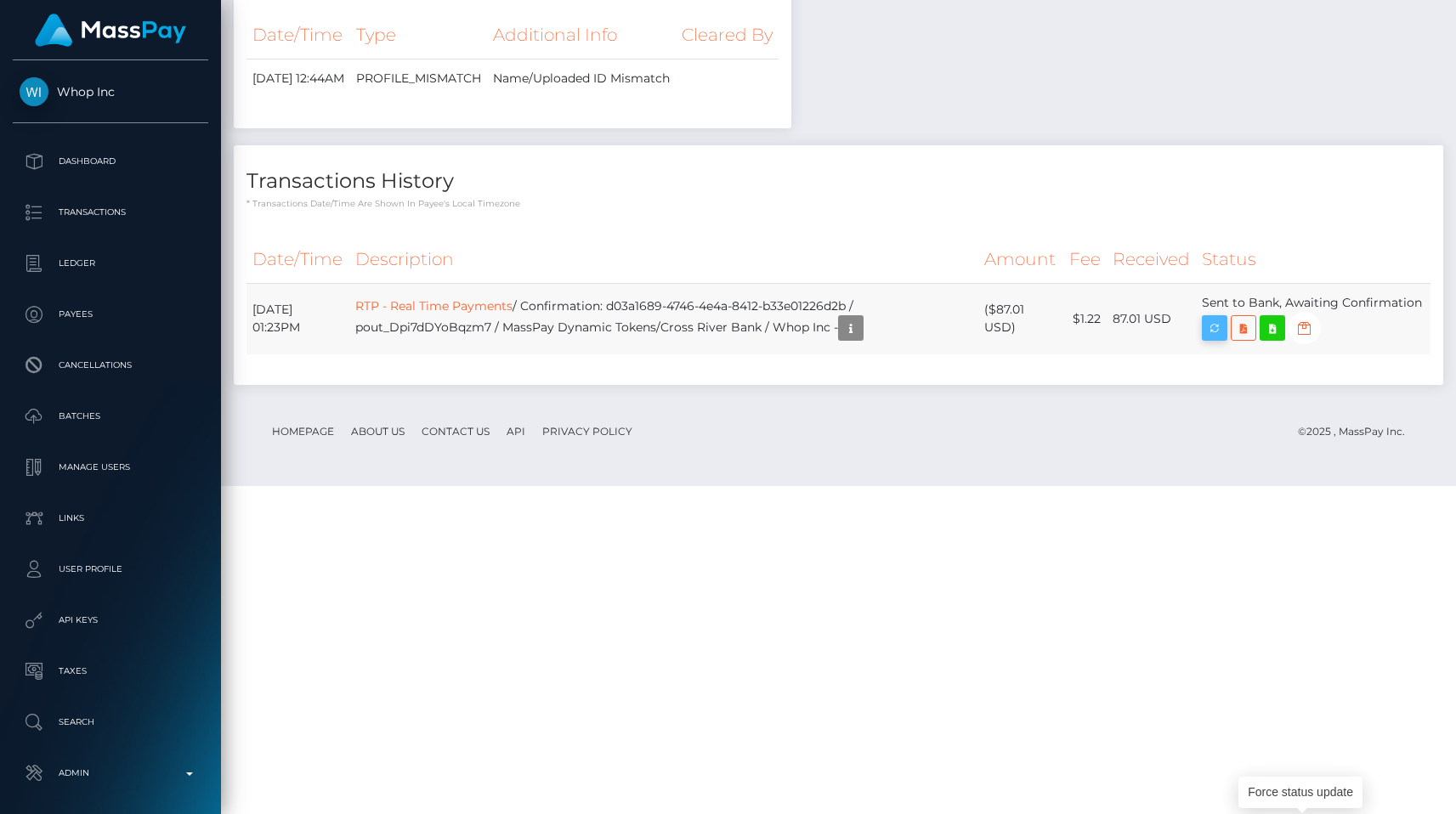
click at [1224, 339] on icon "button" at bounding box center [1215, 328] width 21 height 21
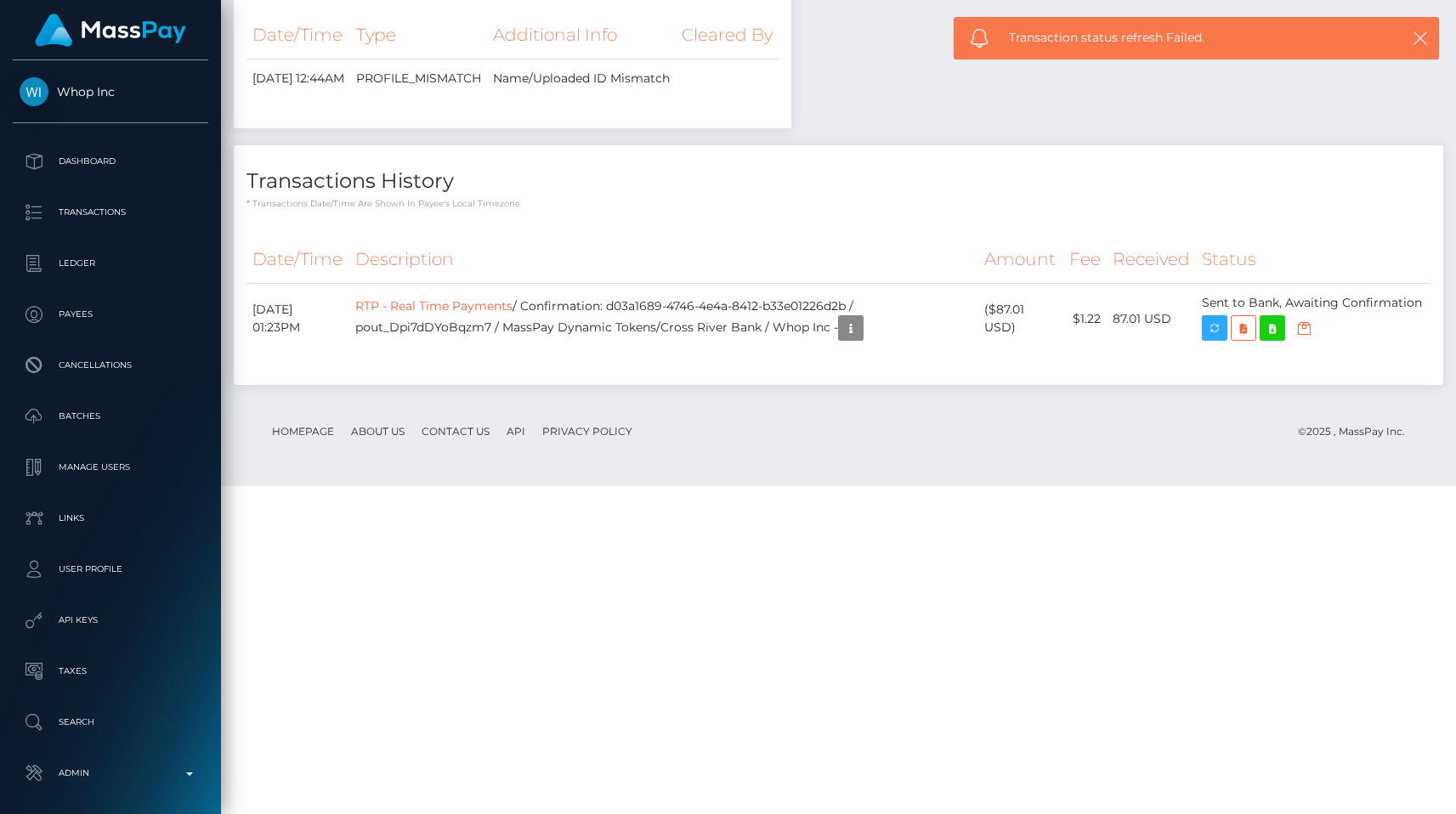
click at [1105, 211] on div "Transactions History * Transactions date/time are shown in payee's local timezo…" at bounding box center [838, 178] width 1209 height 65
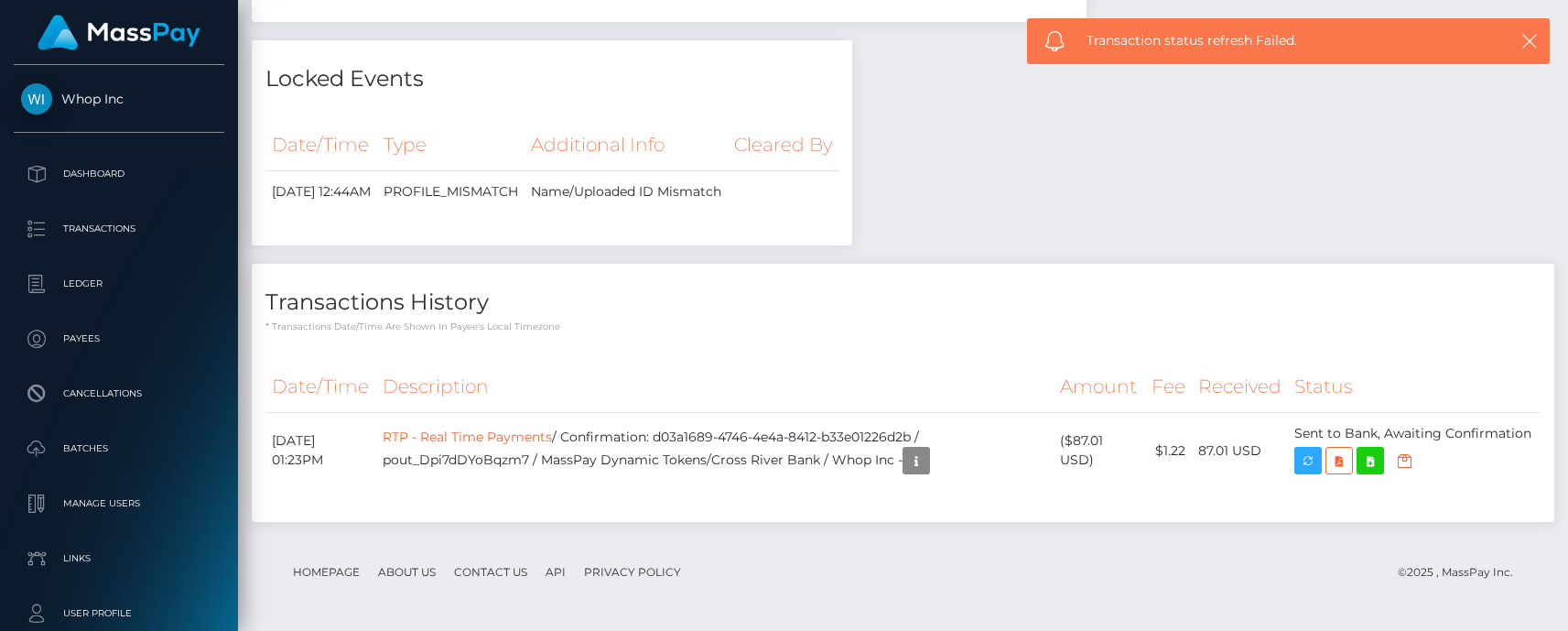
scroll to position [2156, 0]
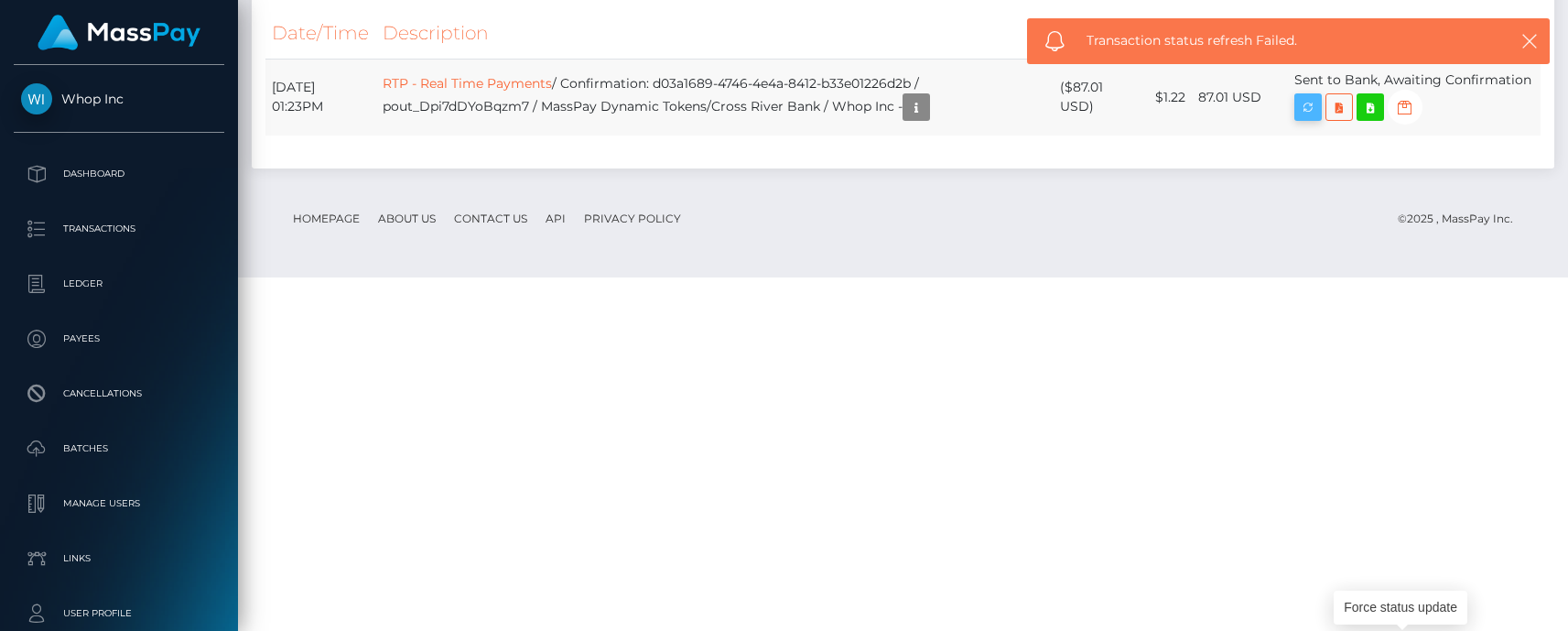
click at [1319, 119] on icon "button" at bounding box center [1308, 108] width 22 height 23
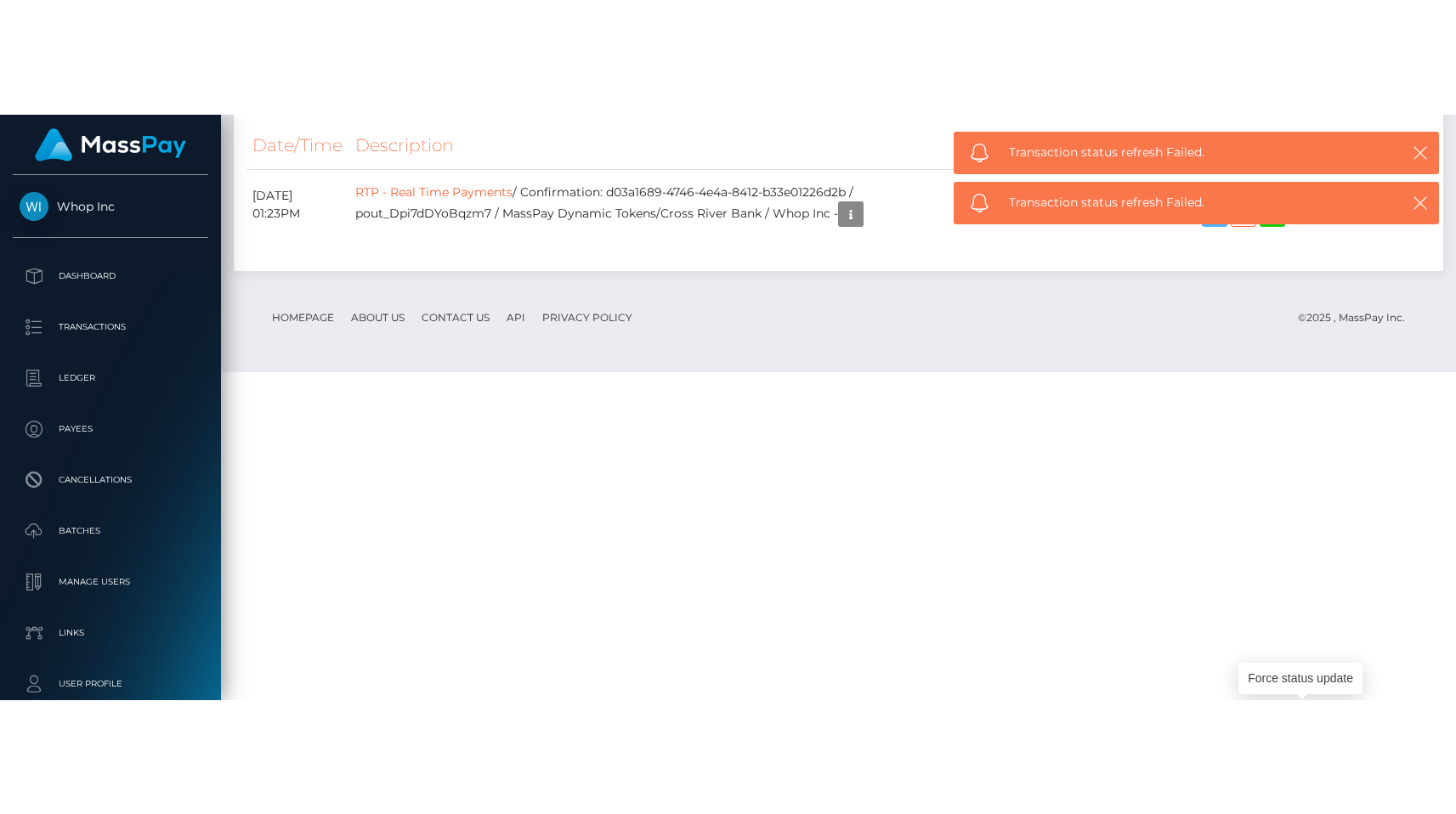
scroll to position [1773, 0]
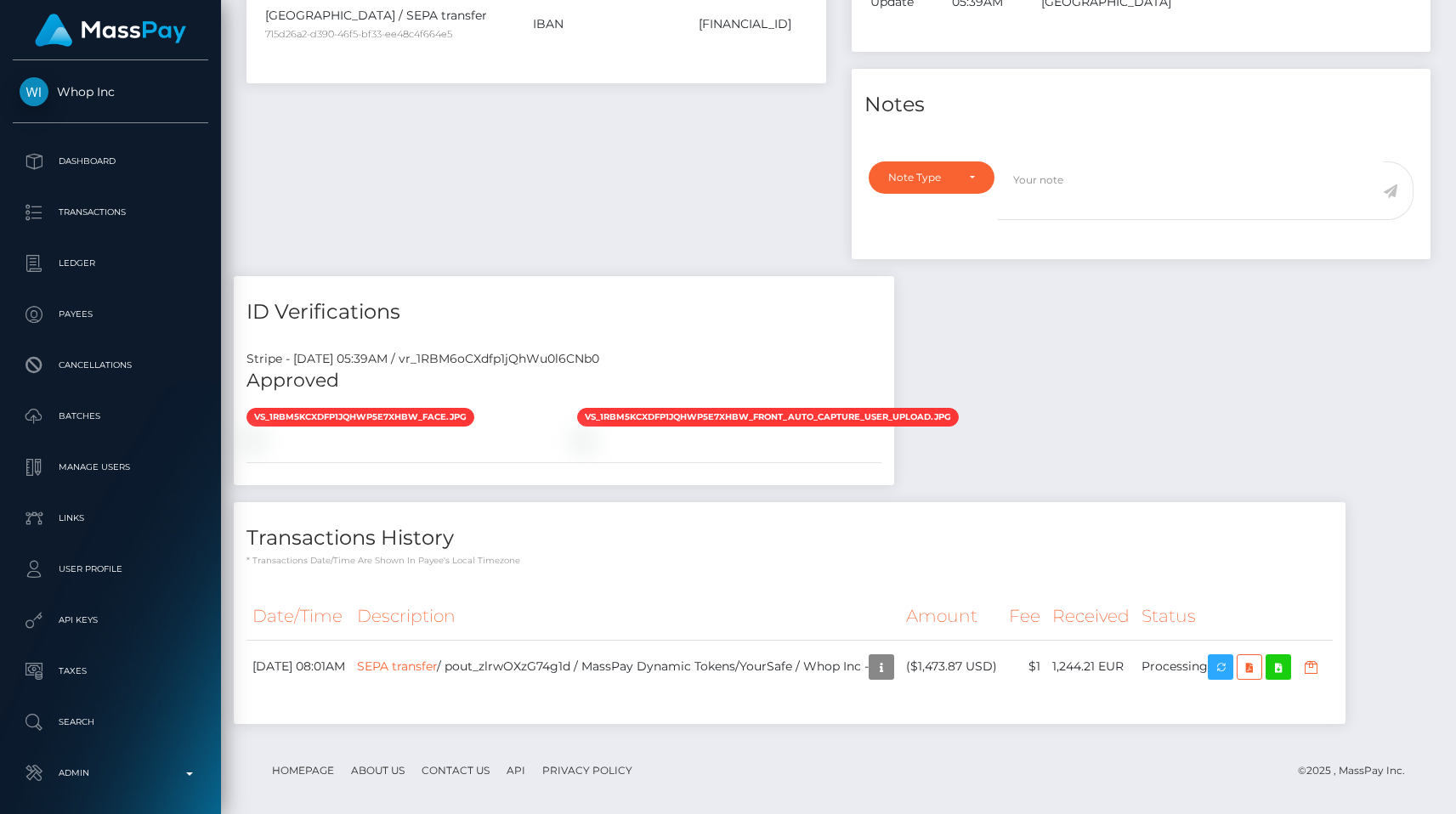
scroll to position [204, 377]
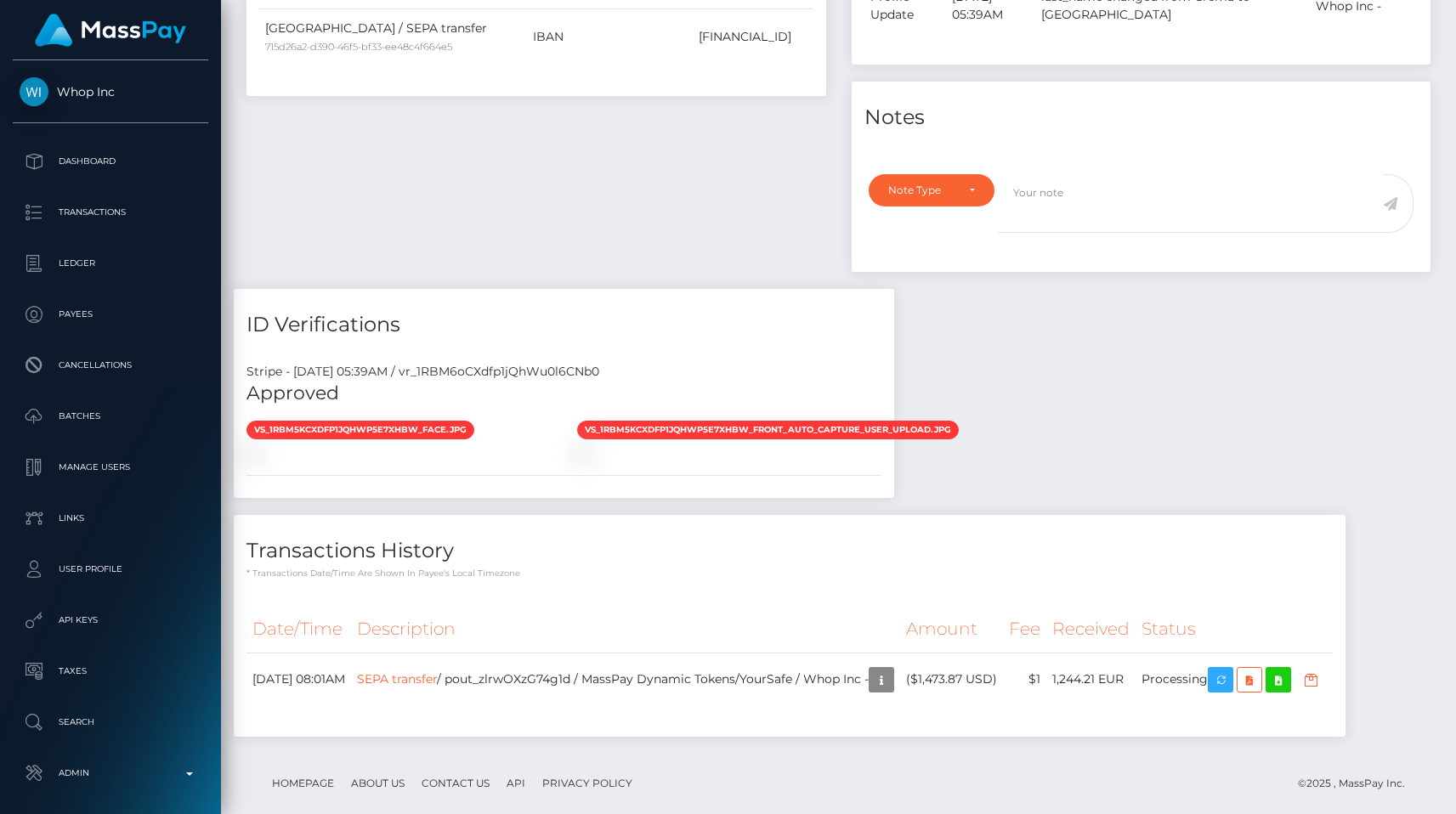
scroll to position [204, 377]
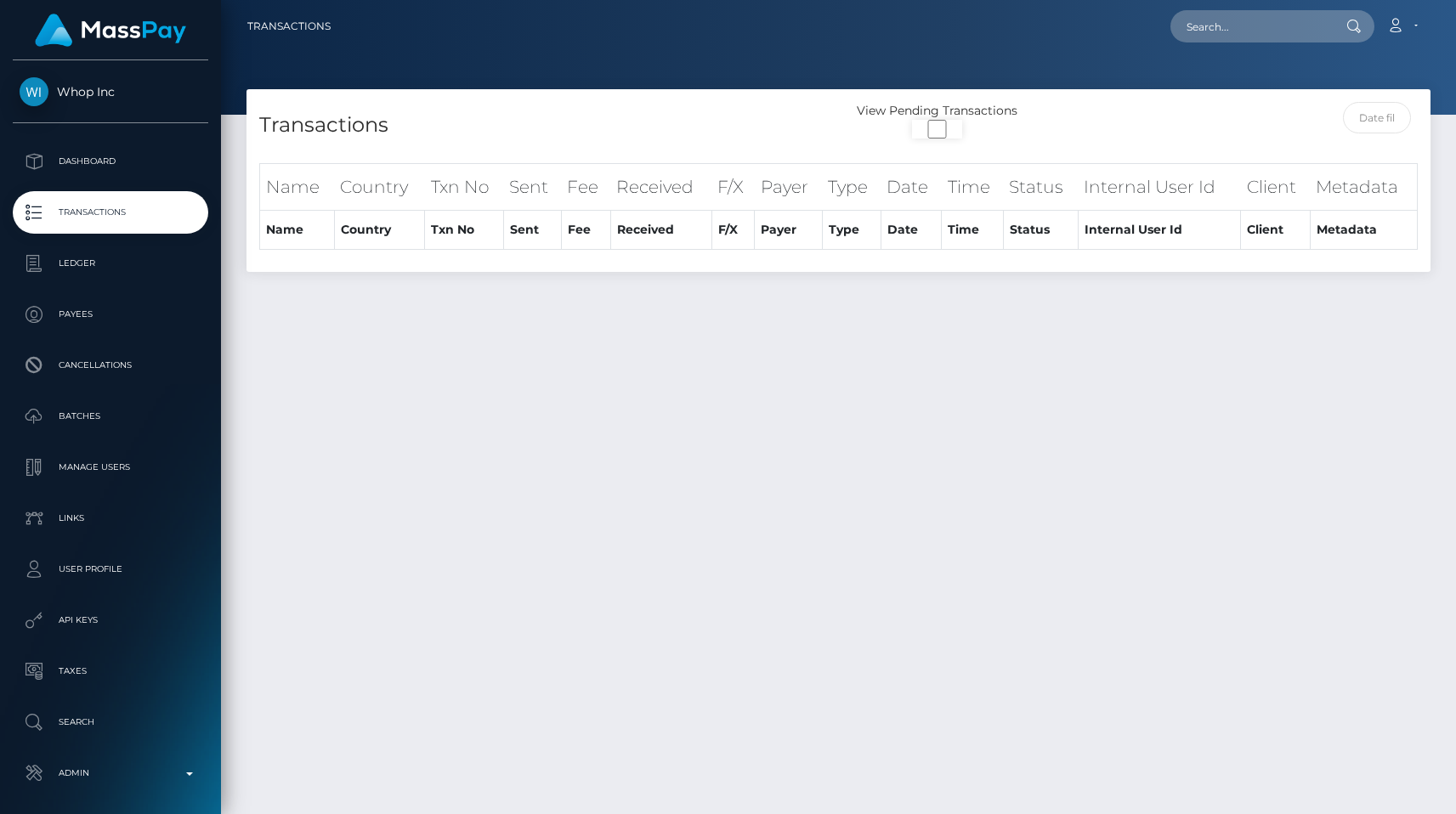
select select "250"
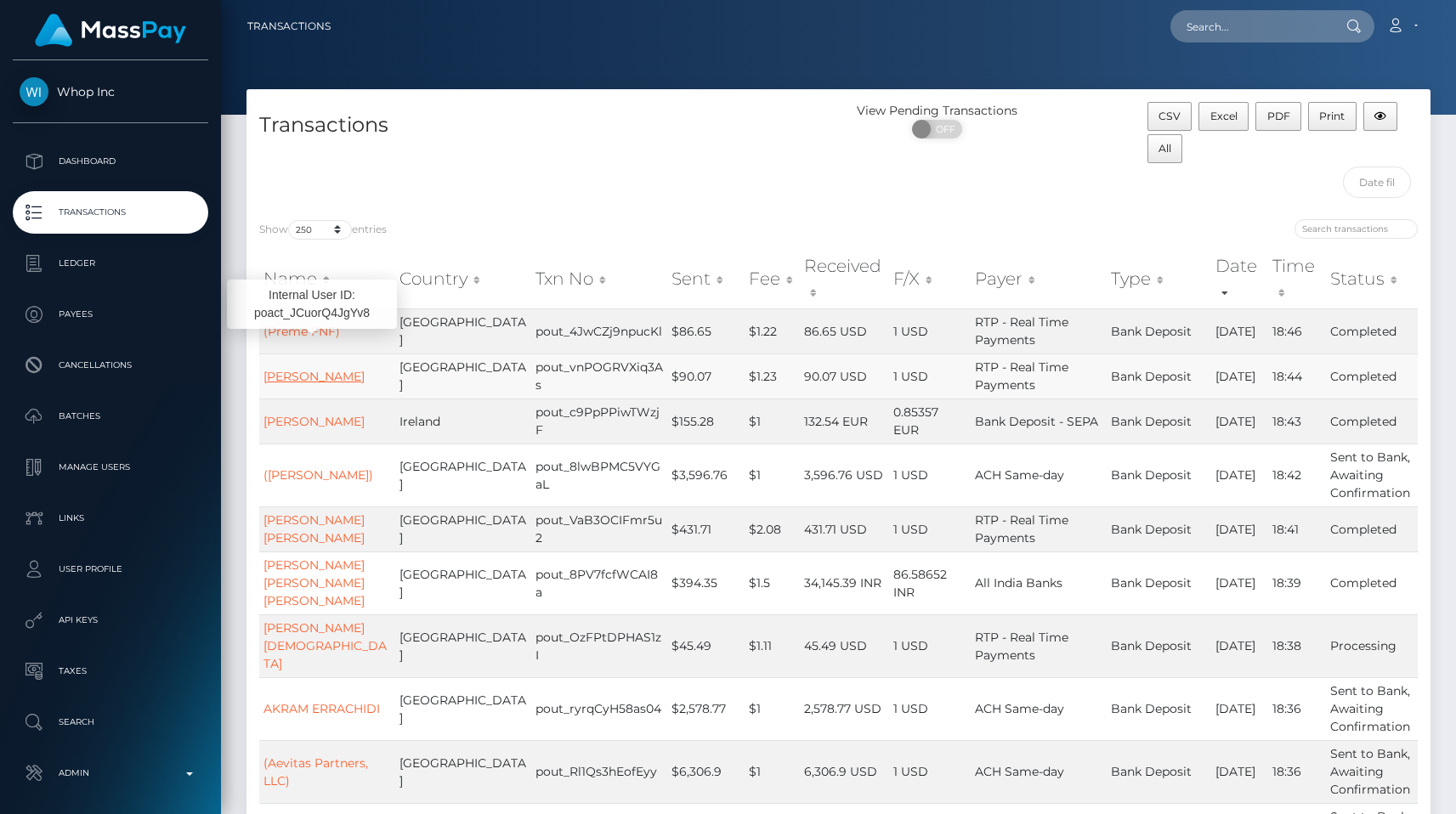
click at [309, 369] on link "MICAH RASHAD MASON" at bounding box center [314, 376] width 101 height 15
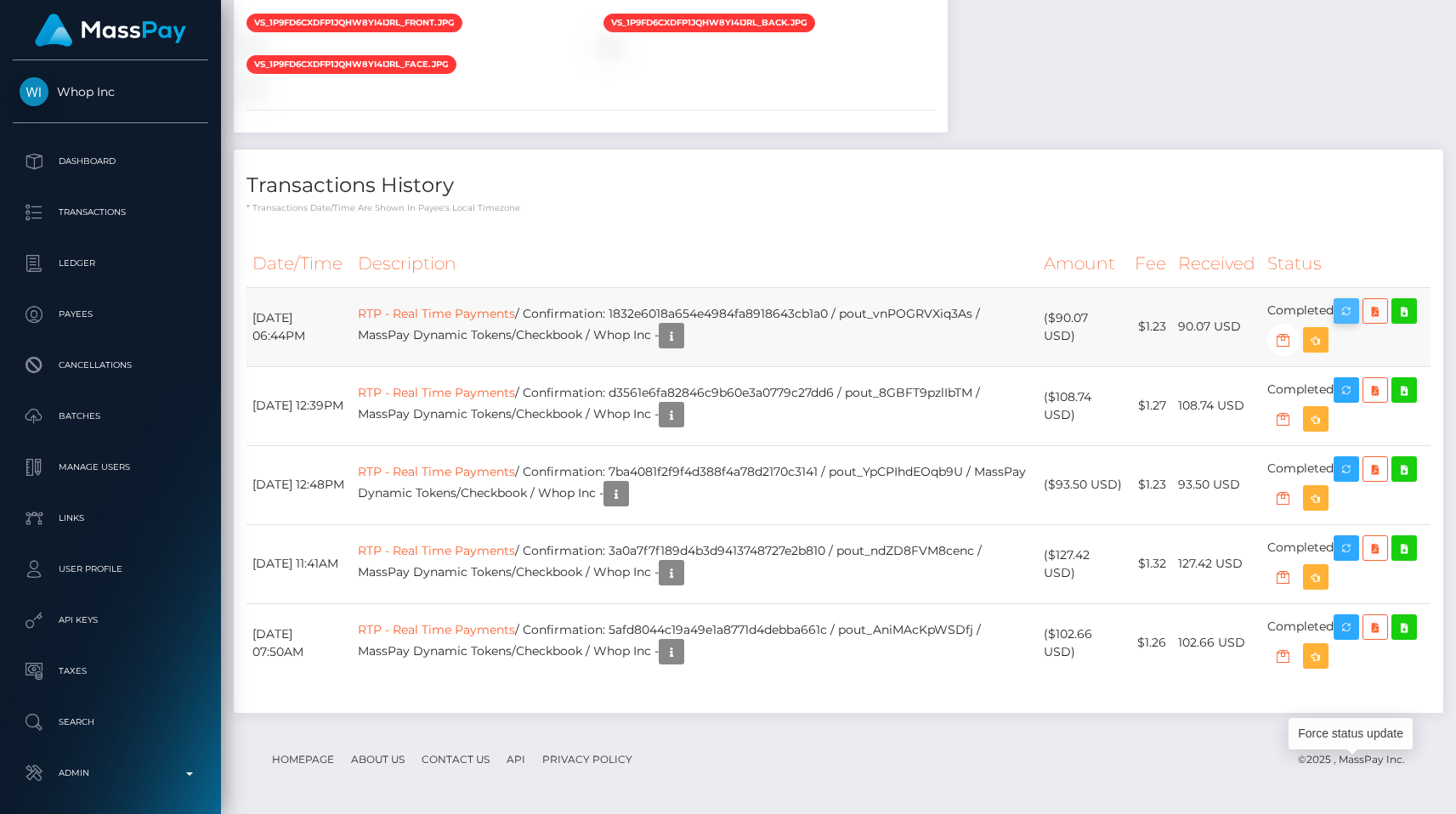
scroll to position [204, 377]
click at [1349, 314] on icon "button" at bounding box center [1346, 311] width 21 height 21
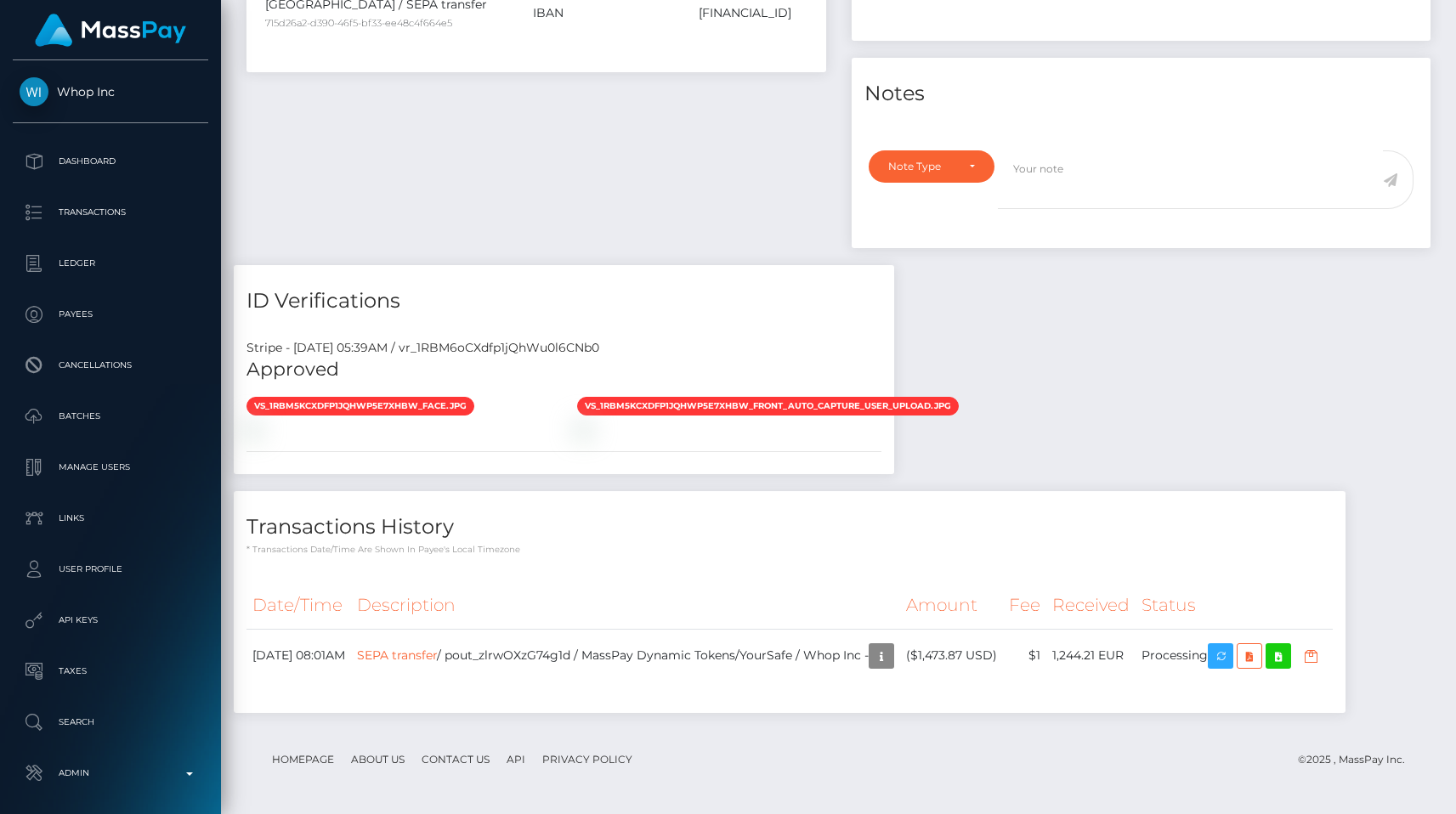
scroll to position [204, 377]
